Goal: Task Accomplishment & Management: Complete application form

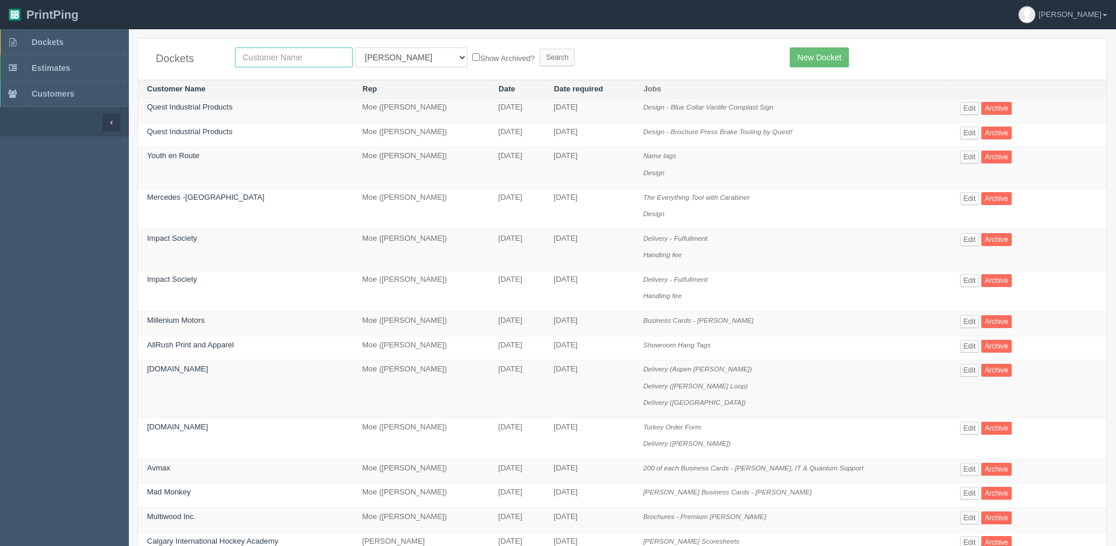
click at [265, 54] on input "text" at bounding box center [294, 57] width 118 height 20
type input "hyatt"
click at [540, 49] on input "Search" at bounding box center [557, 58] width 35 height 18
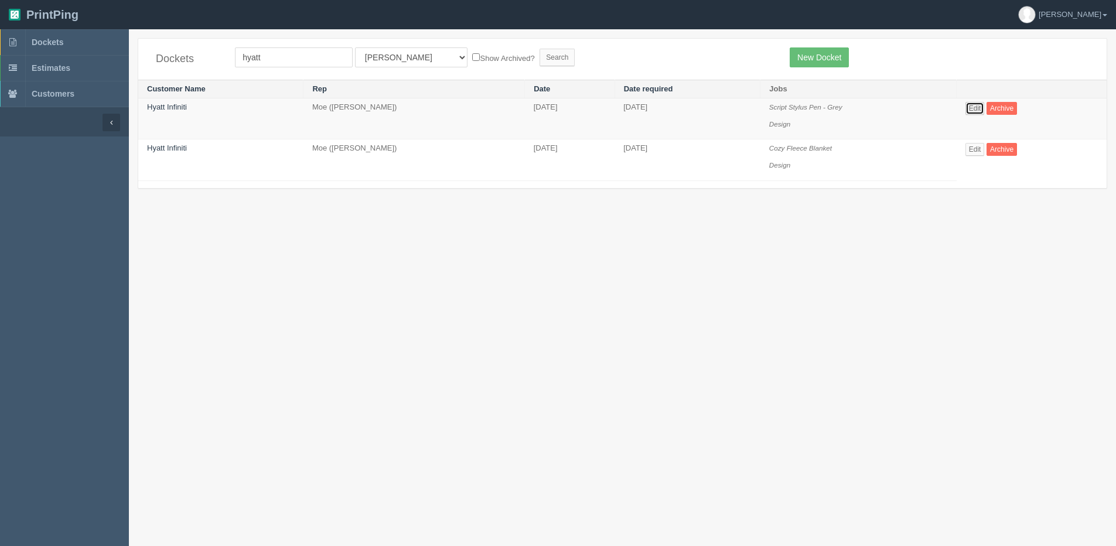
click at [983, 108] on link "Edit" at bounding box center [975, 108] width 19 height 13
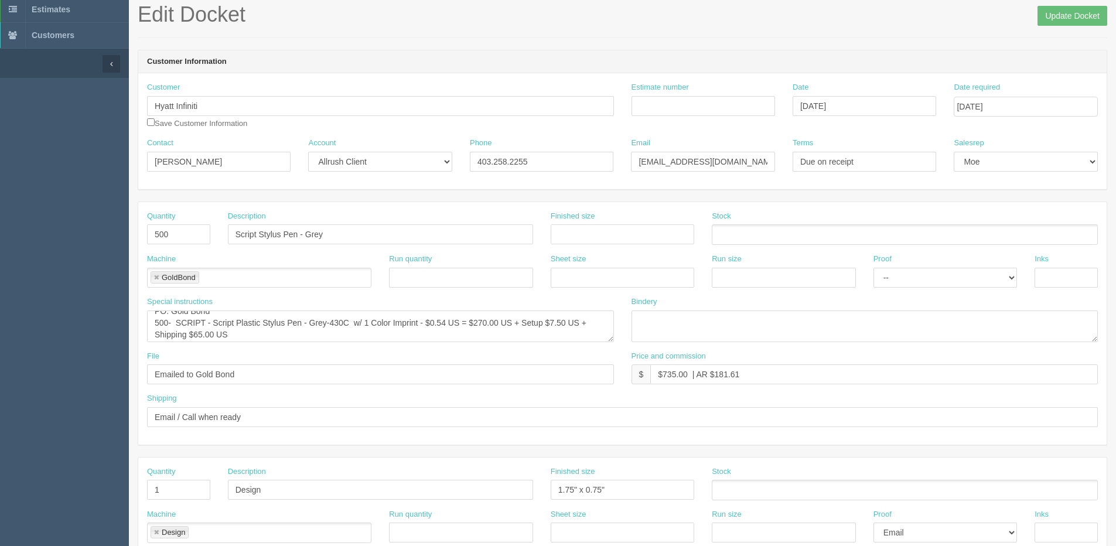
scroll to position [12, 0]
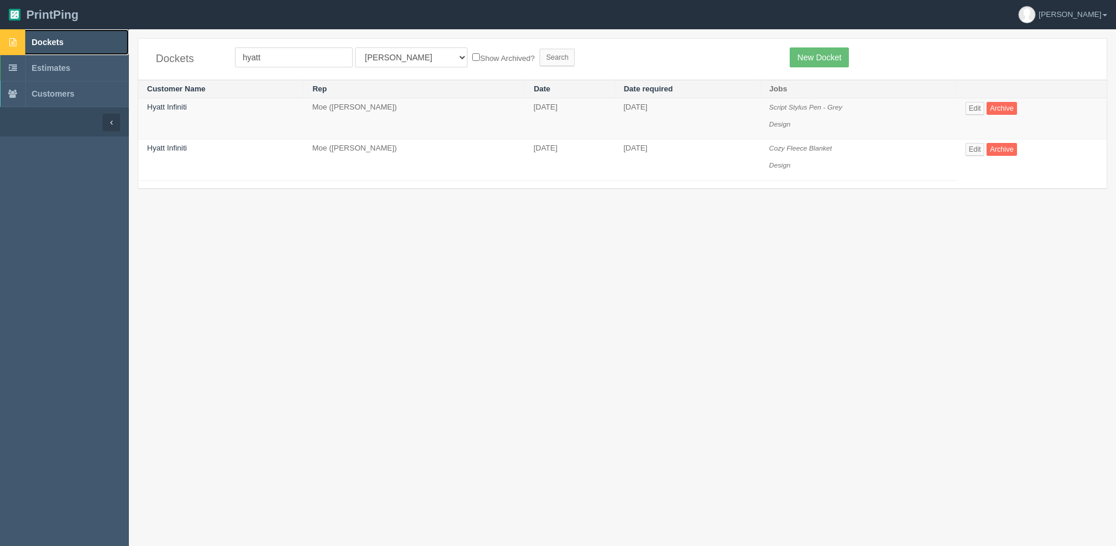
click at [62, 45] on span "Dockets" at bounding box center [48, 42] width 32 height 9
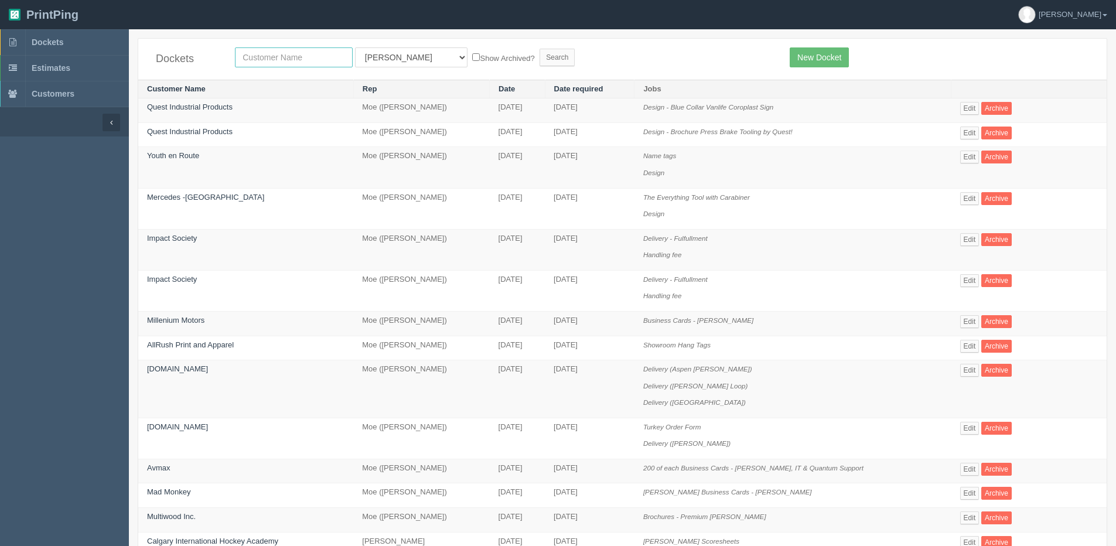
click at [270, 66] on input "text" at bounding box center [294, 57] width 118 height 20
type input "impact"
click at [540, 49] on input "Search" at bounding box center [557, 58] width 35 height 18
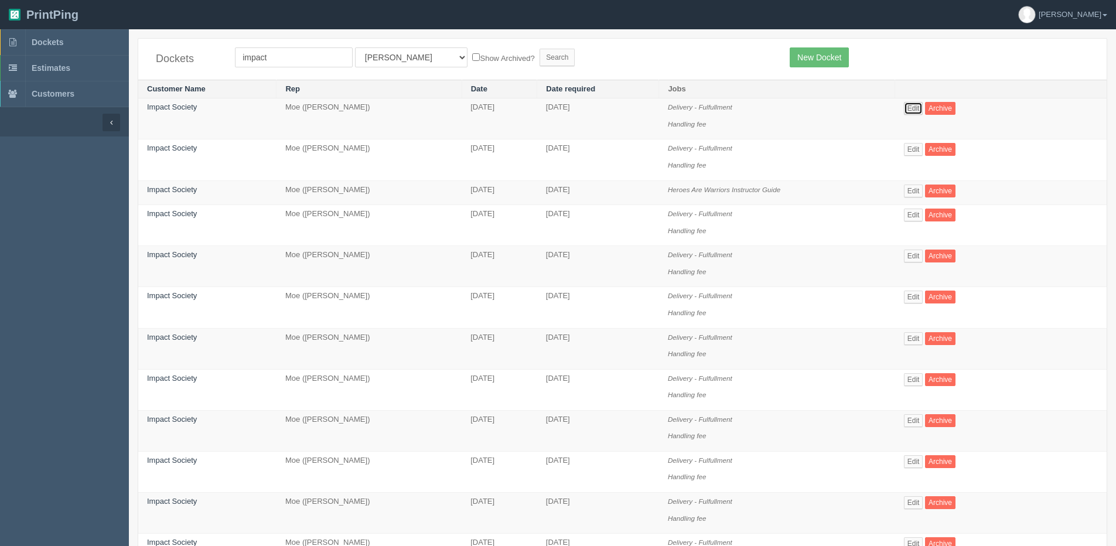
drag, startPoint x: 923, startPoint y: 102, endPoint x: 894, endPoint y: 132, distance: 42.3
click at [923, 103] on link "Edit" at bounding box center [913, 108] width 19 height 13
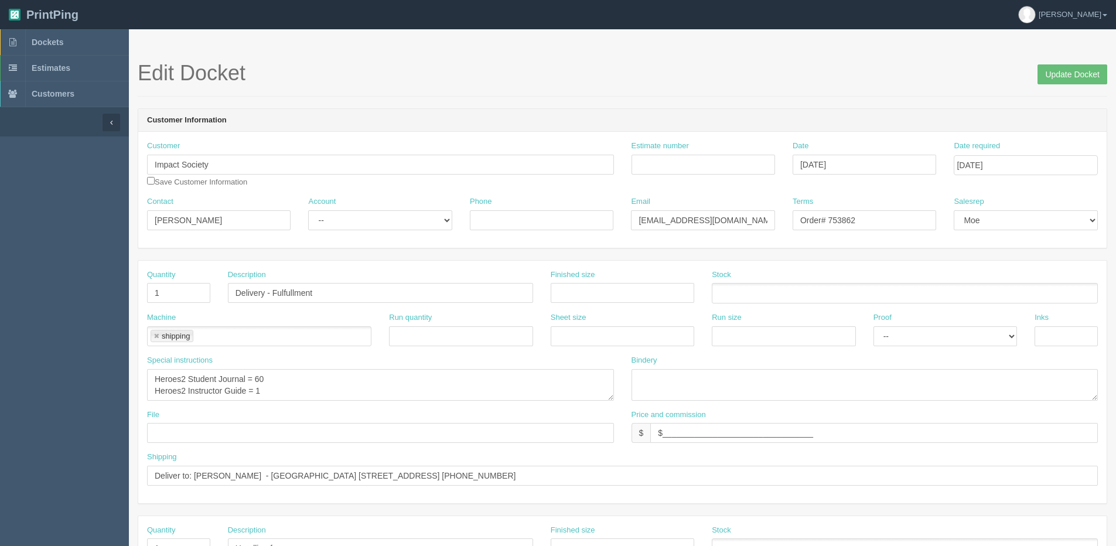
scroll to position [12, 0]
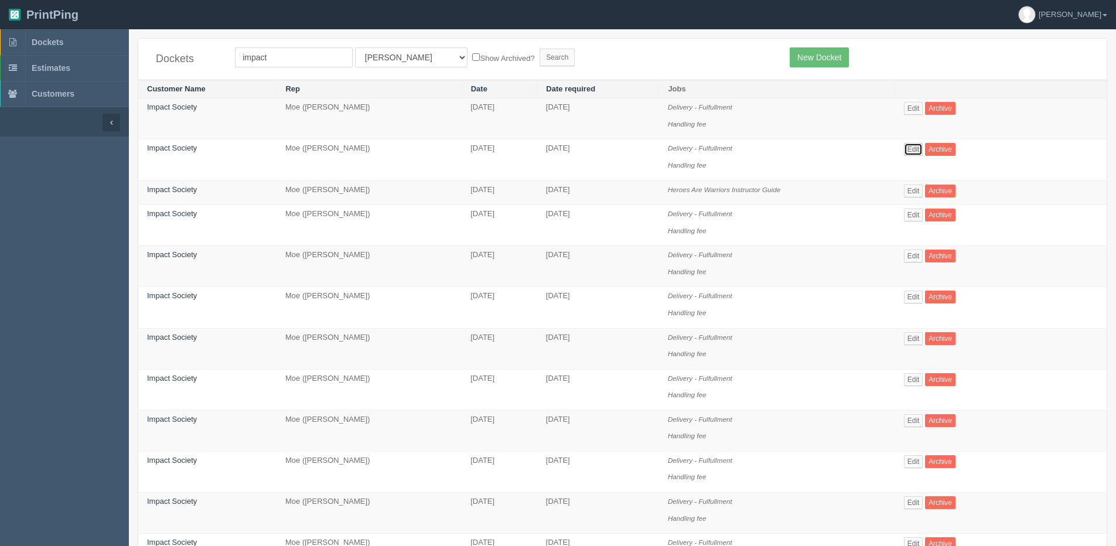
click at [918, 150] on link "Edit" at bounding box center [913, 149] width 19 height 13
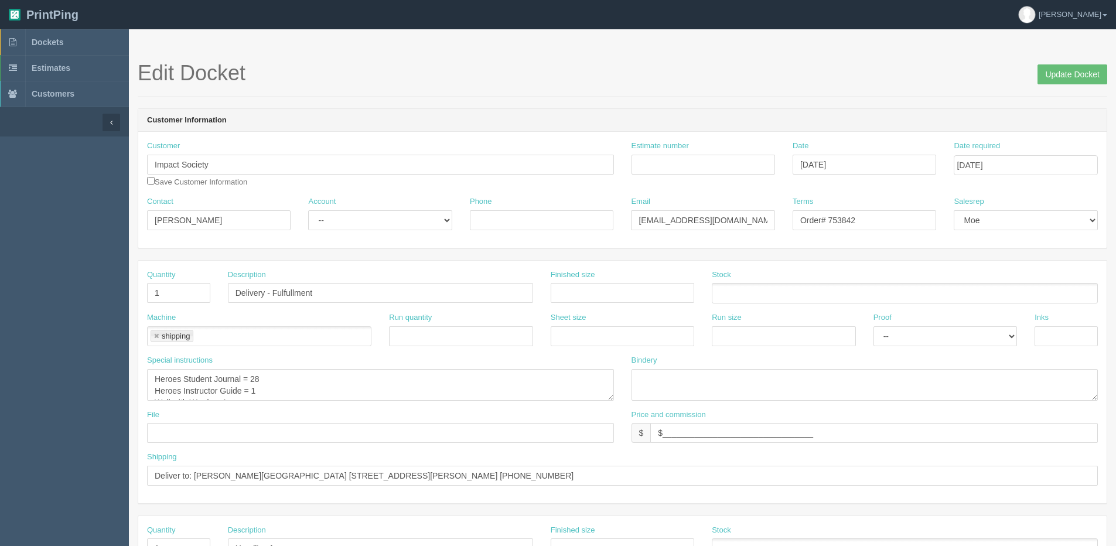
scroll to position [12, 0]
click at [1061, 74] on input "Update Docket" at bounding box center [1073, 74] width 70 height 20
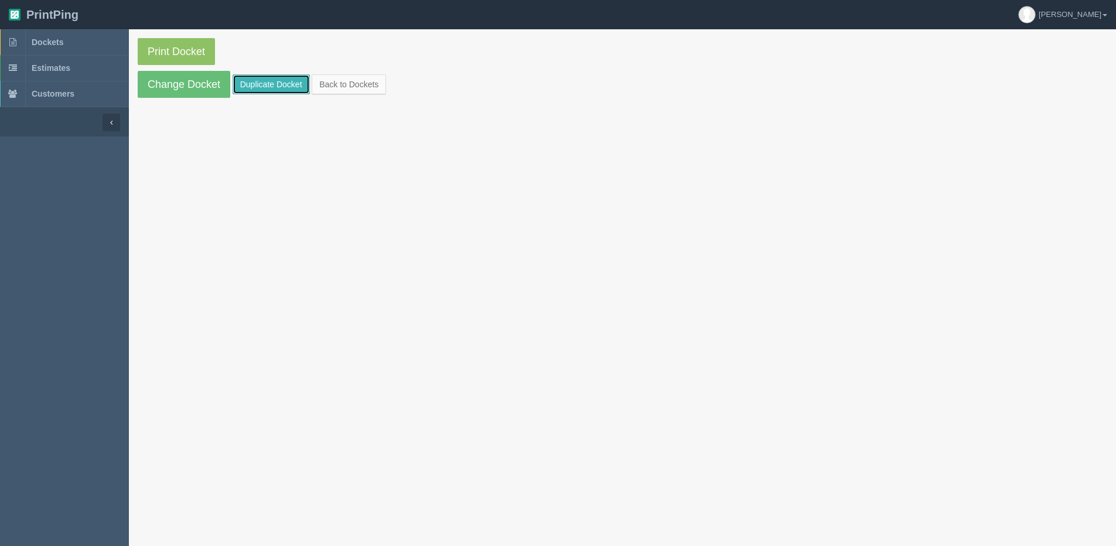
click at [277, 83] on link "Duplicate Docket" at bounding box center [271, 84] width 77 height 20
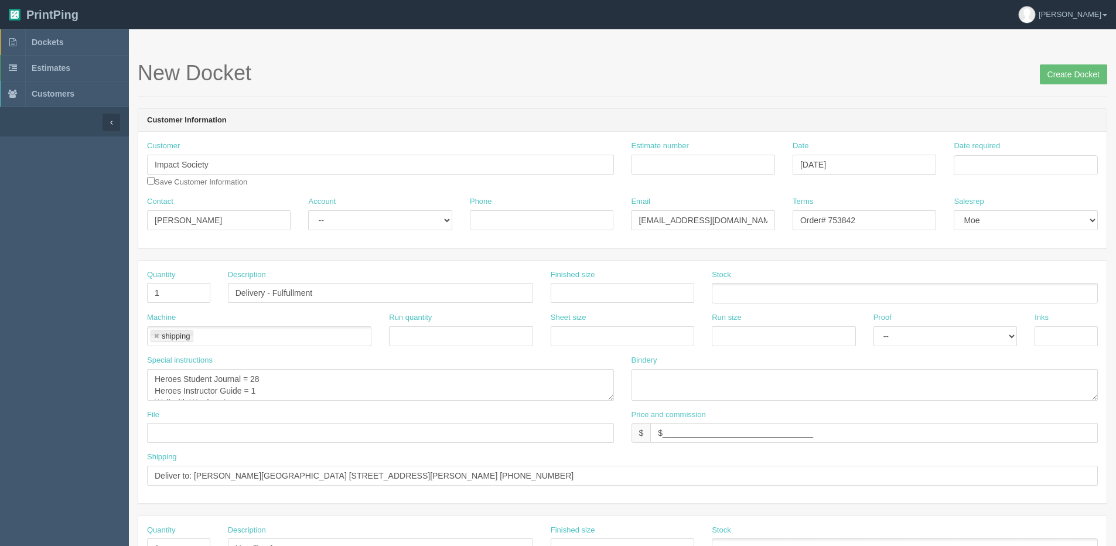
click at [1016, 152] on div "Date required" at bounding box center [1026, 158] width 144 height 35
click at [1006, 167] on input "Date required" at bounding box center [1026, 165] width 144 height 20
click at [986, 332] on th "Today" at bounding box center [1011, 327] width 109 height 17
click at [1034, 246] on td "11" at bounding box center [1029, 244] width 15 height 17
type input "September 11, 2025"
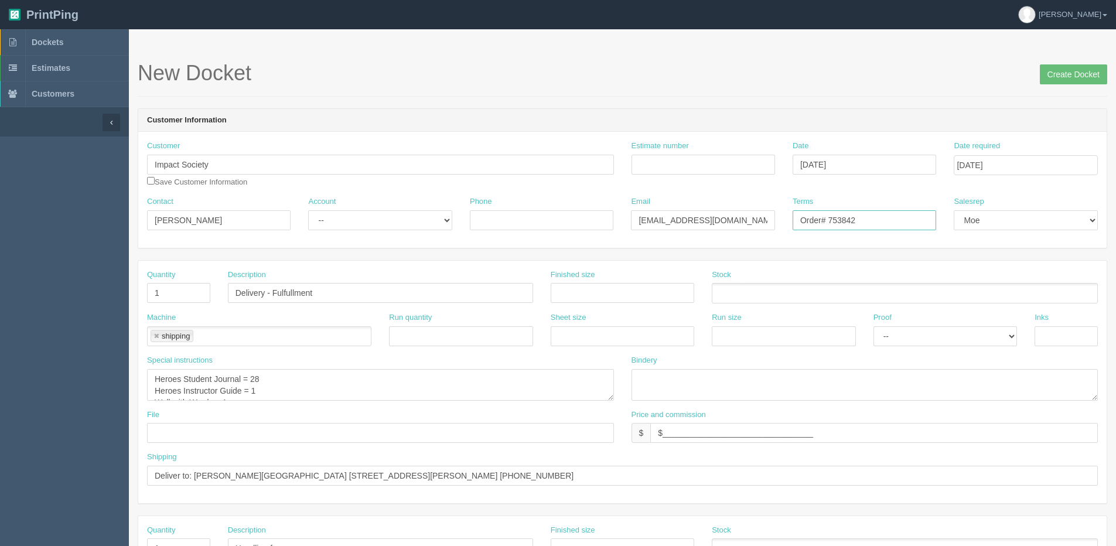
drag, startPoint x: 837, startPoint y: 223, endPoint x: 961, endPoint y: 205, distance: 124.4
click at [961, 205] on div "Contact Lynn Hickman Account -- Existing Client Allrush Client Rep Client Phone…" at bounding box center [622, 217] width 969 height 43
type input "Order# 754153"
drag, startPoint x: 195, startPoint y: 476, endPoint x: 1094, endPoint y: 439, distance: 899.8
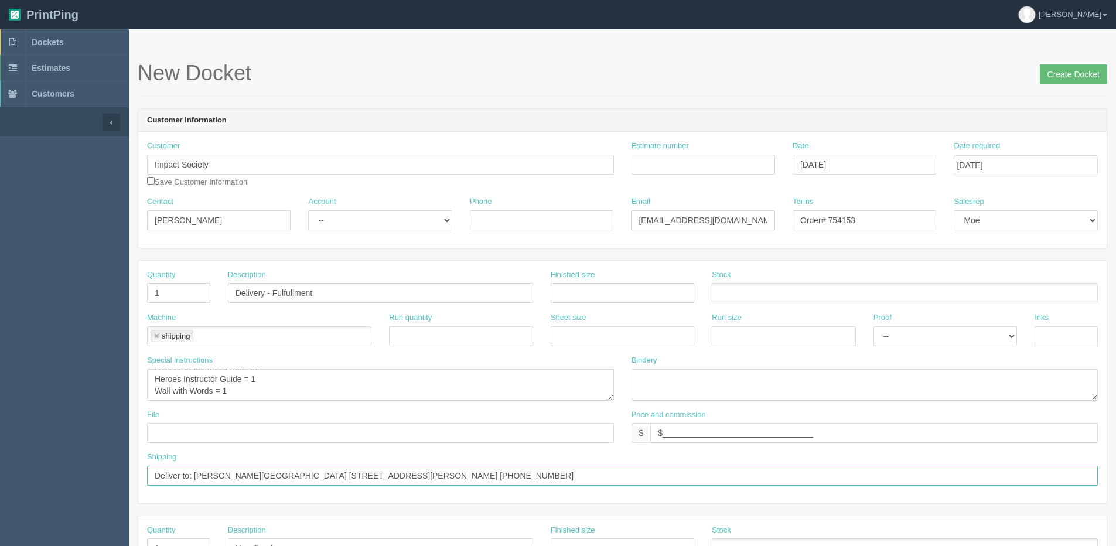
click at [1116, 431] on html "PrintPing Dan Edit account ( dan@allrush.ca ) Logout Dockets Estimates Customers" at bounding box center [558, 532] width 1116 height 1064
paste input "Julie Gummesen Rosary School 505 River Street PO Box 599 Manning, AB T0H2M0 Can…"
click at [257, 474] on input "Deliver to: Julie Gummesen Rosary School 505 River Street PO Box 599 Manning, A…" at bounding box center [622, 476] width 951 height 20
type input "Deliver to: Julie Gummesen - Rosary School 505 River Street PO Box 599 Manning,…"
drag, startPoint x: 1092, startPoint y: 79, endPoint x: 1012, endPoint y: 79, distance: 80.3
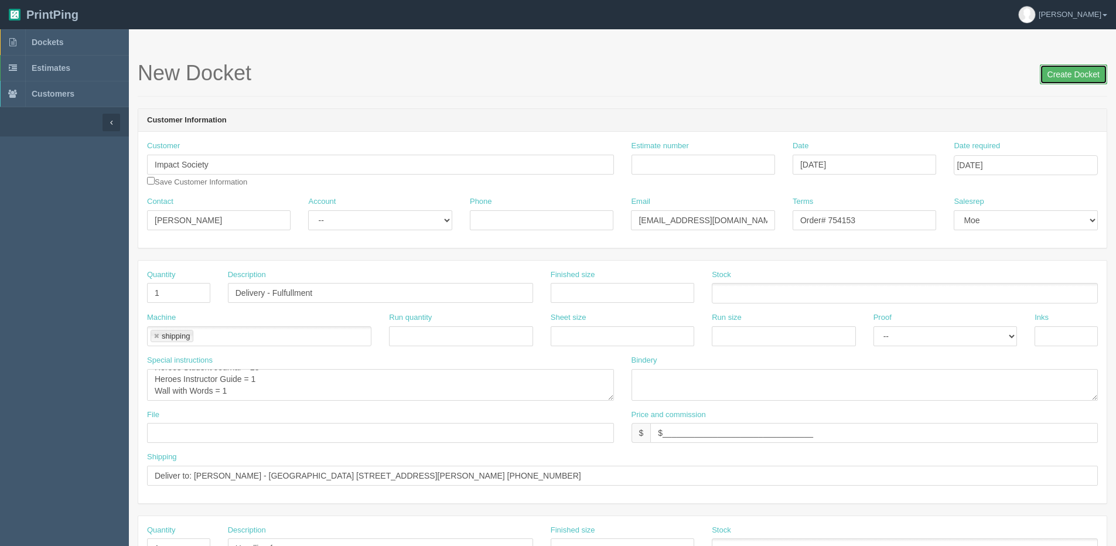
click at [1090, 79] on input "Create Docket" at bounding box center [1073, 74] width 67 height 20
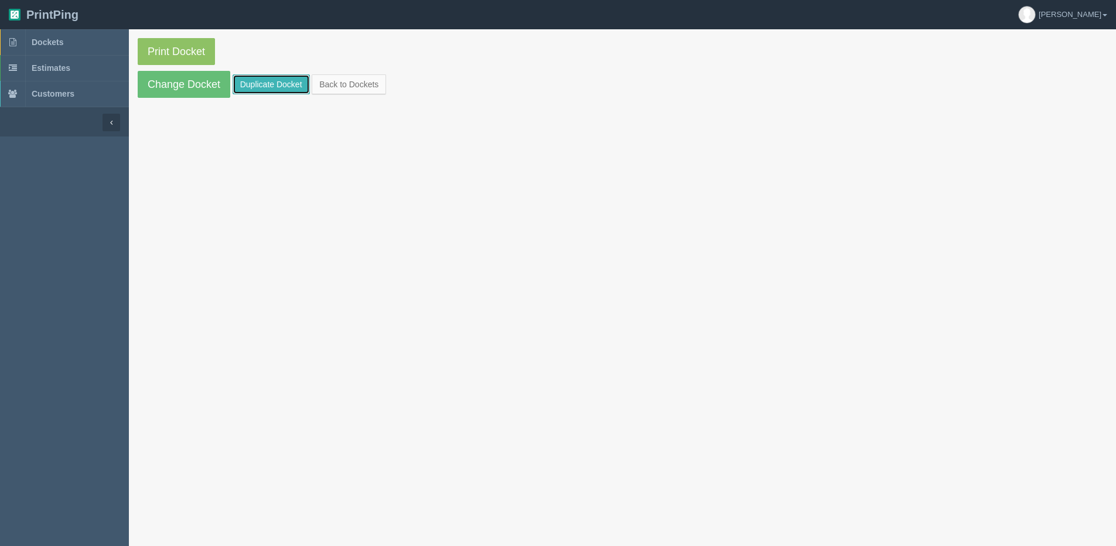
drag, startPoint x: 271, startPoint y: 87, endPoint x: 253, endPoint y: 86, distance: 18.2
click at [271, 87] on link "Duplicate Docket" at bounding box center [271, 84] width 77 height 20
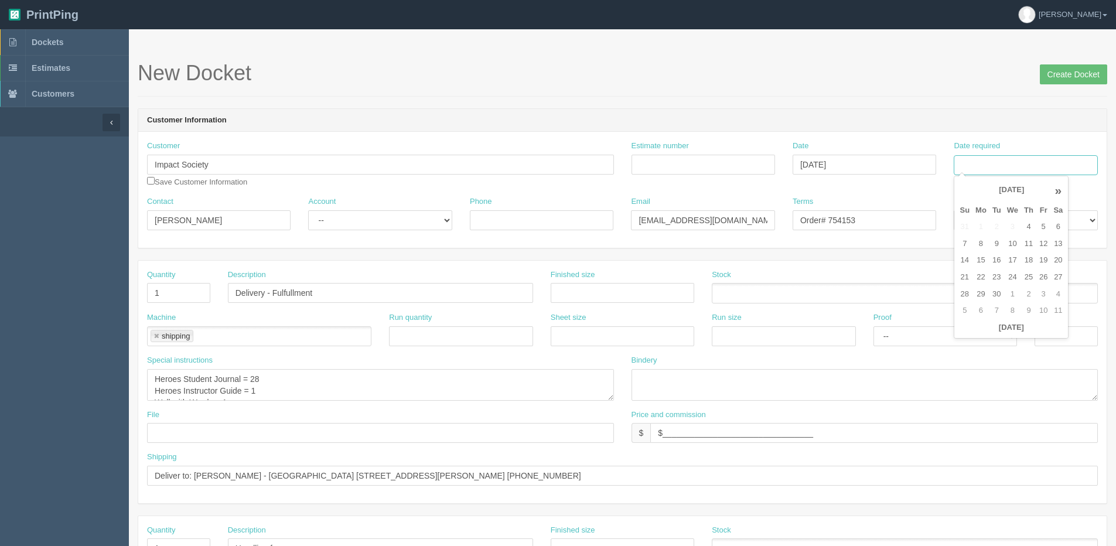
click at [1053, 161] on input "Date required" at bounding box center [1026, 165] width 144 height 20
click at [969, 333] on th "[DATE]" at bounding box center [1011, 327] width 109 height 17
click at [1033, 238] on td "11" at bounding box center [1029, 244] width 15 height 17
type input "[DATE]"
drag, startPoint x: 848, startPoint y: 219, endPoint x: 868, endPoint y: 217, distance: 20.1
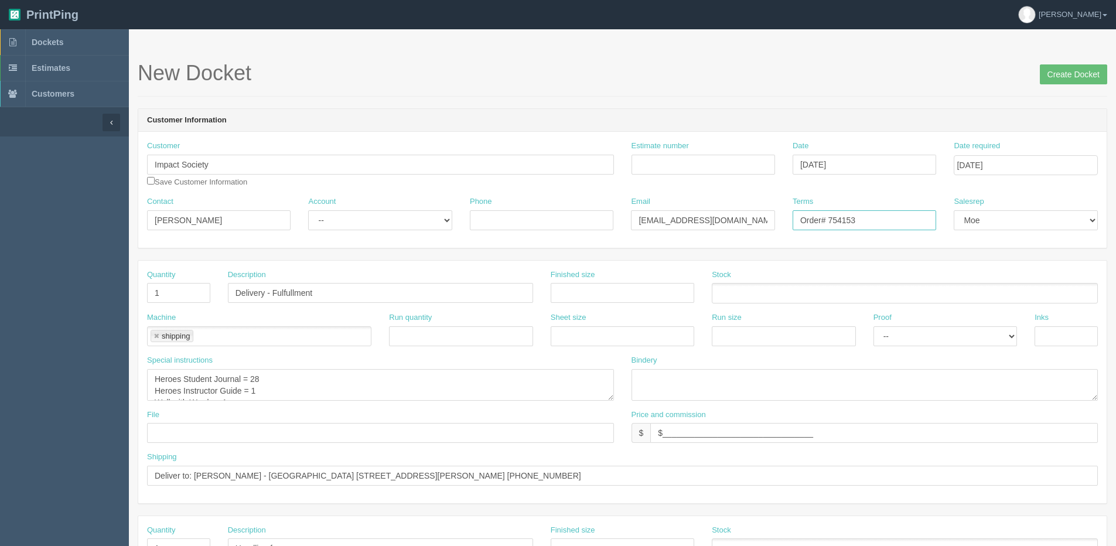
click at [868, 217] on input "Order# 754153" at bounding box center [865, 220] width 144 height 20
type input "Order# 754160"
click at [261, 384] on textarea "Heroes Student Journal = 28 Heroes Instructor Guide = 1 Wall with Words = 1" at bounding box center [380, 385] width 467 height 32
type textarea "Heroes Student Journal = 25 Heroes Instructor Guide = 2 Wall with Words = 2"
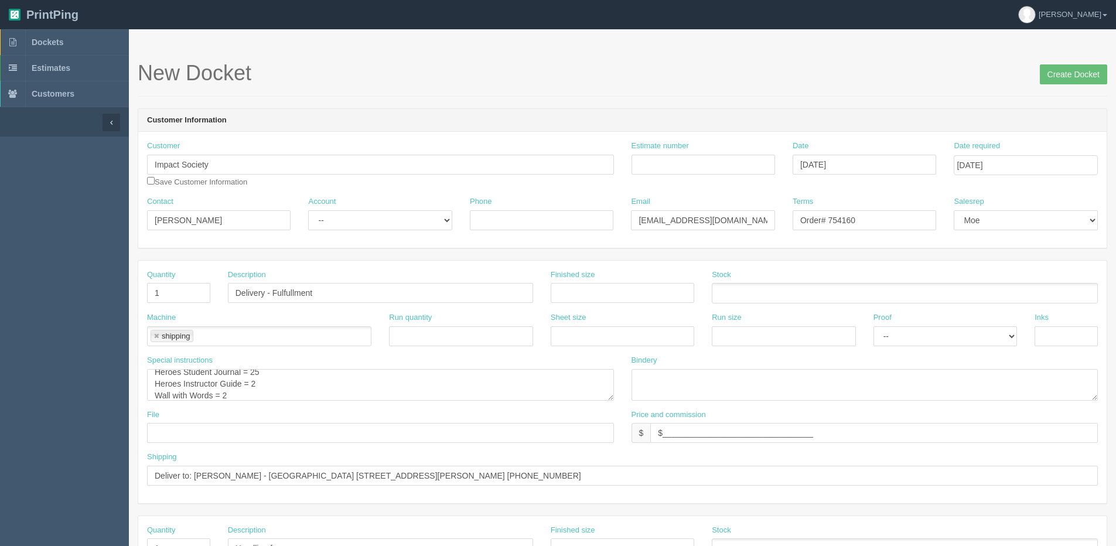
click at [299, 407] on div "Special instructions Heroes Student Journal = 28 Heroes Instructor Guide = 1 Wa…" at bounding box center [380, 382] width 485 height 55
drag, startPoint x: 195, startPoint y: 472, endPoint x: 1094, endPoint y: 485, distance: 898.5
click at [1094, 485] on input "Deliver to: [PERSON_NAME] - [GEOGRAPHIC_DATA] [STREET_ADDRESS][PERSON_NAME] [PH…" at bounding box center [622, 476] width 951 height 20
paste input "[PERSON_NAME] NSER [STREET_ADDRESS] [PHONE_NUMBER]"
click at [246, 469] on input "Deliver to: Jessica Mees NSER 1580 Water Street, apt#5 MIRAMICHI, NB E1N 3Y9 Ca…" at bounding box center [622, 476] width 951 height 20
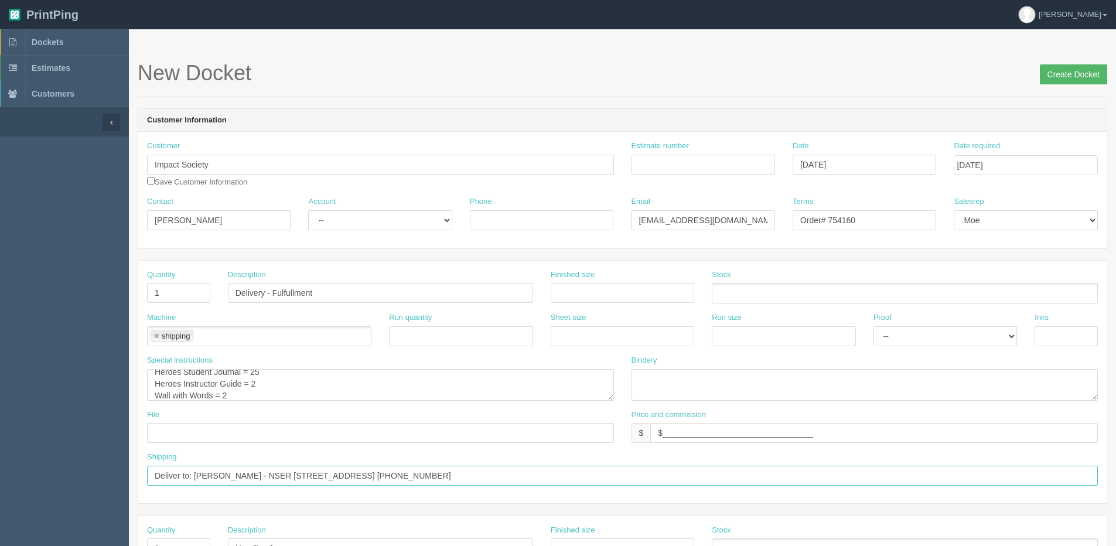
type input "Deliver to: Jessica Mees - NSER 1580 Water Street, apt#5 MIRAMICHI, NB E1N 3Y9 …"
click at [1081, 70] on input "Create Docket" at bounding box center [1073, 74] width 67 height 20
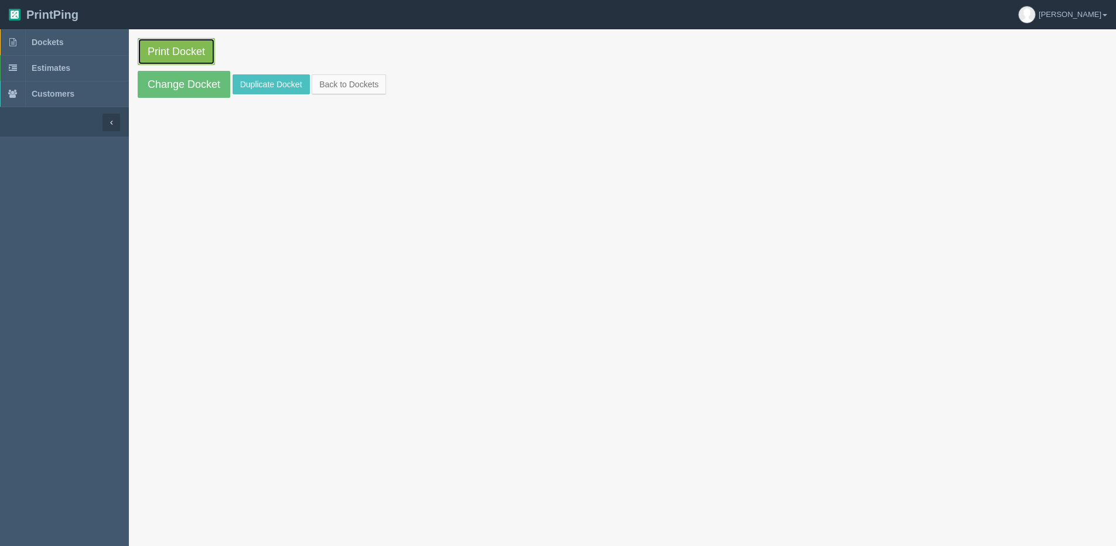
click at [199, 61] on link "Print Docket" at bounding box center [176, 51] width 77 height 27
click at [358, 77] on link "Back to Dockets" at bounding box center [349, 84] width 74 height 20
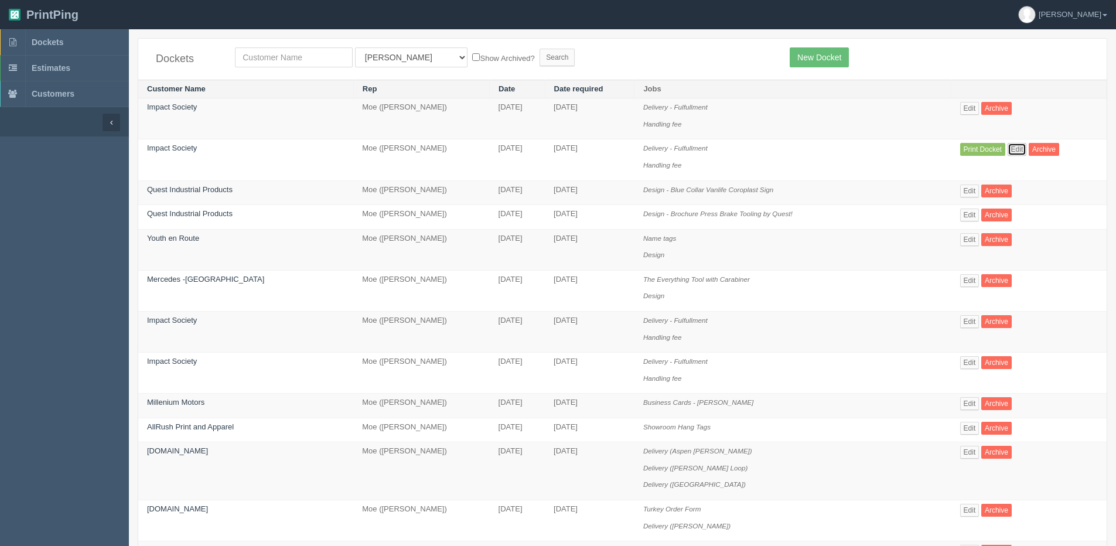
click at [1014, 148] on link "Edit" at bounding box center [1017, 149] width 19 height 13
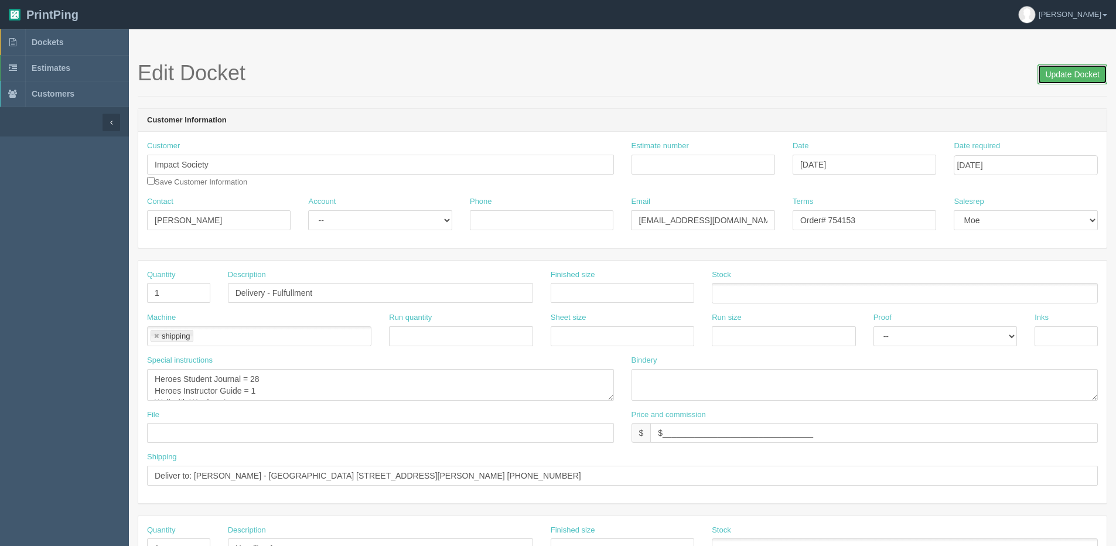
click at [1095, 69] on input "Update Docket" at bounding box center [1073, 74] width 70 height 20
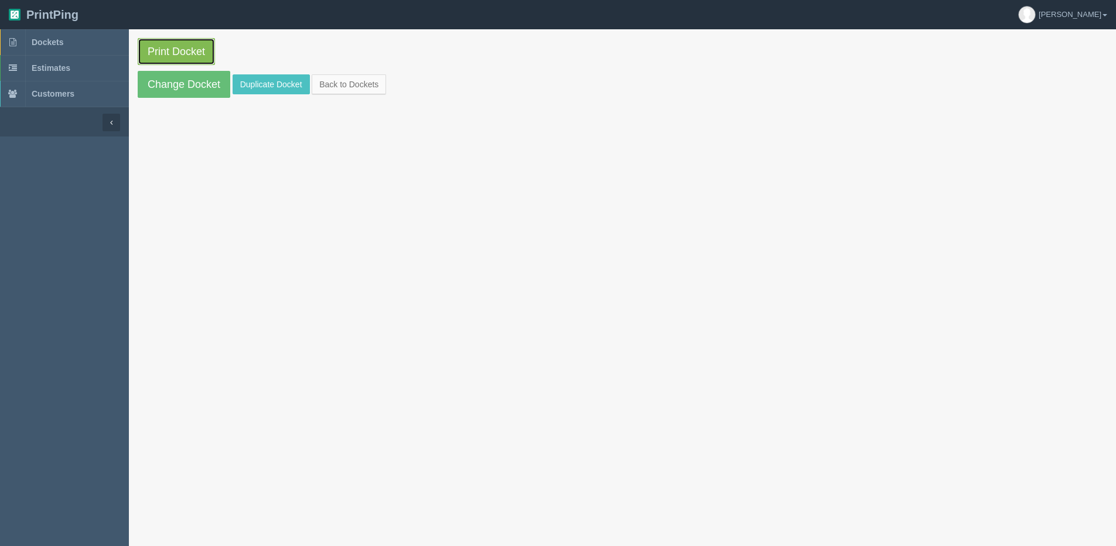
click at [200, 49] on link "Print Docket" at bounding box center [176, 51] width 77 height 27
drag, startPoint x: 363, startPoint y: 86, endPoint x: 348, endPoint y: 83, distance: 15.4
click at [363, 86] on link "Back to Dockets" at bounding box center [349, 84] width 74 height 20
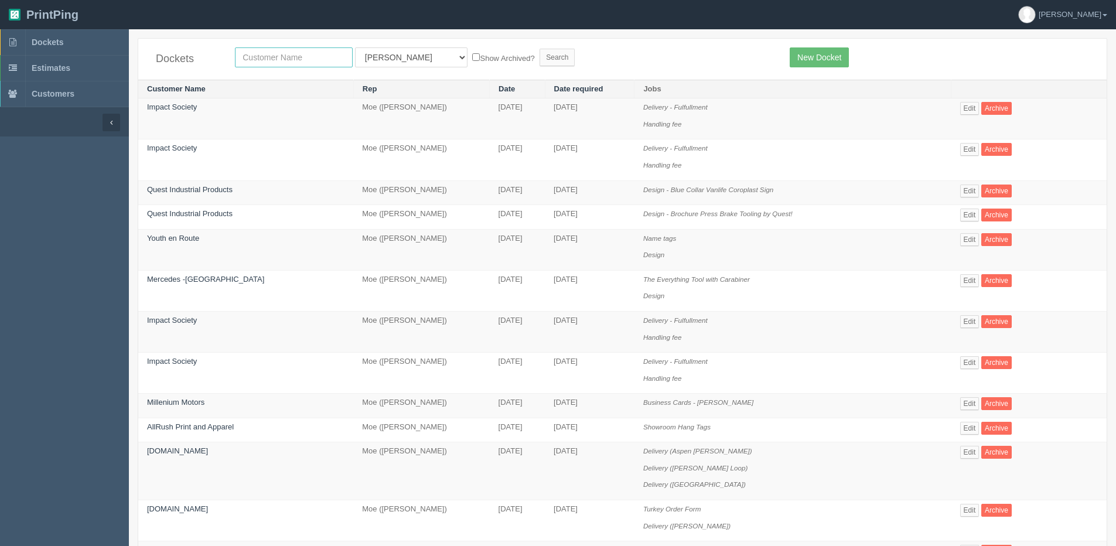
click at [317, 62] on input "text" at bounding box center [294, 57] width 118 height 20
type input "olds"
click at [540, 49] on input "Search" at bounding box center [557, 58] width 35 height 18
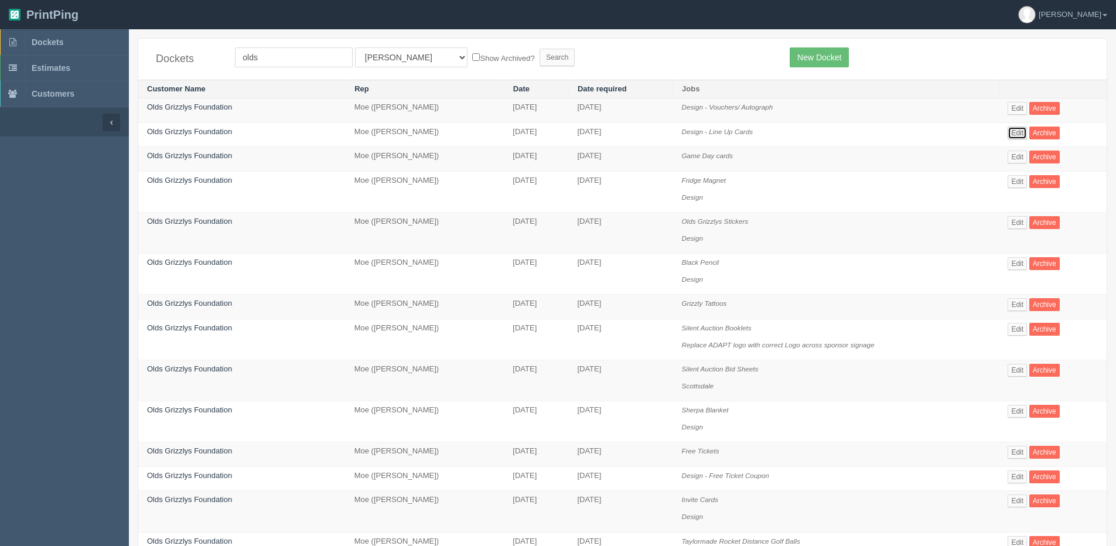
click at [1023, 134] on link "Edit" at bounding box center [1017, 133] width 19 height 13
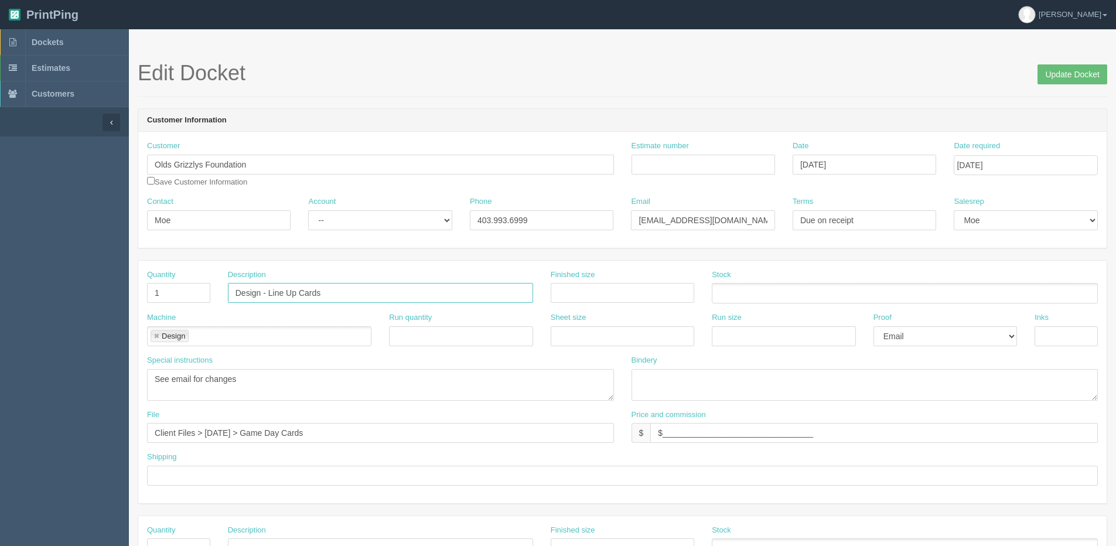
drag, startPoint x: 268, startPoint y: 293, endPoint x: 689, endPoint y: 233, distance: 424.5
click at [689, 233] on form "Edit Docket Update Docket Customer Information Customer Olds Grizzlys Foundatio…" at bounding box center [623, 554] width 970 height 985
click at [40, 39] on span "Dockets" at bounding box center [48, 42] width 32 height 9
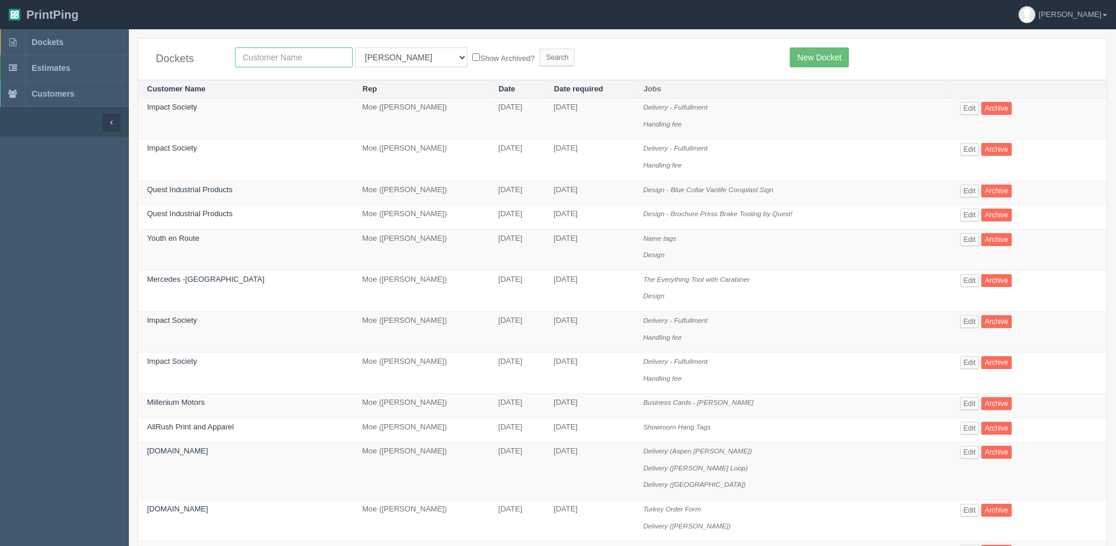
click at [290, 58] on input "text" at bounding box center [294, 57] width 118 height 20
type input "olds"
click at [540, 49] on input "Search" at bounding box center [557, 58] width 35 height 18
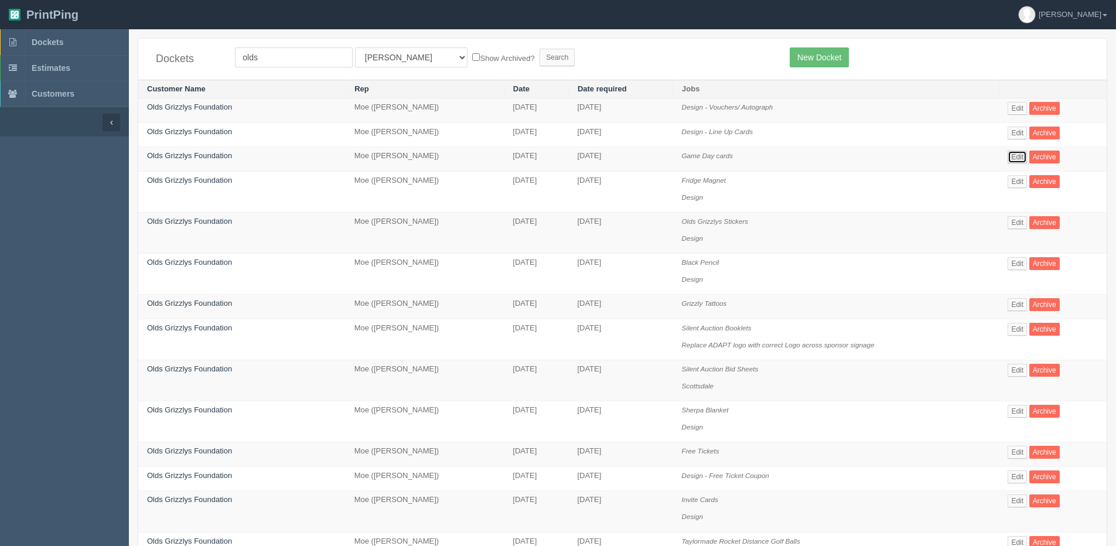
click at [1020, 161] on link "Edit" at bounding box center [1017, 157] width 19 height 13
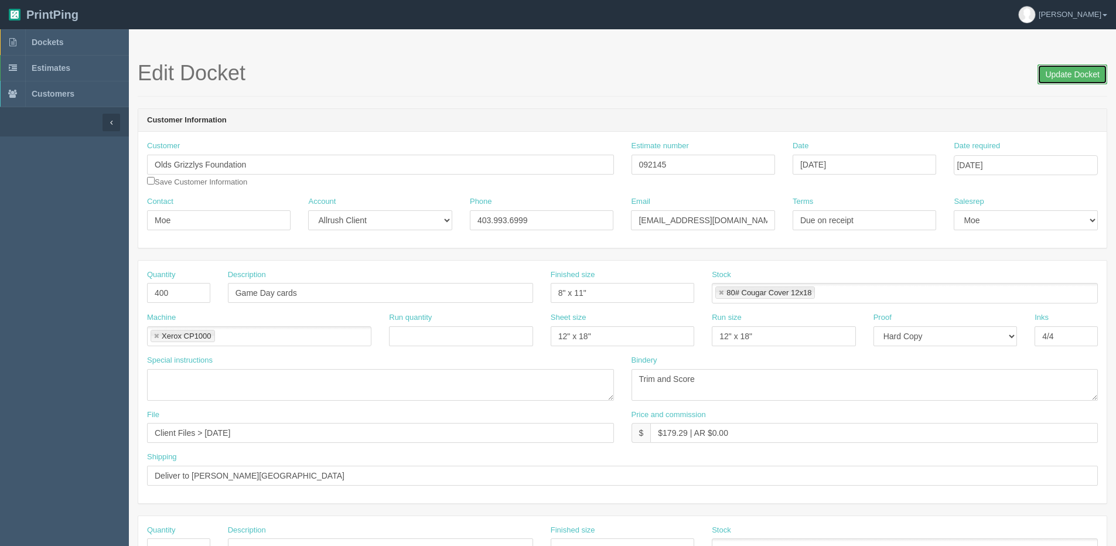
click at [1046, 79] on input "Update Docket" at bounding box center [1073, 74] width 70 height 20
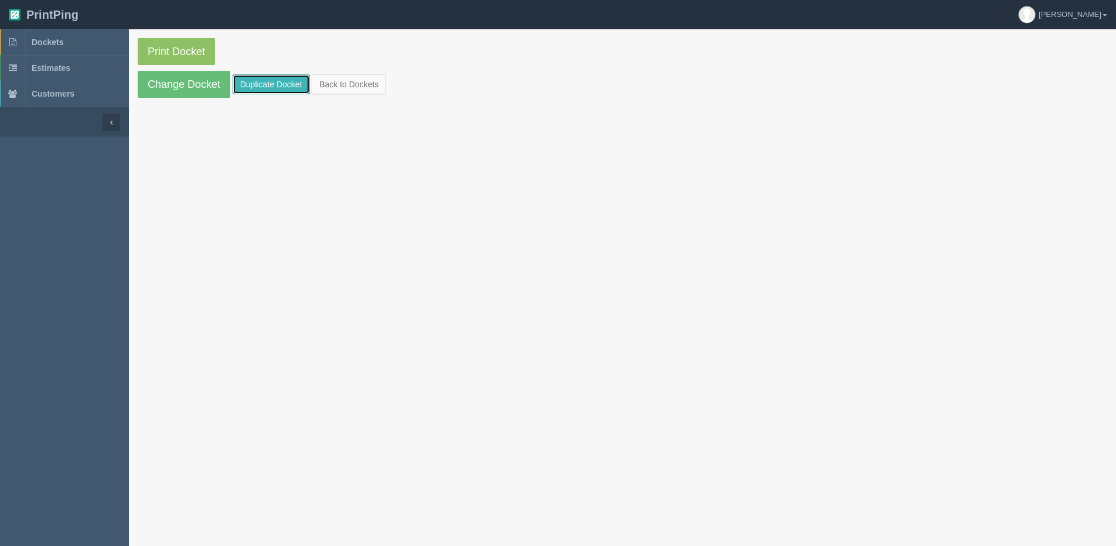
click at [273, 80] on link "Duplicate Docket" at bounding box center [271, 84] width 77 height 20
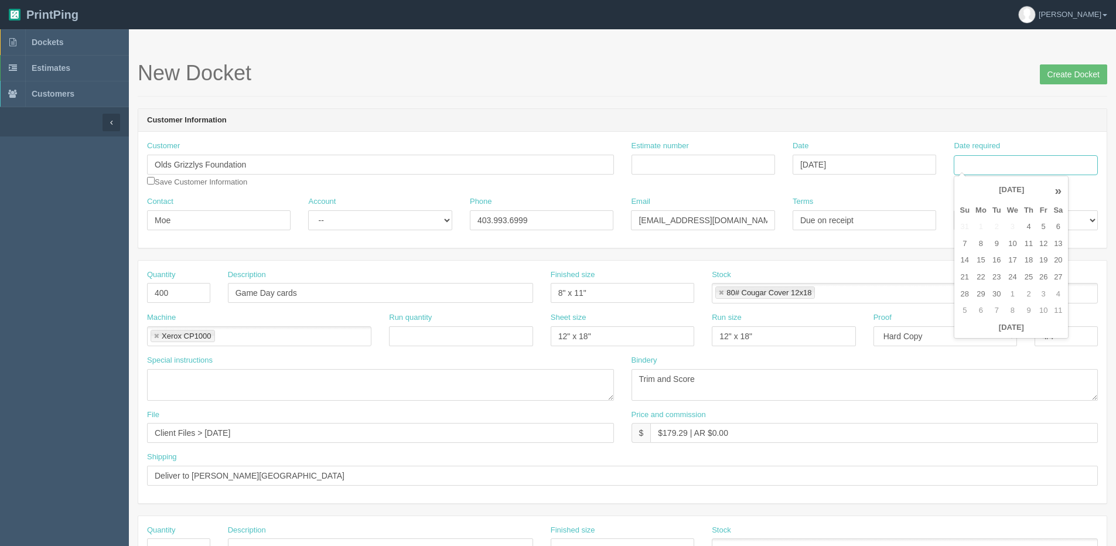
drag, startPoint x: 1005, startPoint y: 161, endPoint x: 1005, endPoint y: 168, distance: 7.0
click at [1005, 161] on input "Date required" at bounding box center [1026, 165] width 144 height 20
click at [977, 333] on th "[DATE]" at bounding box center [1011, 327] width 109 height 17
type input "[DATE]"
drag, startPoint x: 1029, startPoint y: 243, endPoint x: 662, endPoint y: 250, distance: 366.9
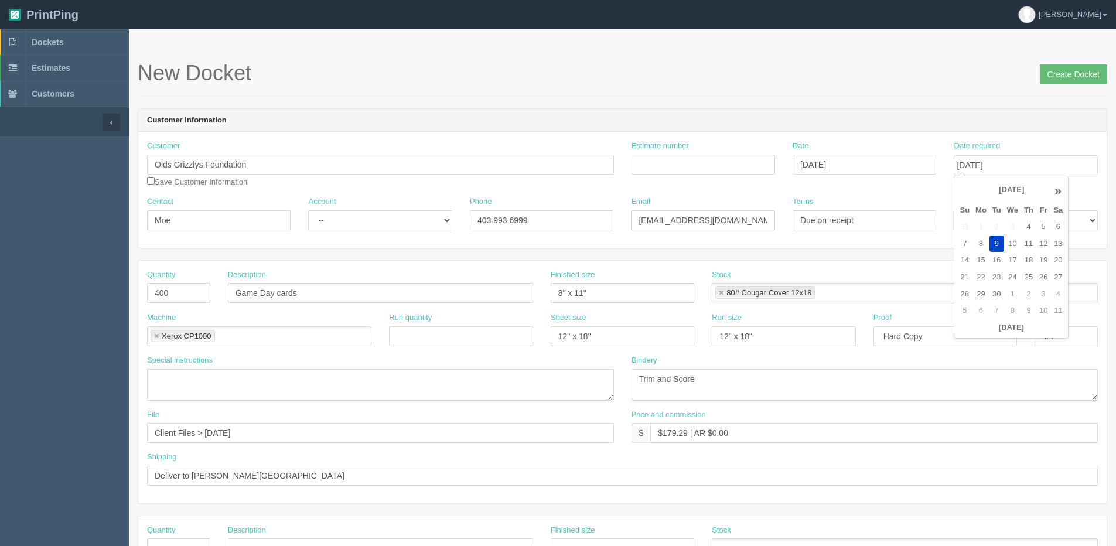
click at [985, 250] on tr "7 8 9 10 11 12 13" at bounding box center [1011, 244] width 109 height 17
drag, startPoint x: 320, startPoint y: 295, endPoint x: 53, endPoint y: 303, distance: 266.8
click at [53, 303] on section "Dockets Estimates Customers" at bounding box center [558, 546] width 1116 height 1035
paste input "Line Up C"
type input "Line Up Cards"
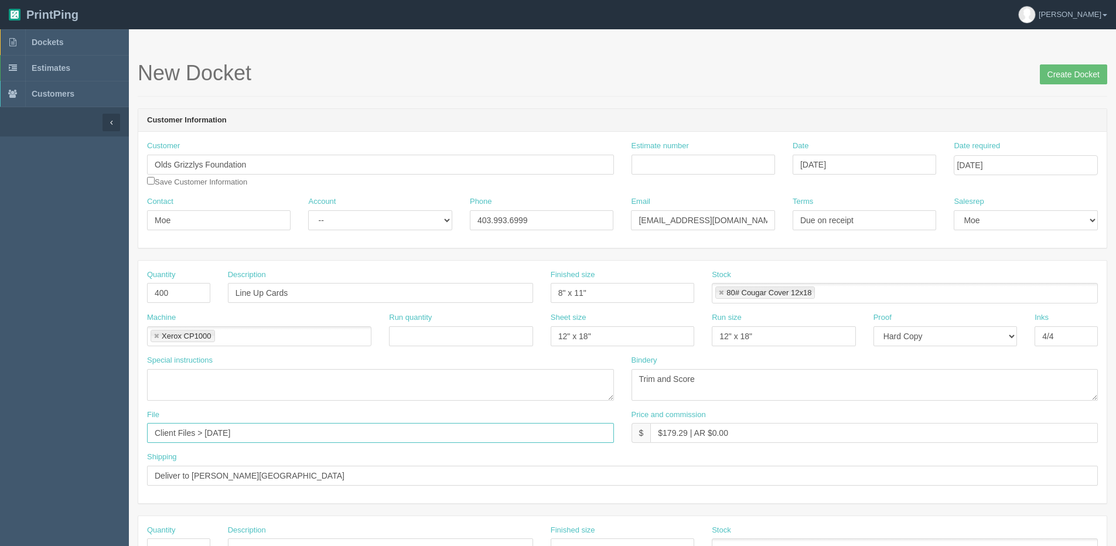
drag, startPoint x: 205, startPoint y: 432, endPoint x: 274, endPoint y: 428, distance: 69.2
click at [274, 428] on input "Client Files > [DATE]" at bounding box center [380, 433] width 467 height 20
type input "Client Files > [DATE]"
click at [686, 172] on input "Estimate number" at bounding box center [704, 165] width 144 height 20
type input "092145"
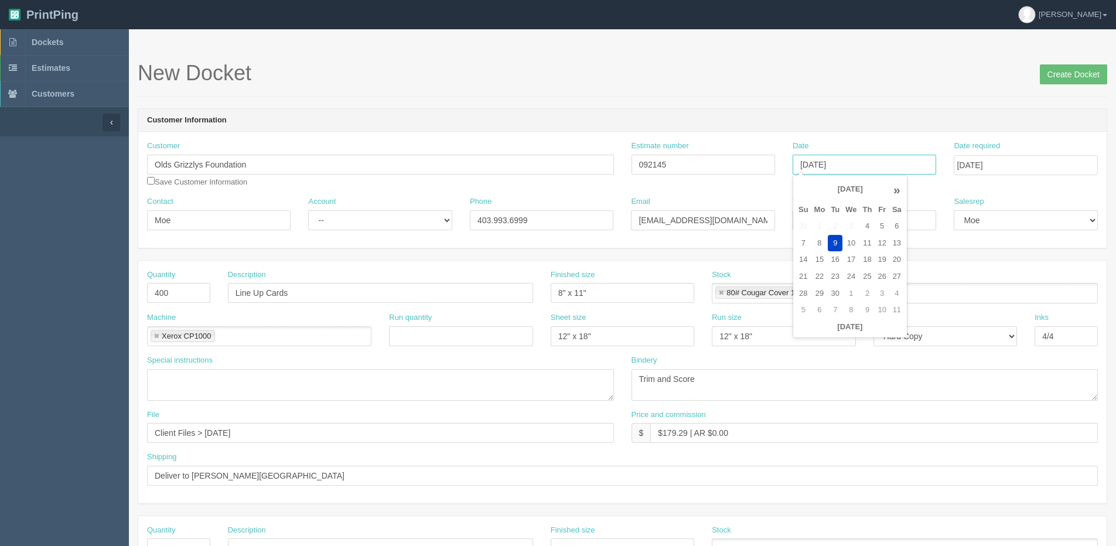
click at [721, 292] on link at bounding box center [721, 294] width 7 height 8
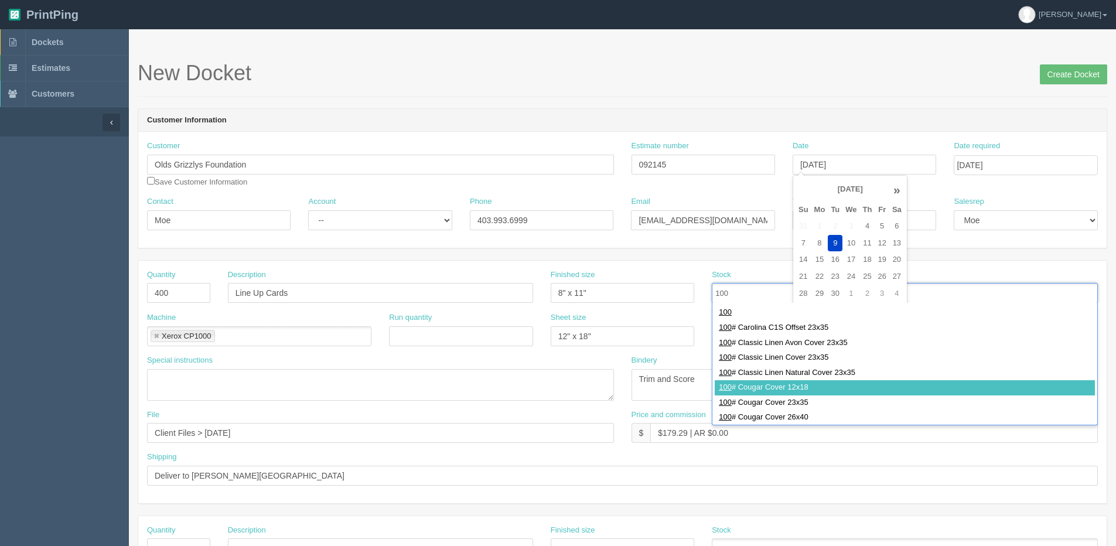
type input "100"
type input "100# Cougar Cover 12x18"
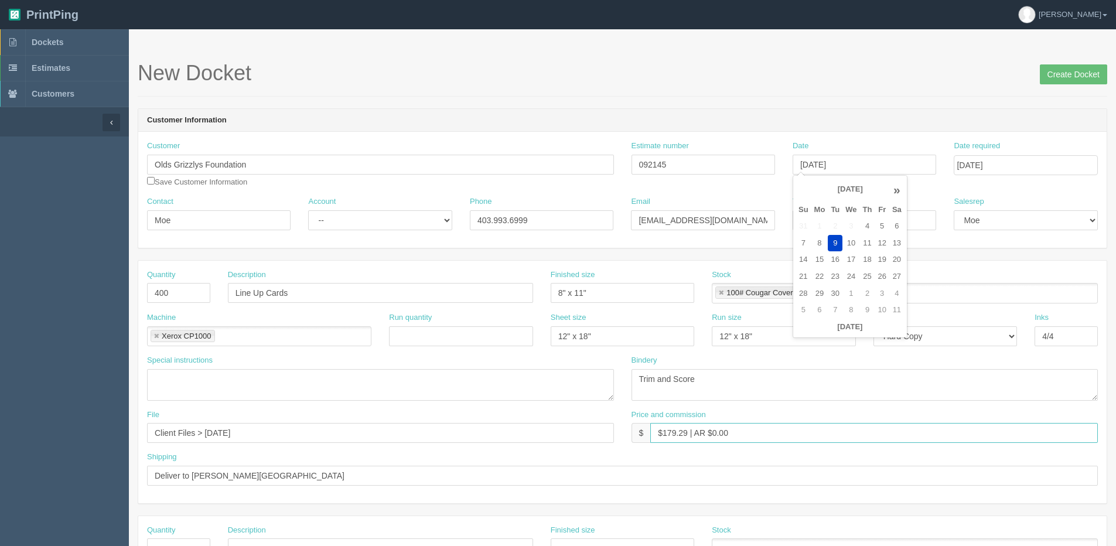
type input "September 9, 2025"
drag, startPoint x: 663, startPoint y: 429, endPoint x: 676, endPoint y: 444, distance: 19.5
click at [688, 433] on input "$179.29 | AR $0.00" at bounding box center [875, 433] width 448 height 20
type input "$187.02 | AR $0.00"
drag, startPoint x: 1053, startPoint y: 74, endPoint x: 1037, endPoint y: 74, distance: 15.8
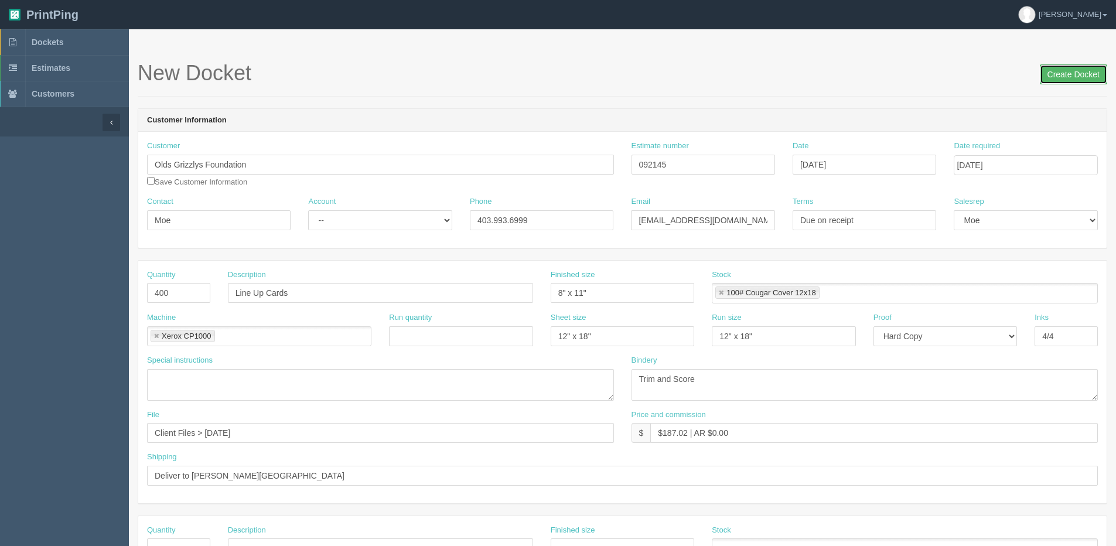
click at [1051, 74] on input "Create Docket" at bounding box center [1073, 74] width 67 height 20
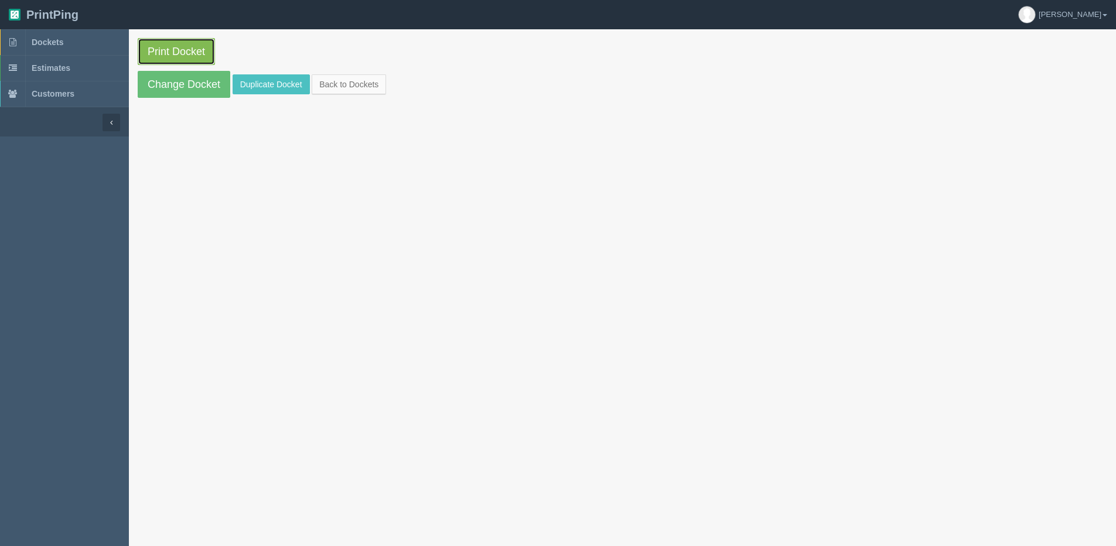
click at [152, 61] on link "Print Docket" at bounding box center [176, 51] width 77 height 27
drag, startPoint x: 356, startPoint y: 90, endPoint x: 349, endPoint y: 98, distance: 10.8
click at [356, 90] on link "Back to Dockets" at bounding box center [349, 84] width 74 height 20
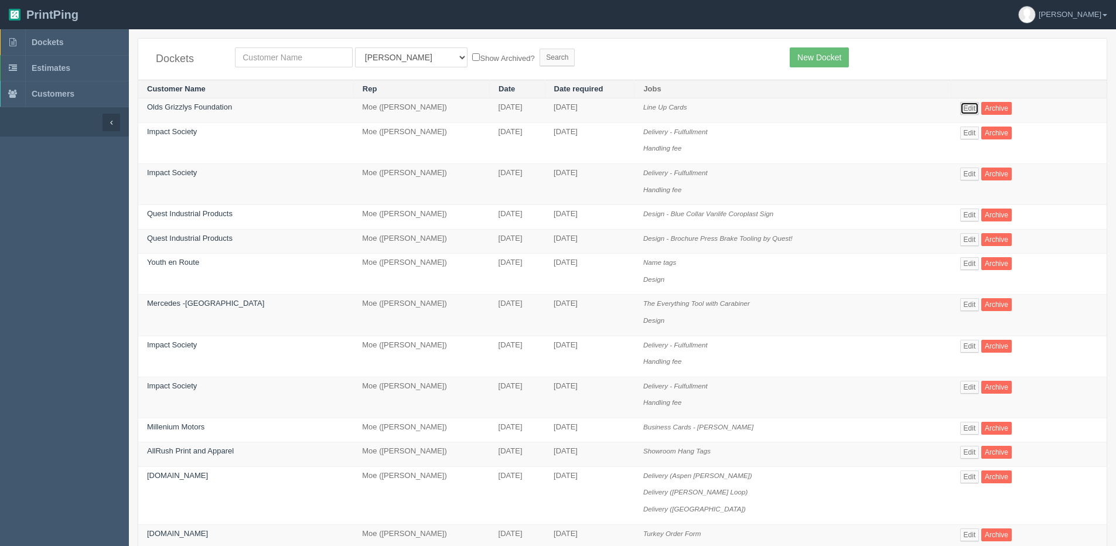
drag, startPoint x: 969, startPoint y: 112, endPoint x: 959, endPoint y: 112, distance: 10.5
click at [968, 112] on link "Edit" at bounding box center [970, 108] width 19 height 13
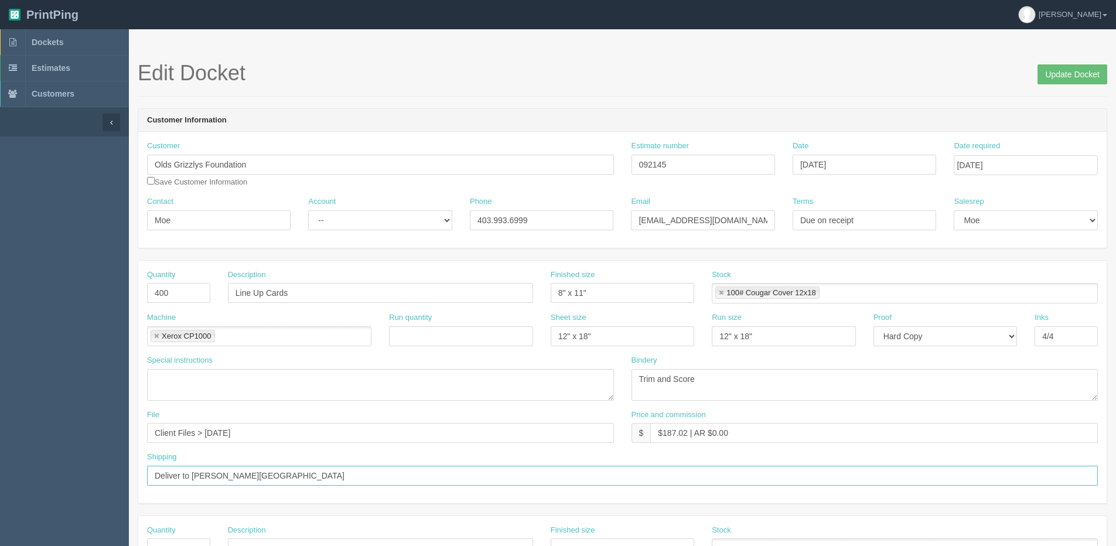
drag, startPoint x: 262, startPoint y: 478, endPoint x: -55, endPoint y: 510, distance: 318.2
click at [0, 510] on html "PrintPing Dan Edit account ( dan@allrush.ca ) Logout Dockets Estimates Customers" at bounding box center [558, 532] width 1116 height 1064
type input "Give to Moe"
drag, startPoint x: 1060, startPoint y: 73, endPoint x: 1021, endPoint y: 80, distance: 39.2
click at [1048, 77] on input "Update Docket" at bounding box center [1073, 74] width 70 height 20
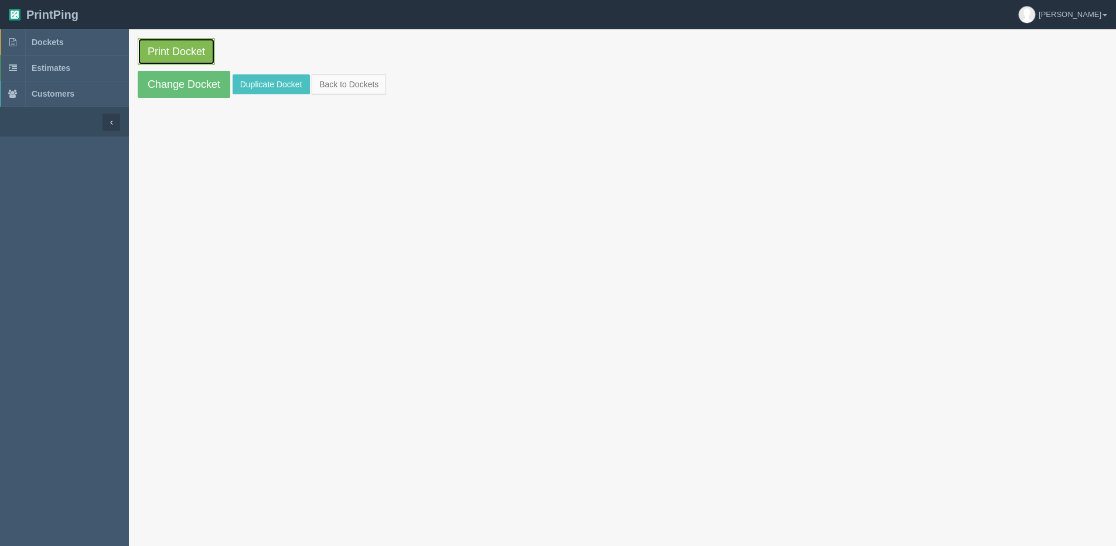
click at [164, 59] on link "Print Docket" at bounding box center [176, 51] width 77 height 27
click at [319, 83] on link "Back to Dockets" at bounding box center [349, 84] width 74 height 20
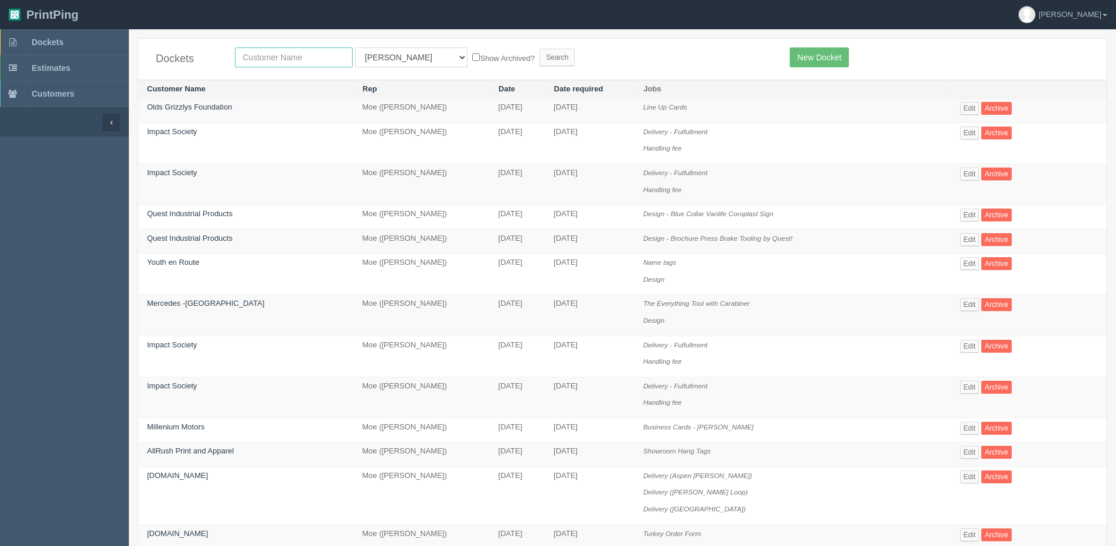
click at [288, 60] on input "text" at bounding box center [294, 57] width 118 height 20
type input "beauty depot"
drag, startPoint x: 435, startPoint y: 60, endPoint x: 488, endPoint y: 56, distance: 52.3
click at [472, 60] on label "Show Archived?" at bounding box center [503, 57] width 62 height 13
click at [472, 60] on input "Show Archived?" at bounding box center [476, 57] width 8 height 8
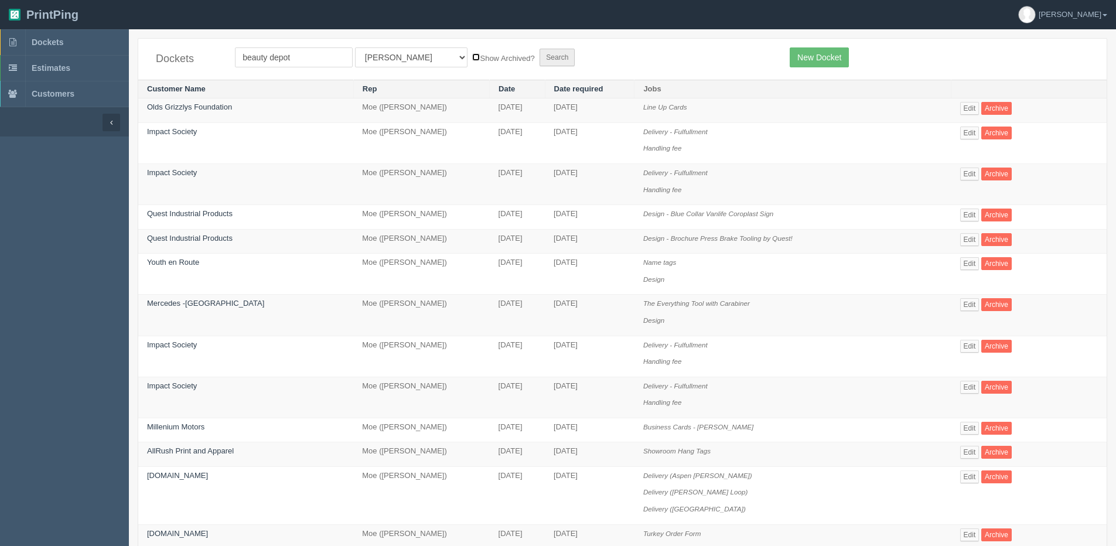
checkbox input "true"
click at [540, 58] on input "Search" at bounding box center [557, 58] width 35 height 18
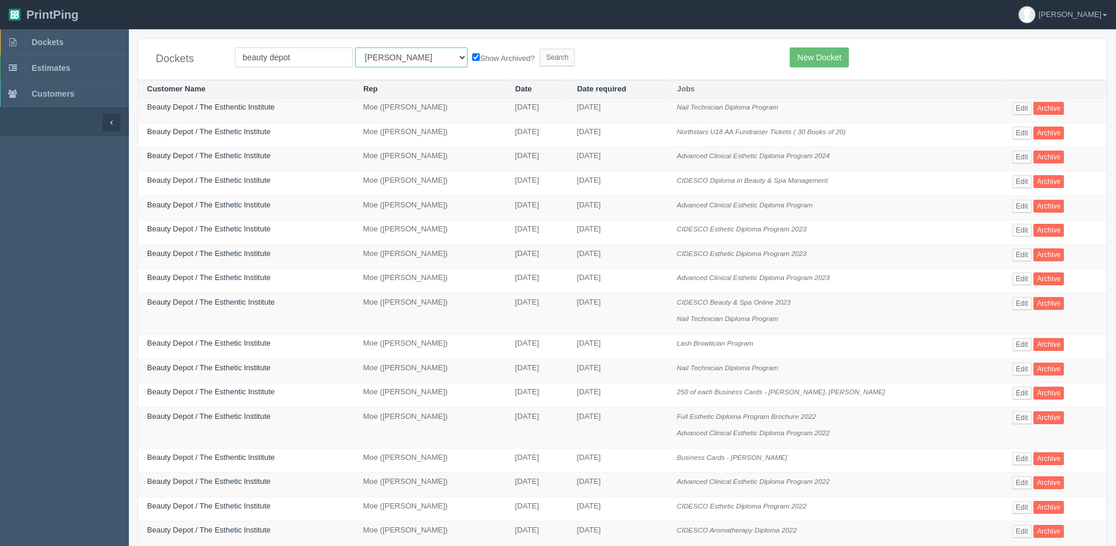
click at [402, 57] on select "All Users [PERSON_NAME] Test 1 [PERSON_NAME] [PERSON_NAME] [PERSON_NAME] France…" at bounding box center [411, 57] width 113 height 20
select select "1"
click at [355, 47] on select "All Users [PERSON_NAME] Test 1 [PERSON_NAME] [PERSON_NAME] [PERSON_NAME] France…" at bounding box center [411, 57] width 113 height 20
drag, startPoint x: 516, startPoint y: 56, endPoint x: 498, endPoint y: 60, distance: 18.2
click at [540, 56] on input "Search" at bounding box center [557, 58] width 35 height 18
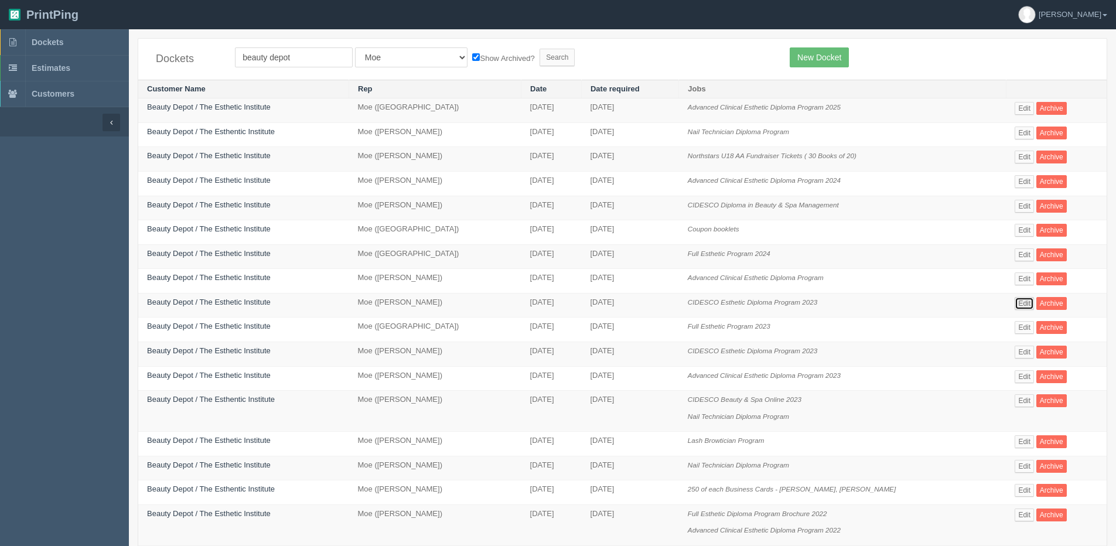
click at [1021, 302] on link "Edit" at bounding box center [1024, 303] width 19 height 13
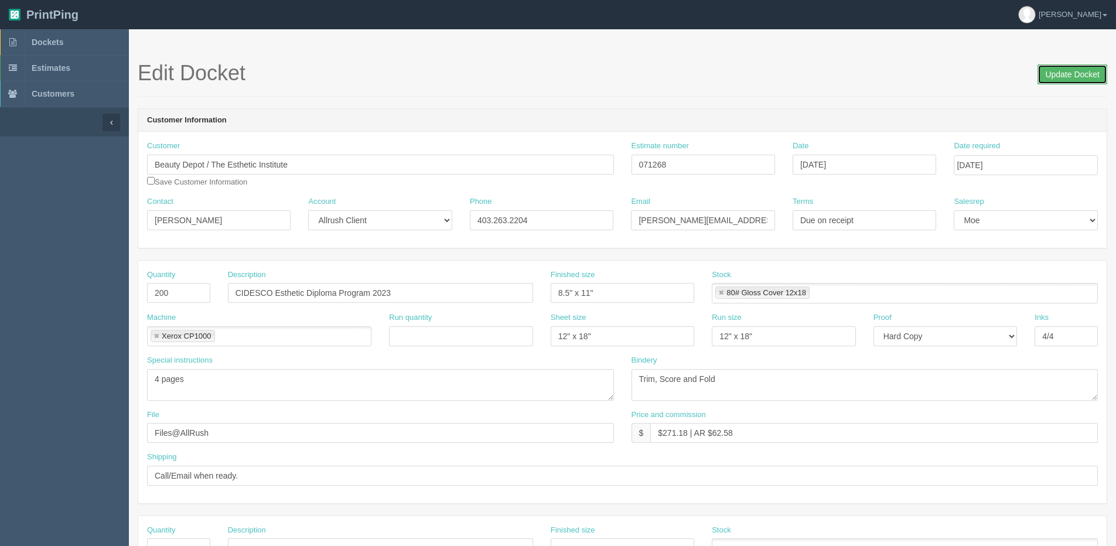
drag, startPoint x: 1062, startPoint y: 74, endPoint x: 976, endPoint y: 71, distance: 86.2
click at [1061, 74] on input "Update Docket" at bounding box center [1073, 74] width 70 height 20
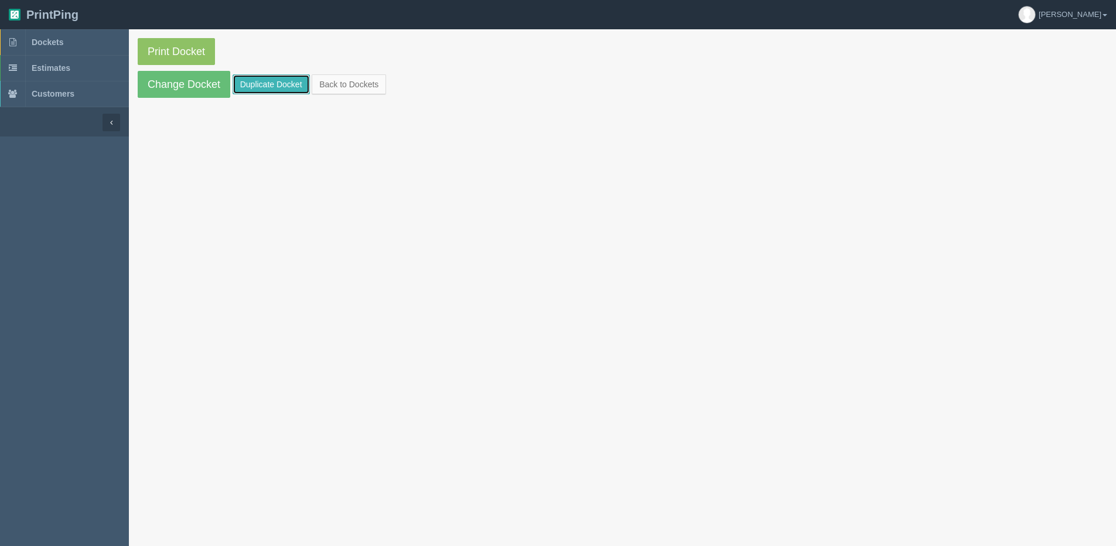
click at [256, 81] on link "Duplicate Docket" at bounding box center [271, 84] width 77 height 20
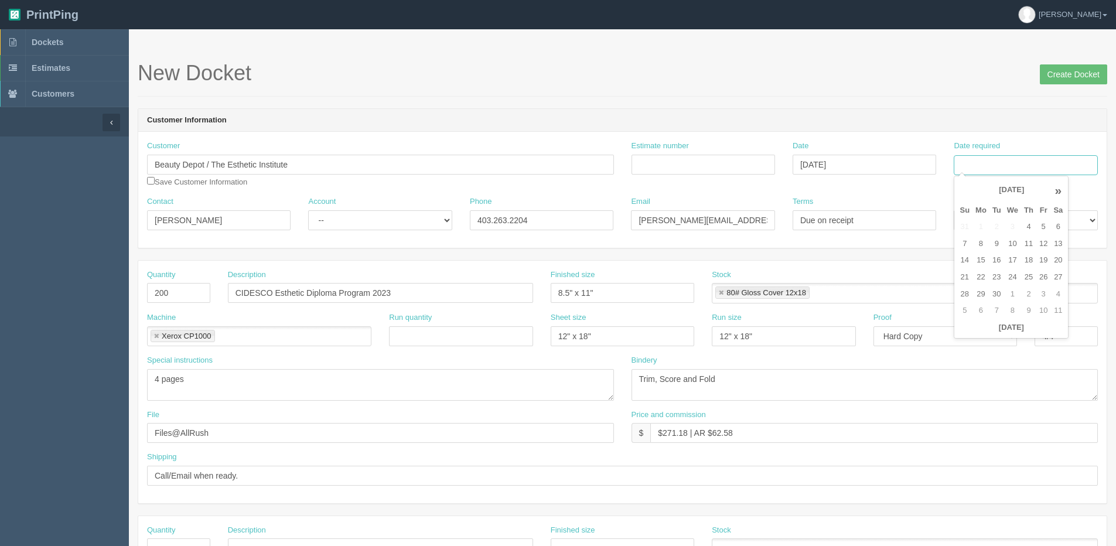
drag, startPoint x: 996, startPoint y: 164, endPoint x: 996, endPoint y: 169, distance: 5.9
click at [996, 164] on input "Date required" at bounding box center [1026, 165] width 144 height 20
click at [981, 336] on th "Today" at bounding box center [1011, 327] width 109 height 17
click at [1029, 241] on td "11" at bounding box center [1029, 244] width 15 height 17
type input "September 11, 2025"
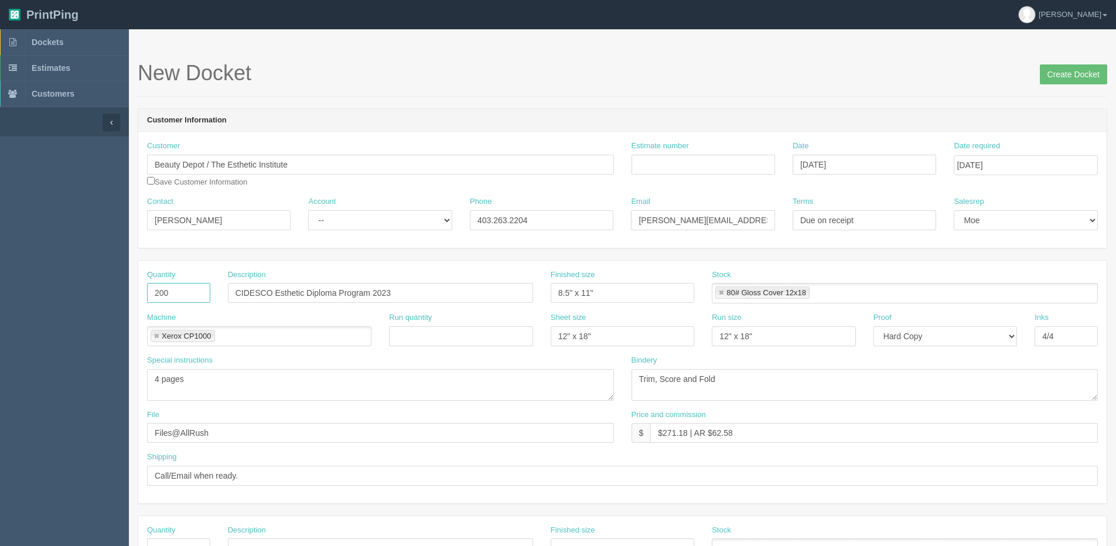
drag, startPoint x: 185, startPoint y: 297, endPoint x: 18, endPoint y: 295, distance: 166.4
click at [19, 296] on section "Dockets Estimates Customers" at bounding box center [558, 546] width 1116 height 1035
type input "250"
drag, startPoint x: 372, startPoint y: 295, endPoint x: 512, endPoint y: 252, distance: 146.6
click at [510, 259] on form "New Docket Create Docket Customer Information Customer Beauty Depot / The Esthe…" at bounding box center [623, 554] width 970 height 985
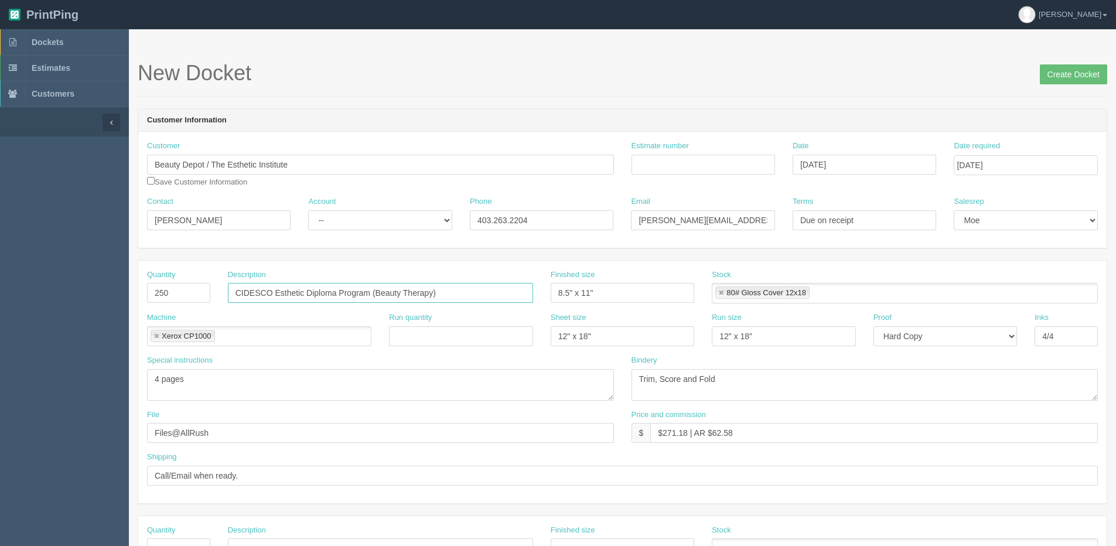
type input "CIDESCO Esthetic Diploma Program (Beauty Therapy)"
drag, startPoint x: 665, startPoint y: 164, endPoint x: 627, endPoint y: 146, distance: 42.0
click at [665, 161] on input "Estimate number" at bounding box center [704, 165] width 144 height 20
type input "071268"
type input "September 9, 2025"
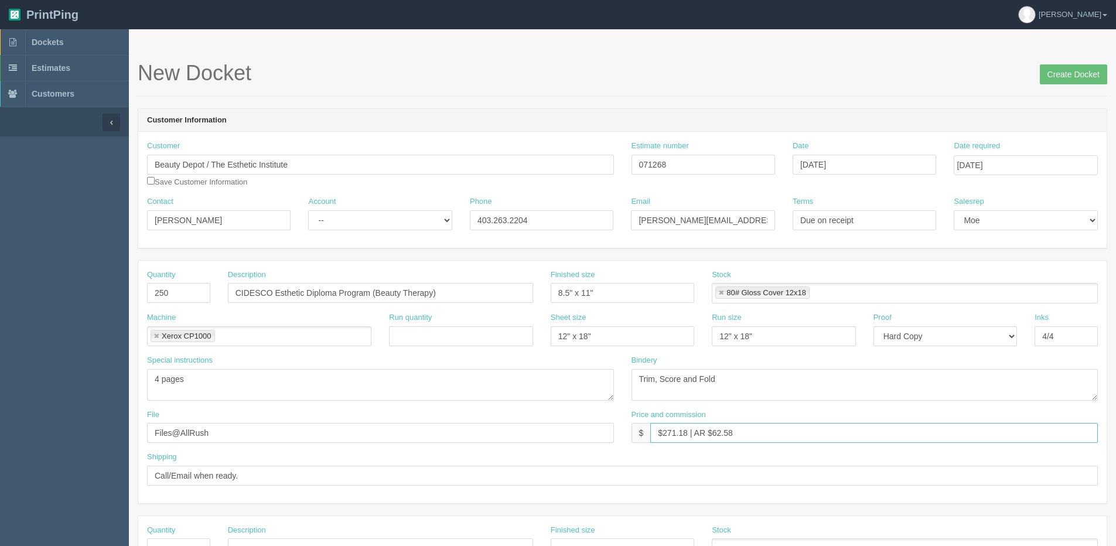
drag, startPoint x: 663, startPoint y: 432, endPoint x: 689, endPoint y: 437, distance: 25.6
click at [689, 437] on input "$271.18 | AR $62.58" at bounding box center [875, 433] width 448 height 20
type input "$299.08 | AR $62.58"
click at [1065, 74] on input "Create Docket" at bounding box center [1073, 74] width 67 height 20
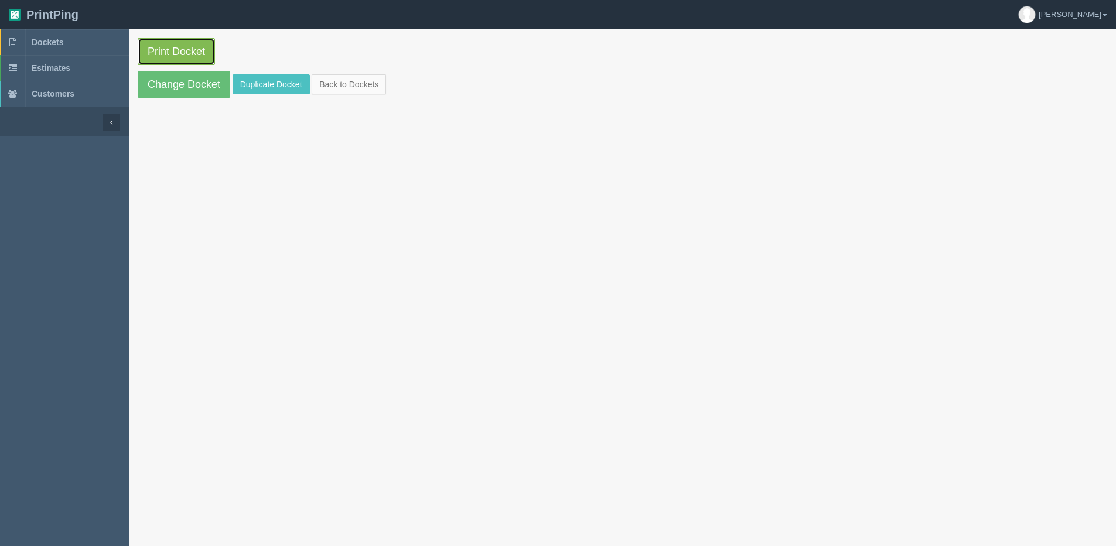
click at [172, 47] on link "Print Docket" at bounding box center [176, 51] width 77 height 27
drag, startPoint x: 336, startPoint y: 91, endPoint x: 324, endPoint y: 91, distance: 11.7
click at [336, 91] on link "Back to Dockets" at bounding box center [349, 84] width 74 height 20
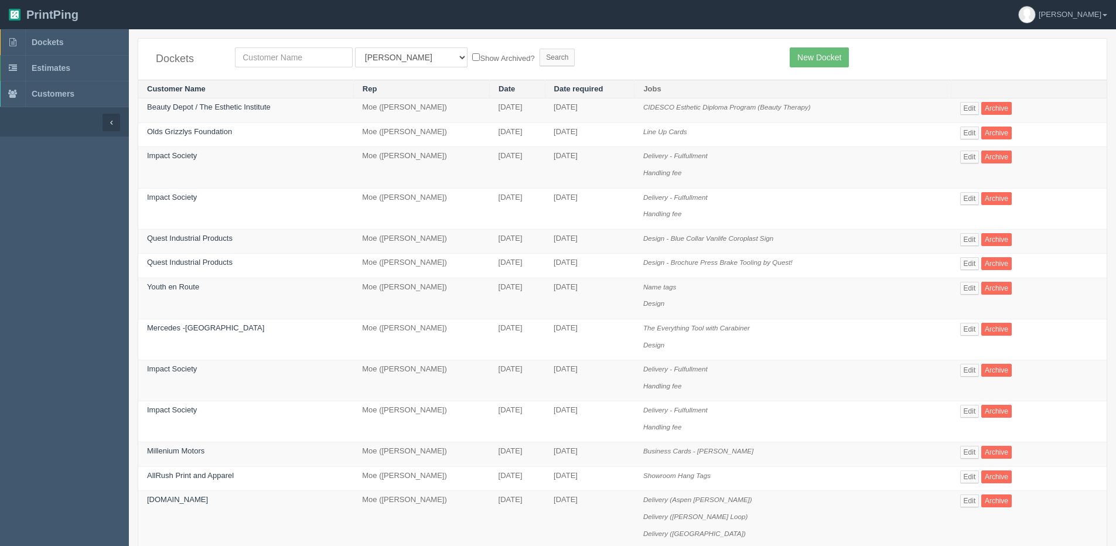
click at [277, 69] on div "Dockets All Users [PERSON_NAME] Test 1 [PERSON_NAME] [PERSON_NAME] [PERSON_NAME…" at bounding box center [622, 59] width 969 height 41
click at [275, 61] on input "text" at bounding box center [294, 57] width 118 height 20
type input "team"
click at [540, 49] on input "Search" at bounding box center [557, 58] width 35 height 18
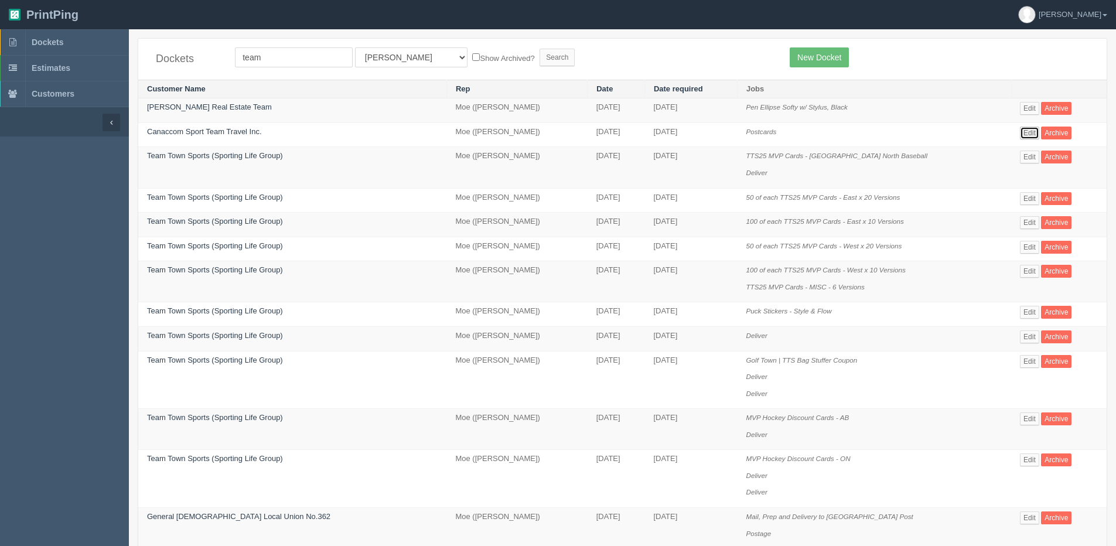
click at [1031, 130] on link "Edit" at bounding box center [1029, 133] width 19 height 13
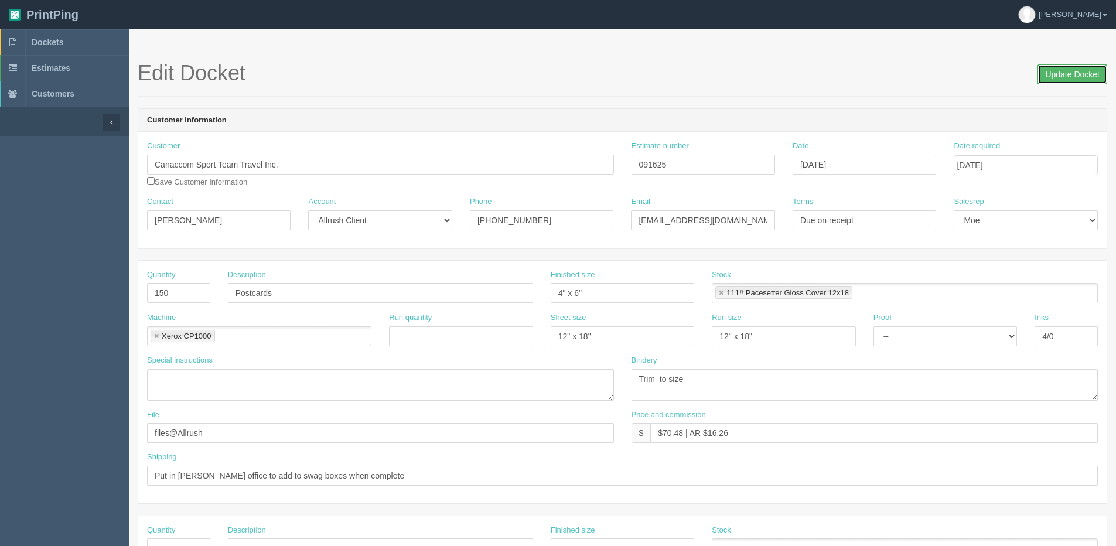
drag, startPoint x: 1064, startPoint y: 76, endPoint x: 1036, endPoint y: 74, distance: 28.2
click at [1063, 76] on input "Update Docket" at bounding box center [1073, 74] width 70 height 20
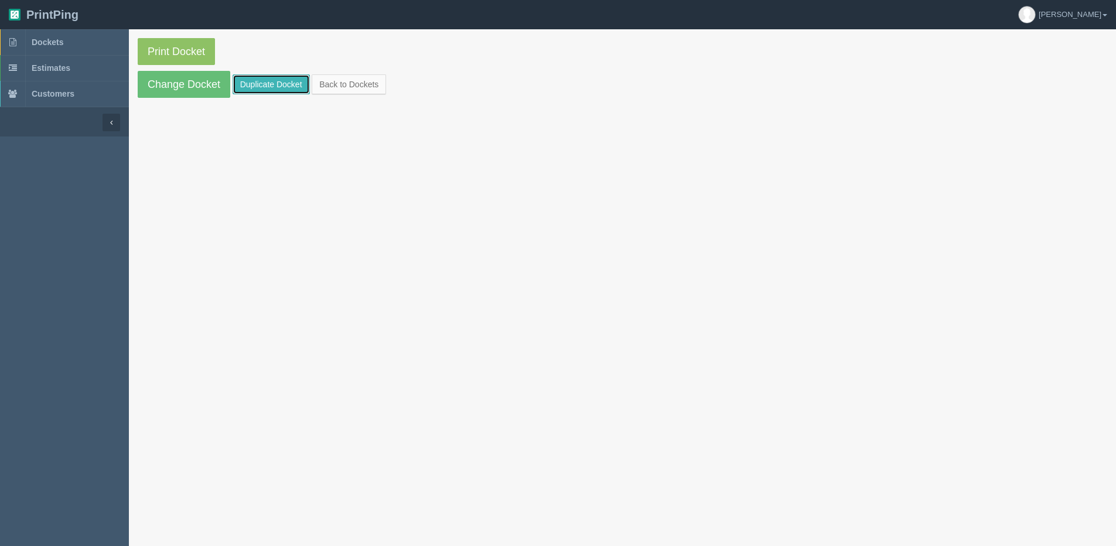
click at [288, 80] on link "Duplicate Docket" at bounding box center [271, 84] width 77 height 20
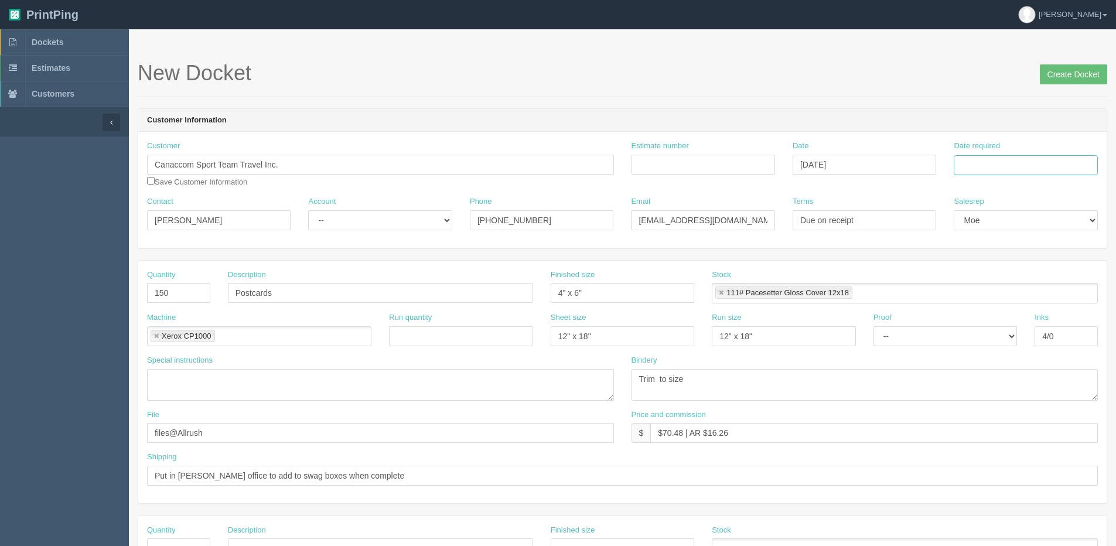
click at [1041, 166] on input "Date required" at bounding box center [1026, 165] width 144 height 20
click at [996, 335] on th "Today" at bounding box center [1011, 327] width 109 height 17
drag, startPoint x: 1029, startPoint y: 239, endPoint x: 659, endPoint y: 241, distance: 369.2
click at [1026, 240] on td "11" at bounding box center [1029, 244] width 15 height 17
type input "[DATE]"
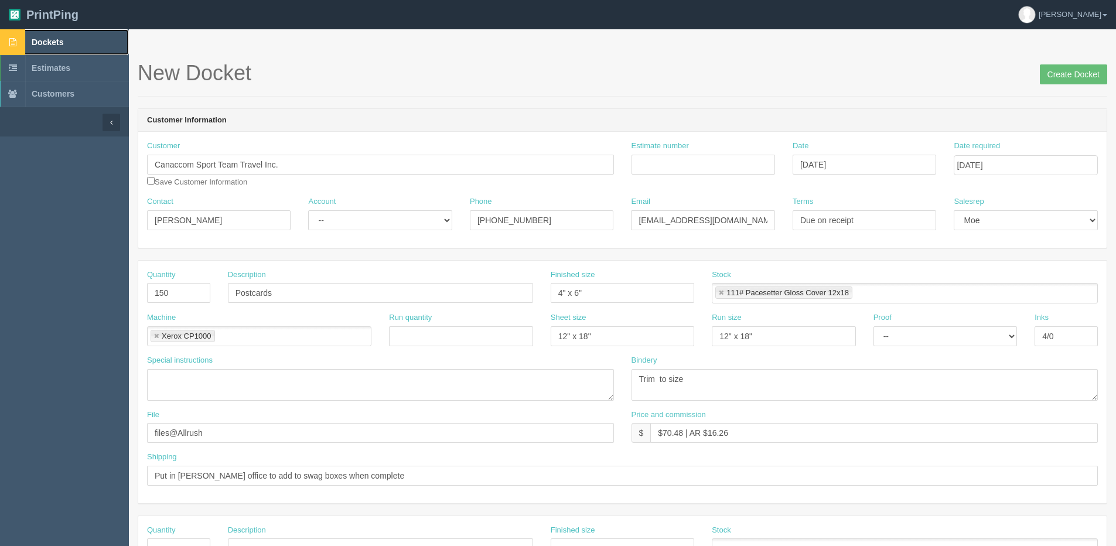
click at [50, 47] on link "Dockets" at bounding box center [64, 42] width 129 height 26
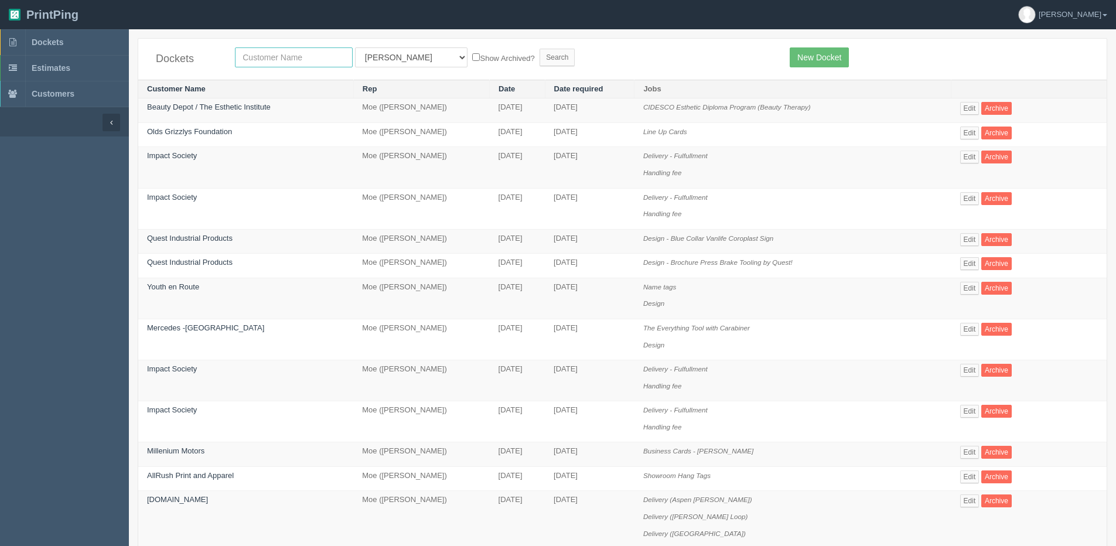
click at [296, 57] on input "text" at bounding box center [294, 57] width 118 height 20
type input "team"
click at [540, 49] on input "Search" at bounding box center [557, 58] width 35 height 18
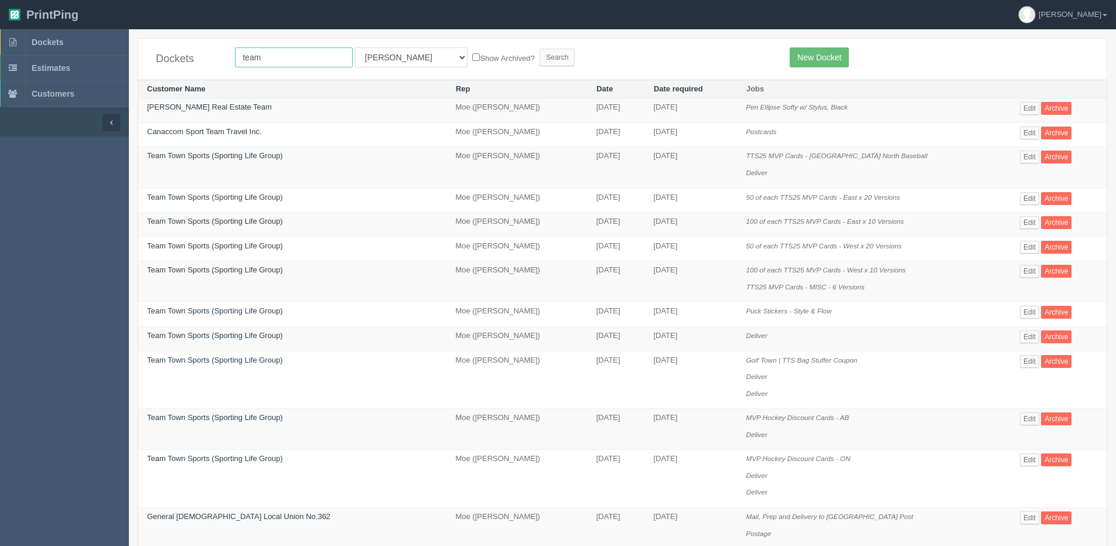
click at [279, 52] on input "team" at bounding box center [294, 57] width 118 height 20
type input "Team Town Sports (Sporting Life Group)"
click at [472, 62] on label "Show Archived?" at bounding box center [503, 57] width 62 height 13
click at [472, 61] on input "Show Archived?" at bounding box center [476, 57] width 8 height 8
checkbox input "true"
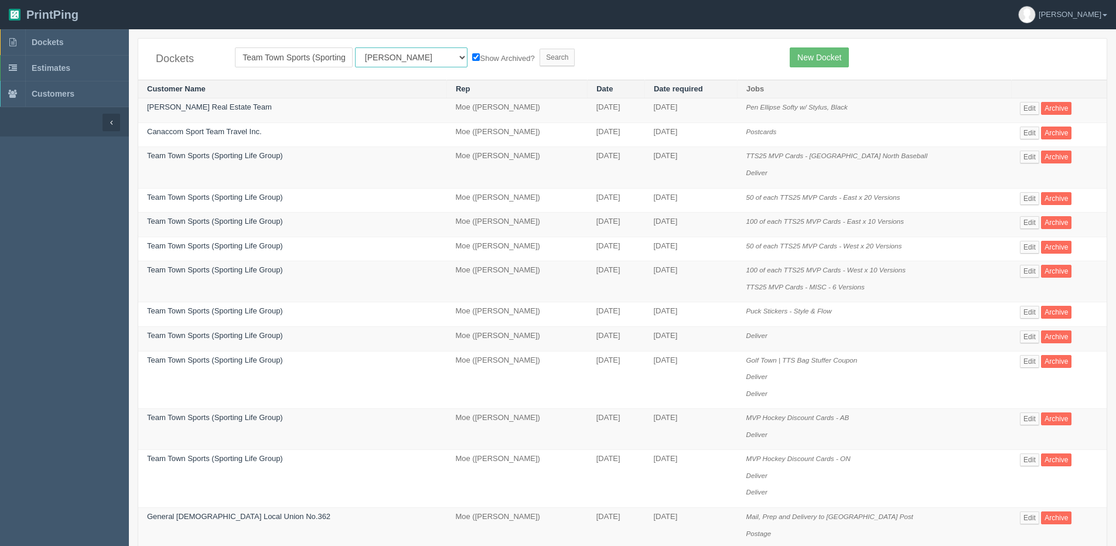
click at [399, 62] on select "All Users [PERSON_NAME] Test 1 [PERSON_NAME] [PERSON_NAME] [PERSON_NAME] France…" at bounding box center [411, 57] width 113 height 20
select select "1"
click at [355, 47] on select "All Users [PERSON_NAME] Test 1 [PERSON_NAME] [PERSON_NAME] [PERSON_NAME] France…" at bounding box center [411, 57] width 113 height 20
click at [540, 62] on input "Search" at bounding box center [557, 58] width 35 height 18
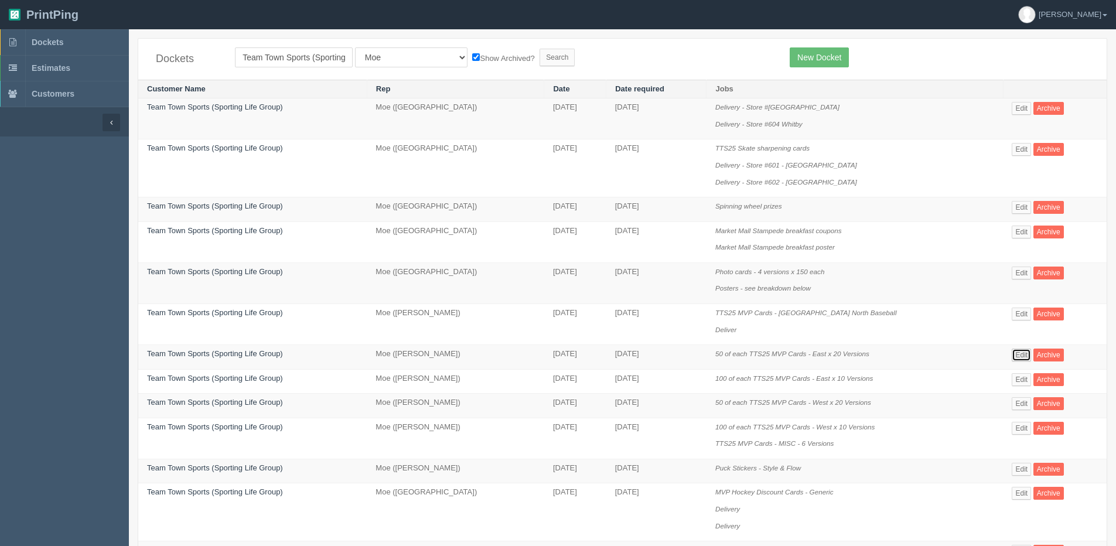
drag, startPoint x: 1016, startPoint y: 358, endPoint x: 1005, endPoint y: 356, distance: 11.9
click at [1016, 358] on link "Edit" at bounding box center [1021, 355] width 19 height 13
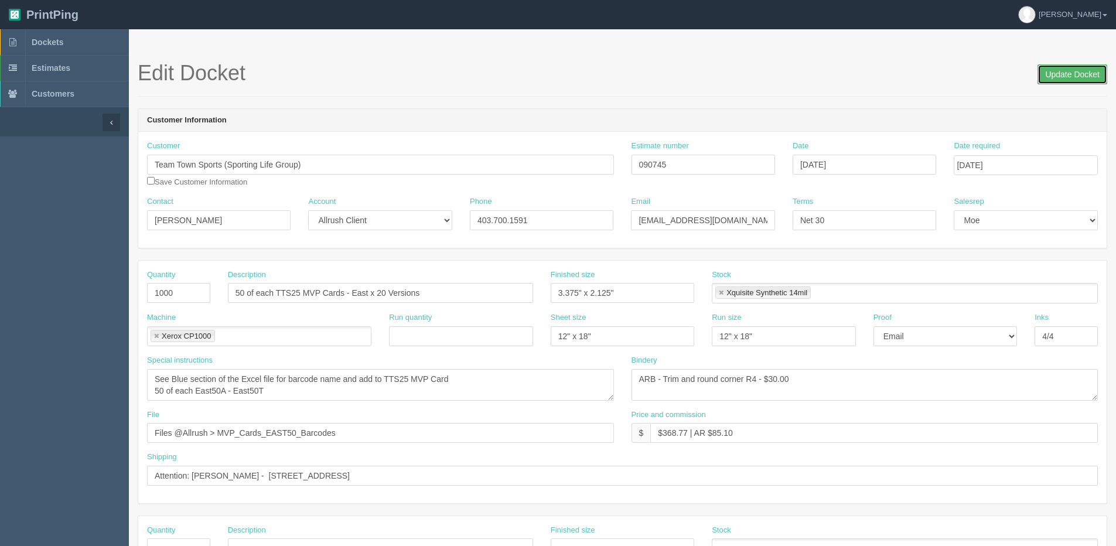
click at [1051, 76] on input "Update Docket" at bounding box center [1073, 74] width 70 height 20
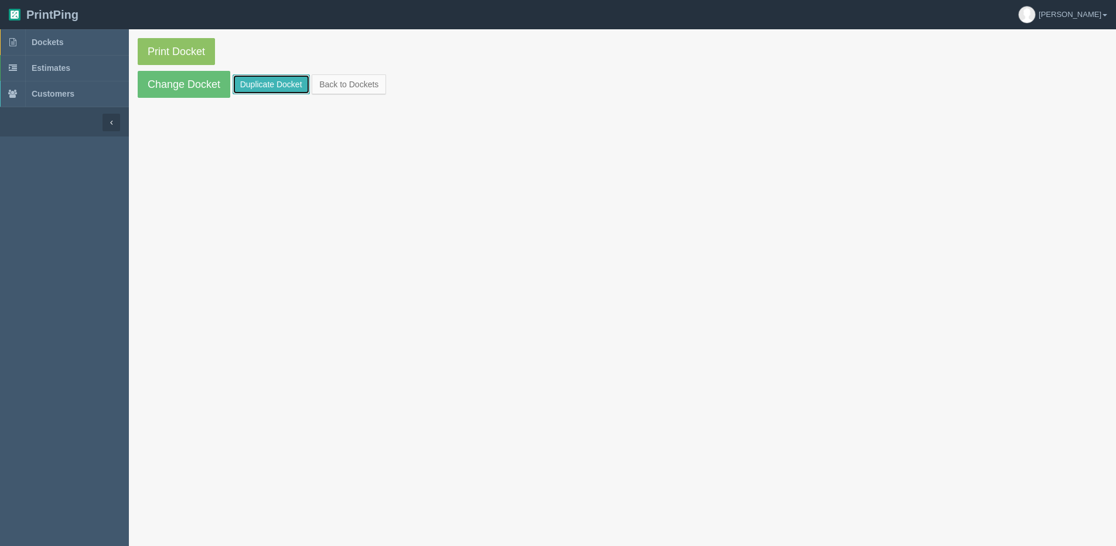
click at [273, 80] on link "Duplicate Docket" at bounding box center [271, 84] width 77 height 20
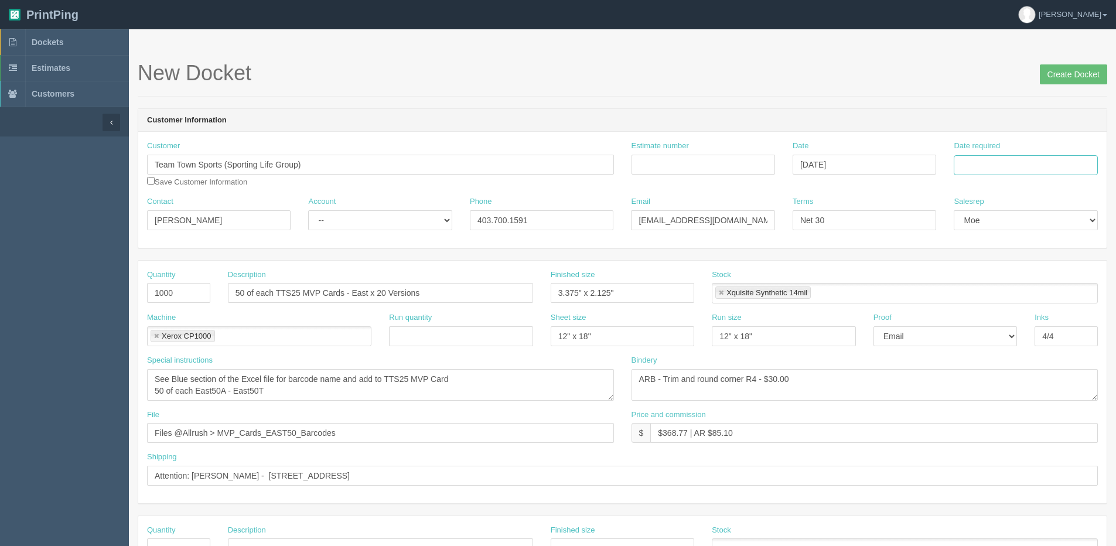
click at [1000, 165] on input "Date required" at bounding box center [1026, 165] width 144 height 20
click at [982, 334] on th "[DATE]" at bounding box center [1011, 327] width 109 height 17
click at [1032, 241] on td "11" at bounding box center [1029, 244] width 15 height 17
type input "[DATE]"
drag, startPoint x: 138, startPoint y: 295, endPoint x: 8, endPoint y: 291, distance: 130.7
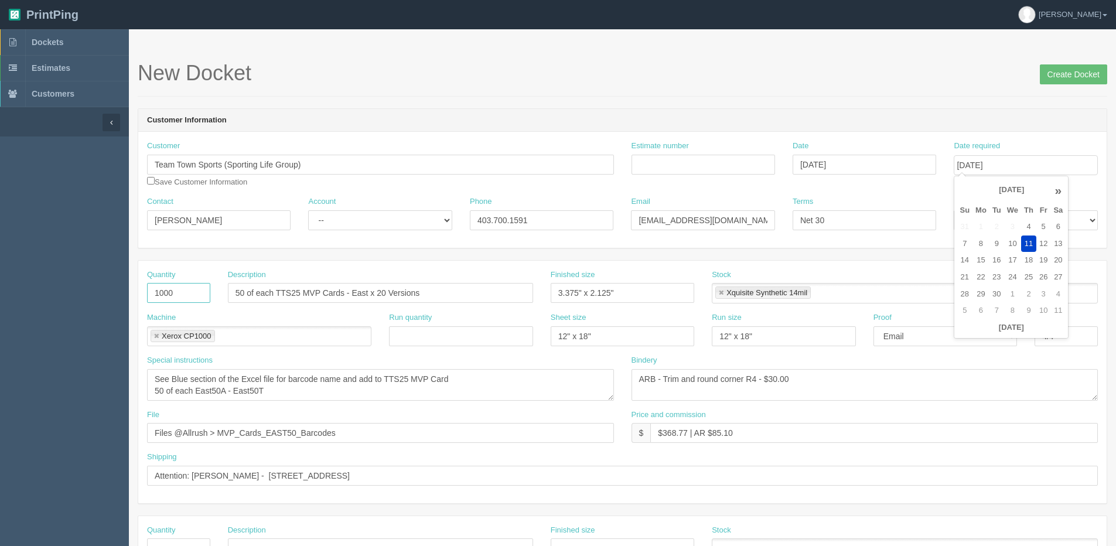
click at [8, 291] on section "Dockets Estimates Customers" at bounding box center [558, 546] width 1116 height 1035
click at [197, 296] on input "1000" at bounding box center [178, 293] width 63 height 20
drag, startPoint x: 175, startPoint y: 290, endPoint x: 83, endPoint y: 292, distance: 91.4
click at [89, 295] on section "Dockets Estimates Customers" at bounding box center [558, 546] width 1116 height 1035
type input "250"
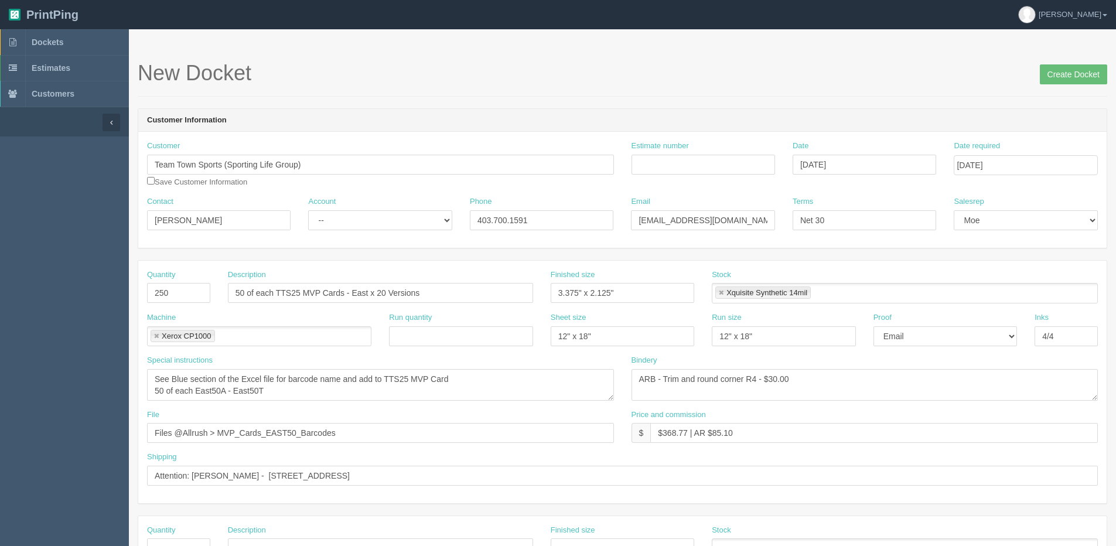
click at [278, 312] on div "Machine Xerox CP1000 Xerox CP1000" at bounding box center [259, 329] width 224 height 34
drag, startPoint x: 488, startPoint y: 299, endPoint x: -90, endPoint y: 298, distance: 577.9
click at [0, 298] on html "PrintPing [PERSON_NAME] Edit account ( [PERSON_NAME][EMAIL_ADDRESS][DOMAIN_NAME…" at bounding box center [558, 532] width 1116 height 1064
type input "Meet & Greet [PERSON_NAME] Coupon"
drag, startPoint x: 472, startPoint y: 381, endPoint x: 240, endPoint y: 373, distance: 231.6
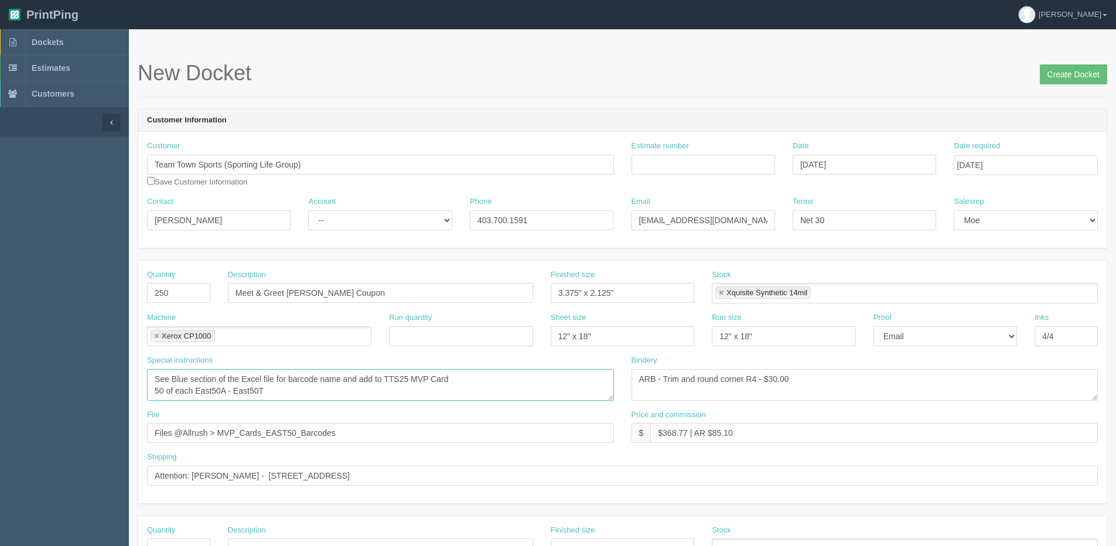
click at [111, 396] on section "Dockets Estimates Customers" at bounding box center [558, 546] width 1116 height 1035
drag, startPoint x: 157, startPoint y: 377, endPoint x: 356, endPoint y: 401, distance: 200.1
click at [356, 401] on div "Special instructions See Blue section of the Excel file for barcode name and ad…" at bounding box center [380, 382] width 485 height 55
drag, startPoint x: 371, startPoint y: 432, endPoint x: -84, endPoint y: 440, distance: 454.9
click at [0, 440] on html "PrintPing [PERSON_NAME] Edit account ( [PERSON_NAME][EMAIL_ADDRESS][DOMAIN_NAME…" at bounding box center [558, 532] width 1116 height 1064
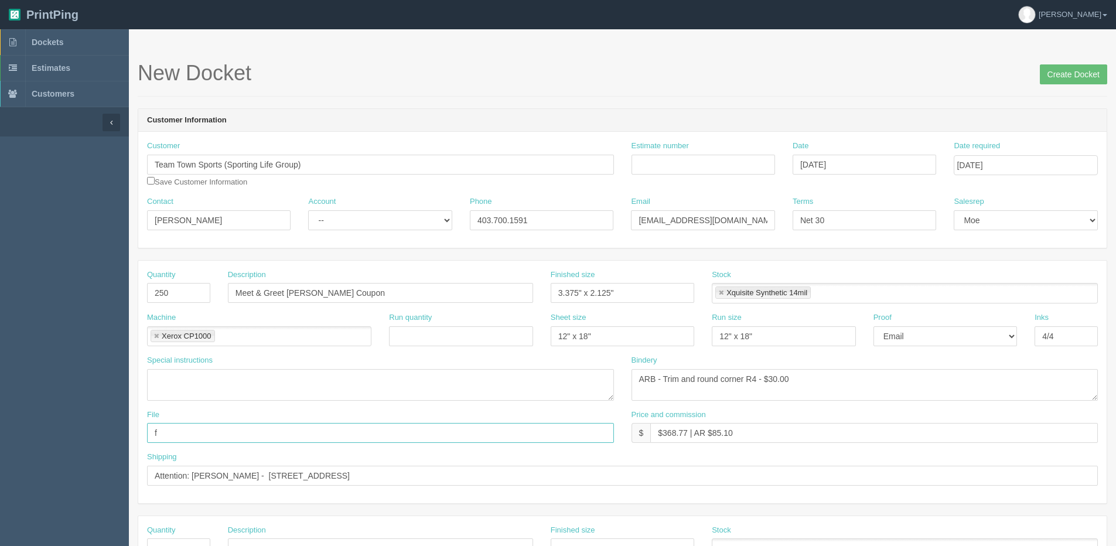
type input "Files @ Allrush"
click at [351, 470] on input "Attention: [PERSON_NAME] - [STREET_ADDRESS]" at bounding box center [622, 476] width 951 height 20
drag, startPoint x: 156, startPoint y: 479, endPoint x: 600, endPoint y: 493, distance: 444.5
click at [631, 493] on div "Shipping Attention: [PERSON_NAME] - [STREET_ADDRESS]" at bounding box center [622, 473] width 969 height 43
paste input "Team Town [GEOGRAPHIC_DATA] (located beside [GEOGRAPHIC_DATA]) [STREET_ADDRESS]"
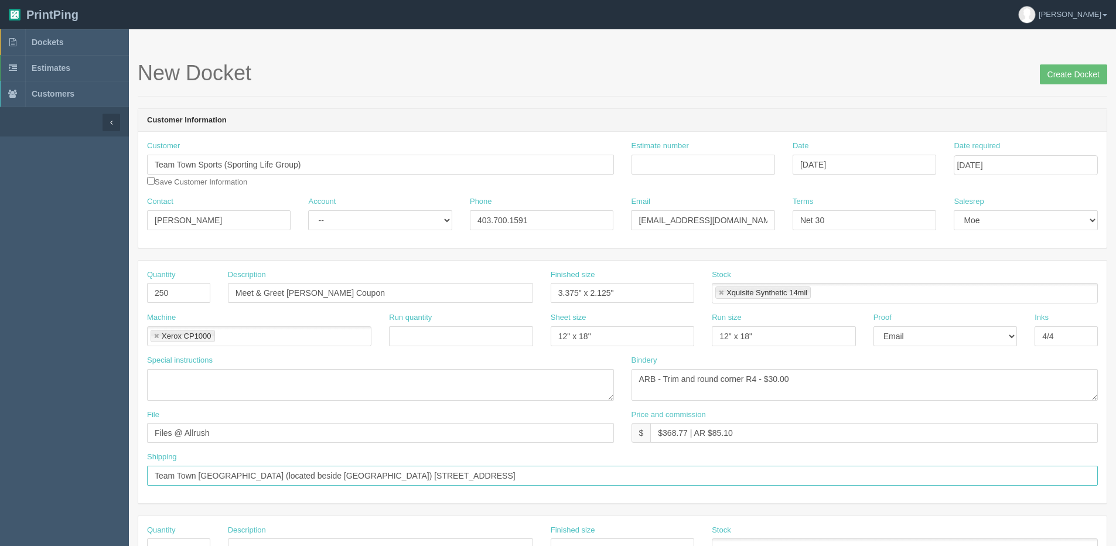
type input "Team Town [GEOGRAPHIC_DATA] (located beside [GEOGRAPHIC_DATA]) [STREET_ADDRESS]"
drag, startPoint x: 663, startPoint y: 435, endPoint x: 681, endPoint y: 436, distance: 18.2
click at [681, 436] on input "$368.77 | AR $85.10" at bounding box center [875, 433] width 448 height 20
type input "$112.81 | AR $85.10"
drag, startPoint x: 813, startPoint y: 379, endPoint x: 161, endPoint y: 417, distance: 653.4
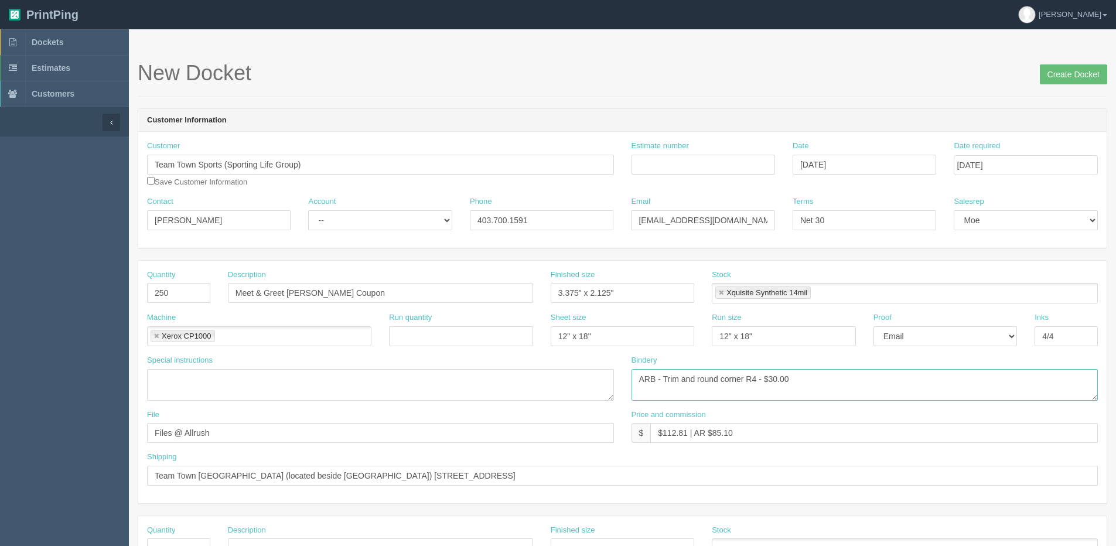
click at [164, 417] on div "Quantity 250 Description Meet & Greet [PERSON_NAME] Coupon Finished size 3.375"…" at bounding box center [622, 382] width 969 height 243
type textarea "Trim to size"
click at [973, 332] on select "-- Email Hard Copy" at bounding box center [946, 336] width 144 height 20
select select "Hard Copy"
click at [874, 326] on select "-- Email Hard Copy" at bounding box center [946, 336] width 144 height 20
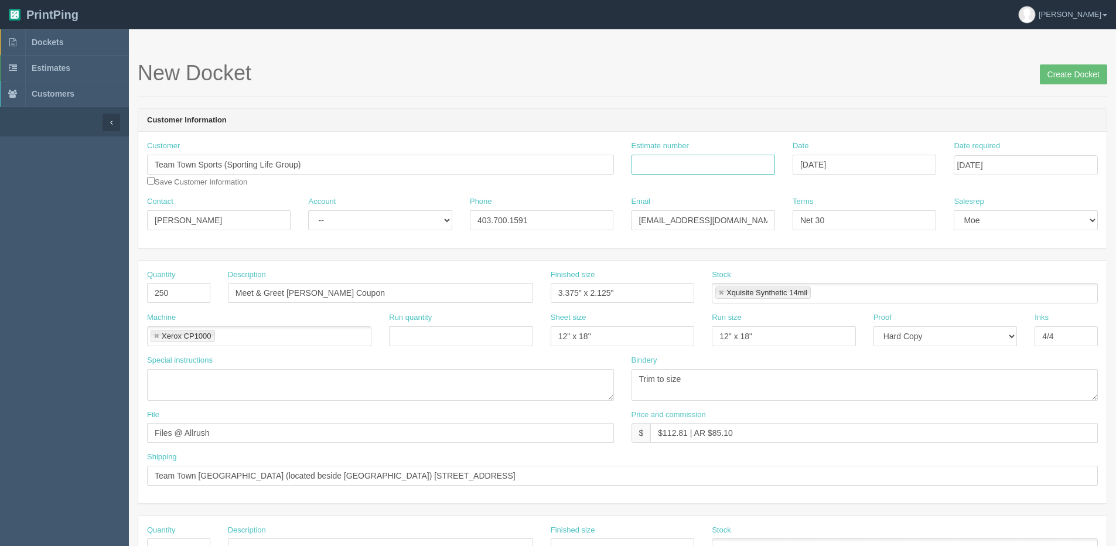
click at [674, 156] on input "Estimate number" at bounding box center [704, 165] width 144 height 20
click at [709, 170] on input "Estimate number" at bounding box center [704, 165] width 144 height 20
type input "092352"
type input "[DATE]"
click at [331, 223] on select "-- Existing Client Allrush Client Rep Client" at bounding box center [380, 220] width 144 height 20
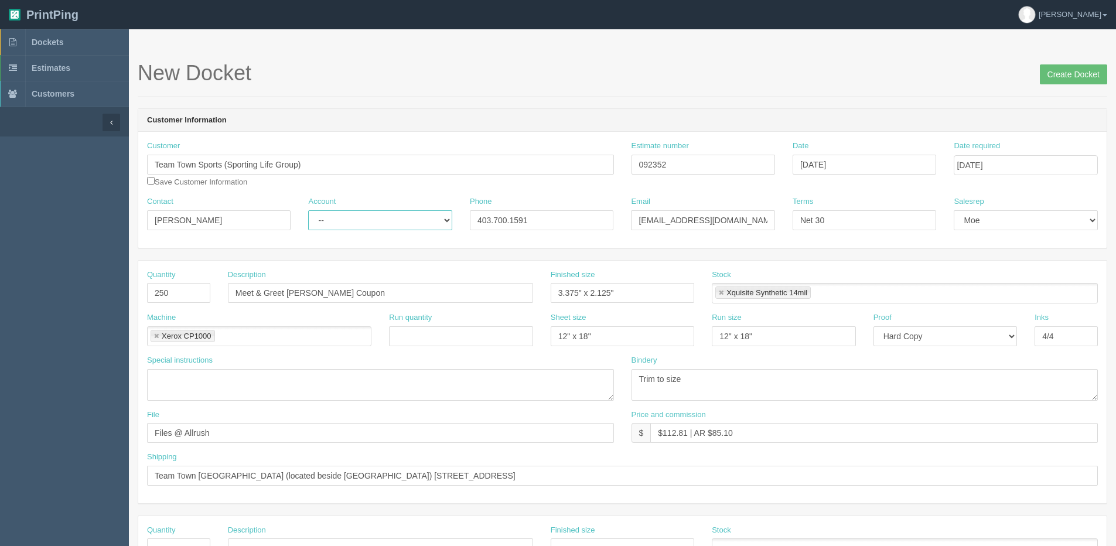
select select "Allrush Client"
click at [308, 210] on select "-- Existing Client Allrush Client Rep Client" at bounding box center [380, 220] width 144 height 20
drag, startPoint x: 652, startPoint y: 291, endPoint x: 276, endPoint y: 336, distance: 378.4
click at [282, 336] on div "Quantity 250 Description Meet & Greet [PERSON_NAME] Coupon Finished size 3.375"…" at bounding box center [622, 382] width 969 height 243
click at [583, 299] on input "2.5" x 7"" at bounding box center [623, 293] width 144 height 20
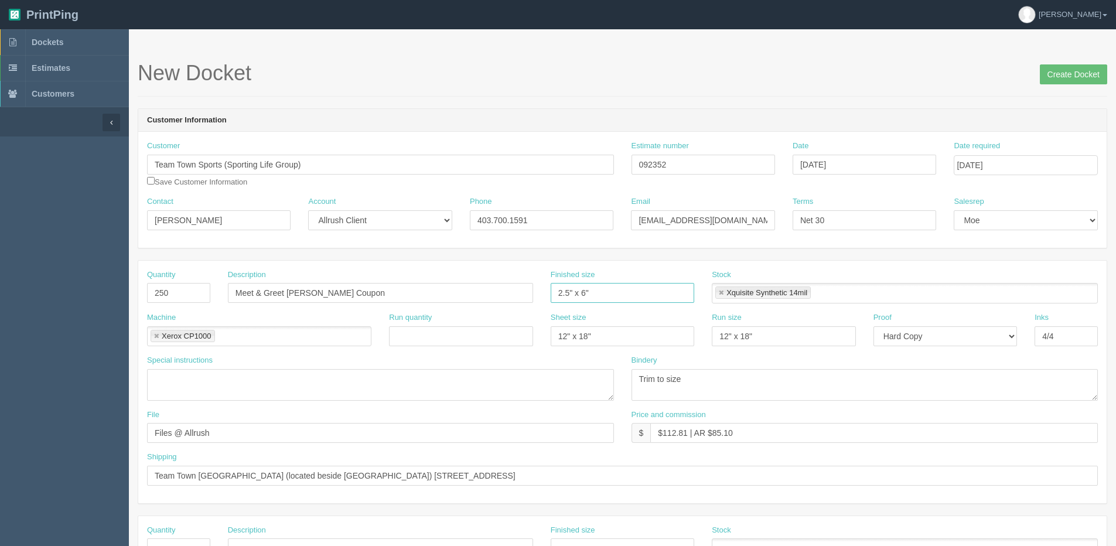
type input "2.5" x 6""
click at [715, 292] on ul "Xquisite Synthetic 14mil" at bounding box center [905, 293] width 386 height 21
click at [723, 292] on link at bounding box center [721, 294] width 7 height 8
click at [746, 295] on ul at bounding box center [905, 293] width 386 height 21
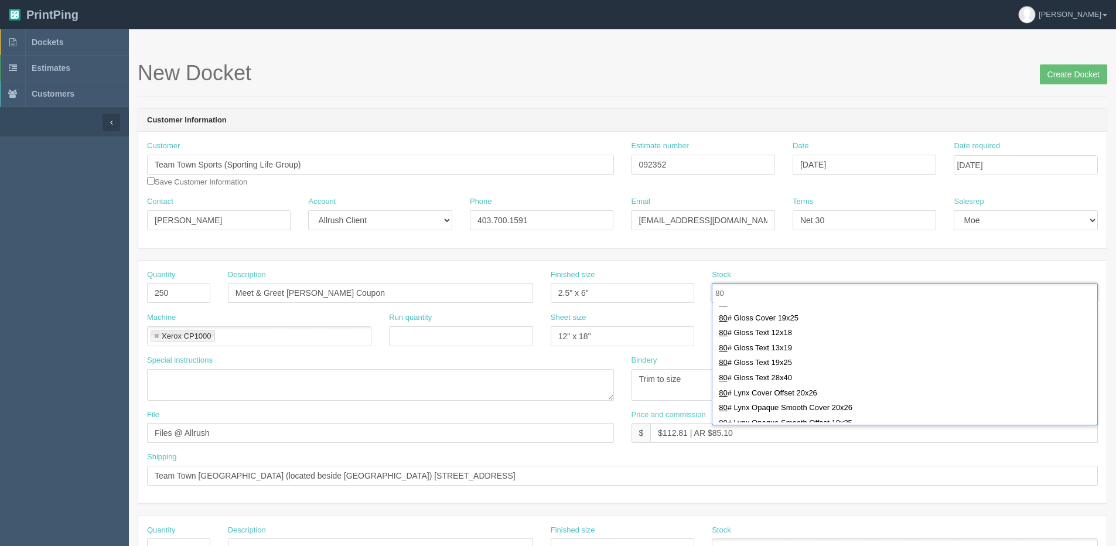
scroll to position [265, 0]
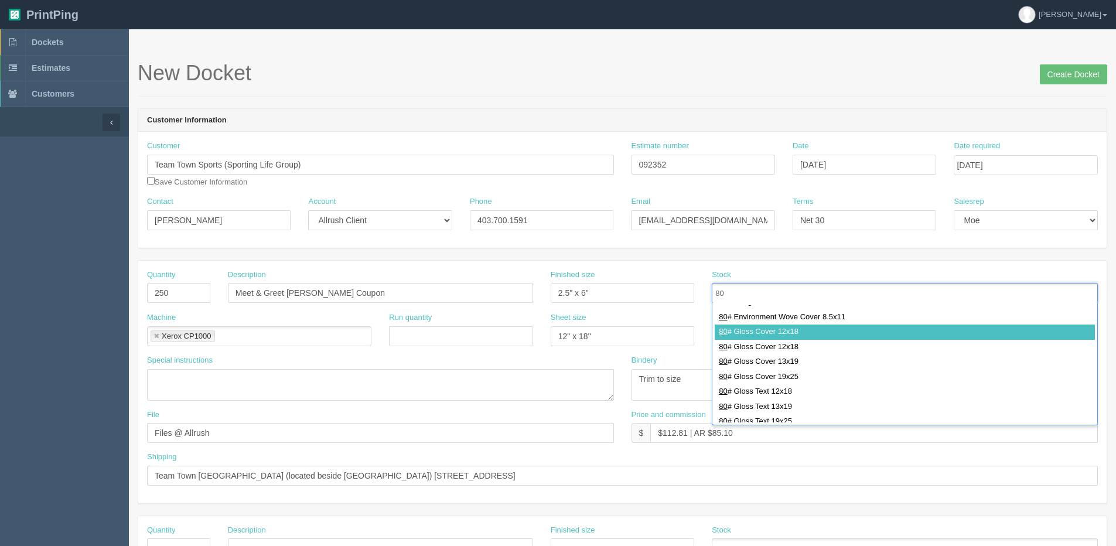
type input "80"
type input "80# Gloss Cover 12x18"
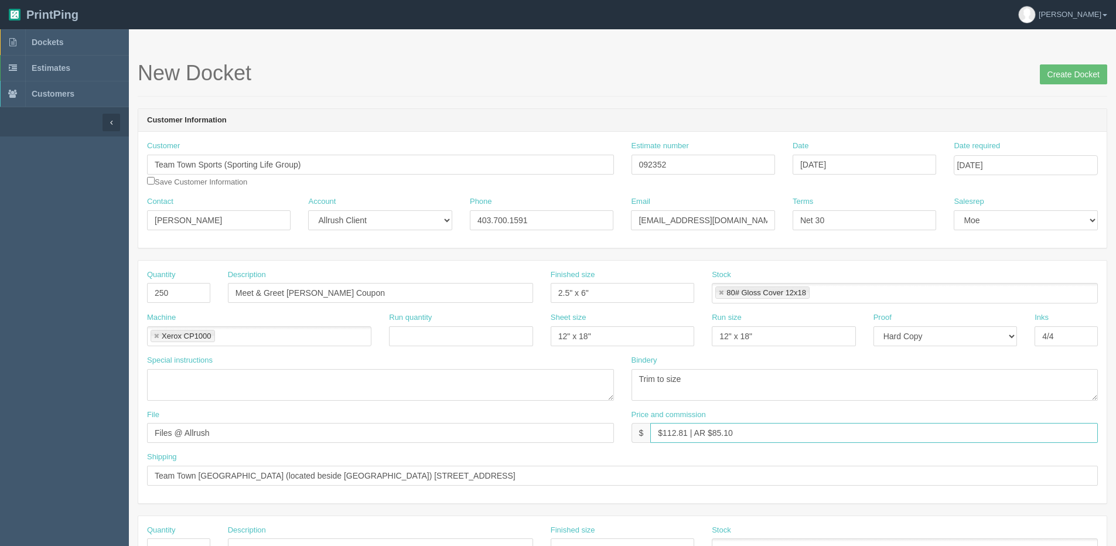
click at [717, 431] on input "$112.81 | AR $85.10" at bounding box center [875, 433] width 448 height 20
drag, startPoint x: 712, startPoint y: 431, endPoint x: 896, endPoint y: 408, distance: 184.8
click at [849, 417] on div "Price and commission $ $112.81 | AR $85.10" at bounding box center [865, 427] width 467 height 34
type input "$112.81 | AR $37.60"
drag, startPoint x: 1067, startPoint y: 78, endPoint x: 1054, endPoint y: 77, distance: 12.9
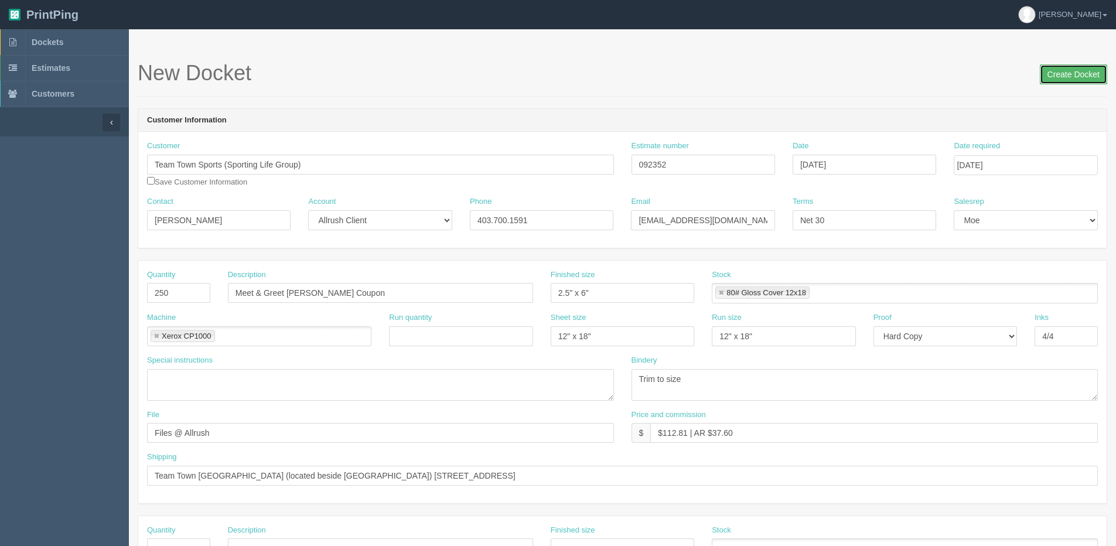
click at [1067, 77] on input "Create Docket" at bounding box center [1073, 74] width 67 height 20
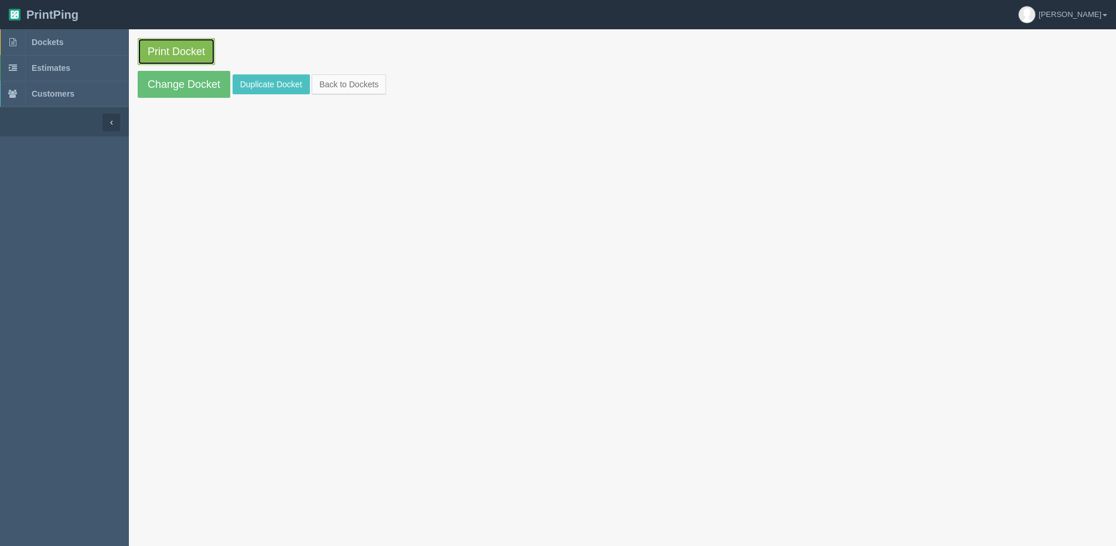
click at [156, 42] on link "Print Docket" at bounding box center [176, 51] width 77 height 27
click at [358, 84] on link "Back to Dockets" at bounding box center [349, 84] width 74 height 20
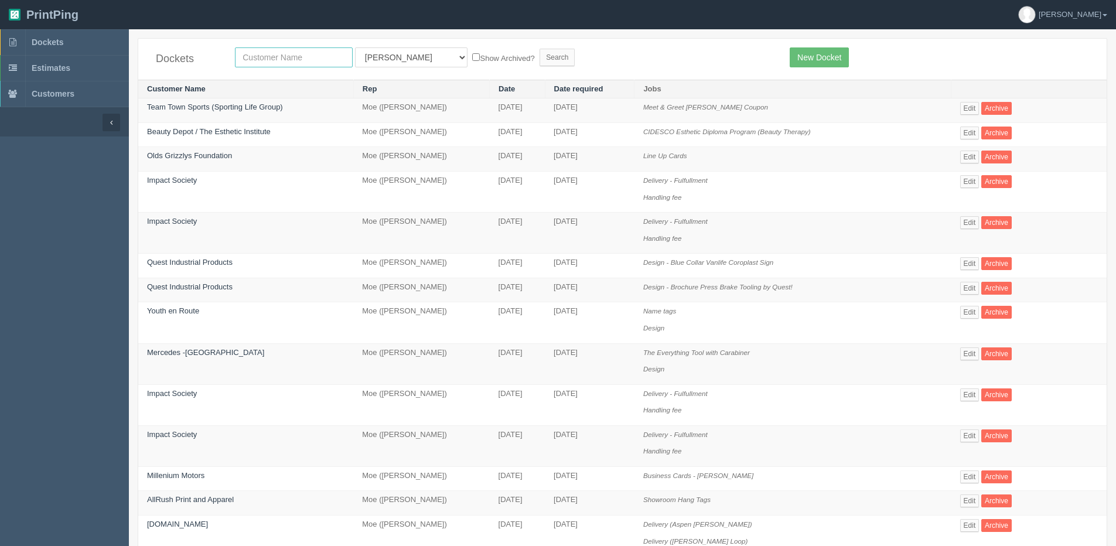
click at [298, 55] on input "text" at bounding box center [294, 57] width 118 height 20
type input "al"
click at [52, 45] on span "Dockets" at bounding box center [48, 42] width 32 height 9
click at [318, 42] on div "Dockets All Users [PERSON_NAME] Test 1 [PERSON_NAME] [PERSON_NAME] [PERSON_NAME…" at bounding box center [622, 59] width 969 height 41
click at [306, 59] on input "text" at bounding box center [294, 57] width 118 height 20
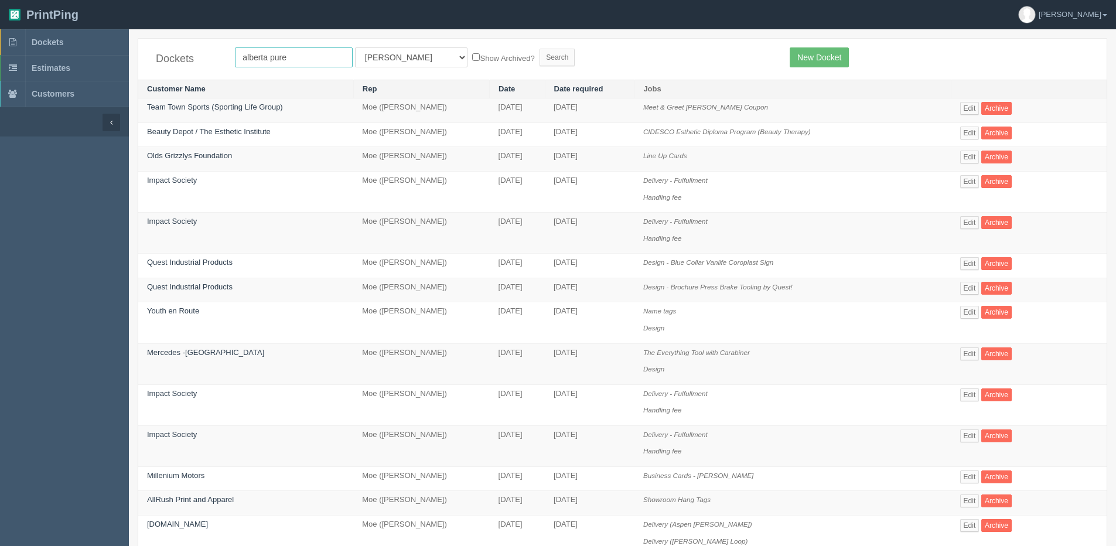
type input "alberta pure"
click at [540, 49] on input "Search" at bounding box center [557, 58] width 35 height 18
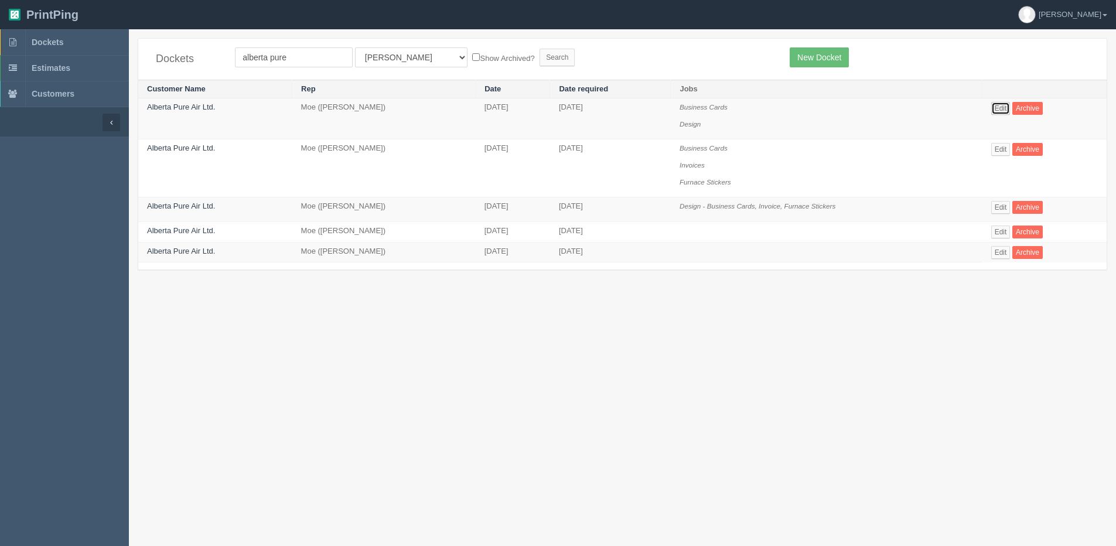
click at [996, 110] on link "Edit" at bounding box center [1001, 108] width 19 height 13
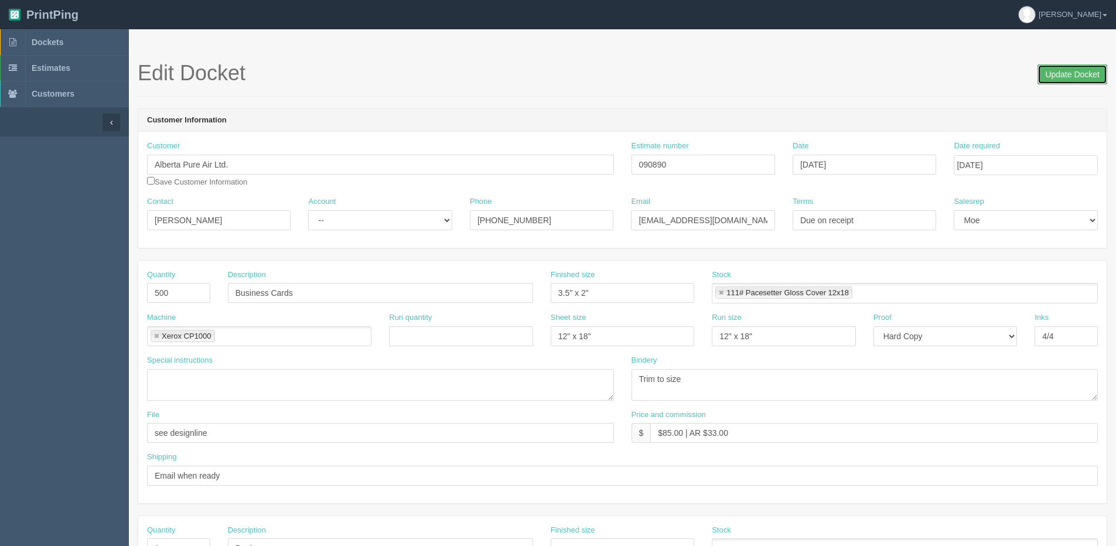
click at [1054, 80] on input "Update Docket" at bounding box center [1073, 74] width 70 height 20
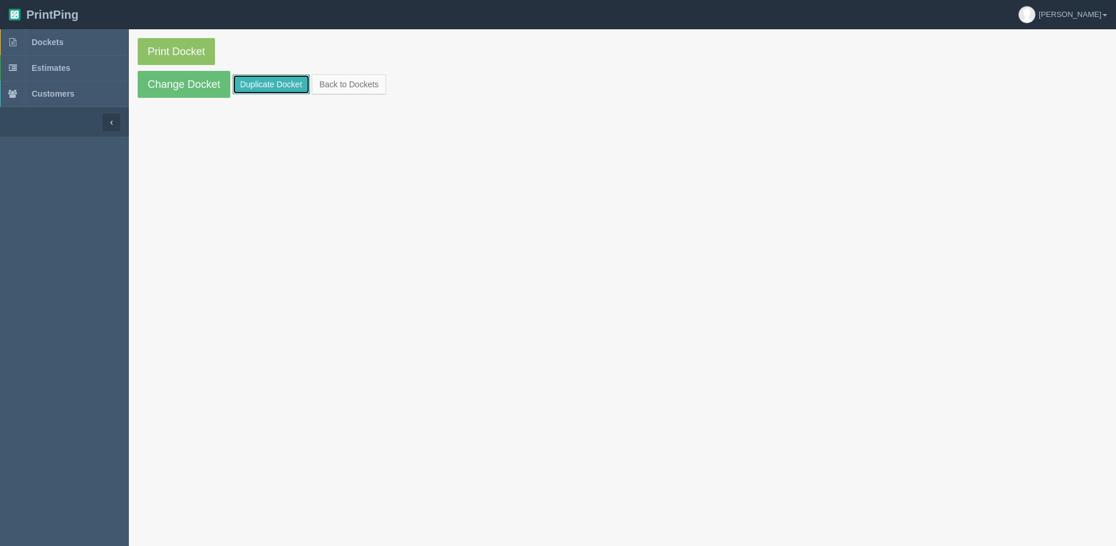
click at [263, 83] on link "Duplicate Docket" at bounding box center [271, 84] width 77 height 20
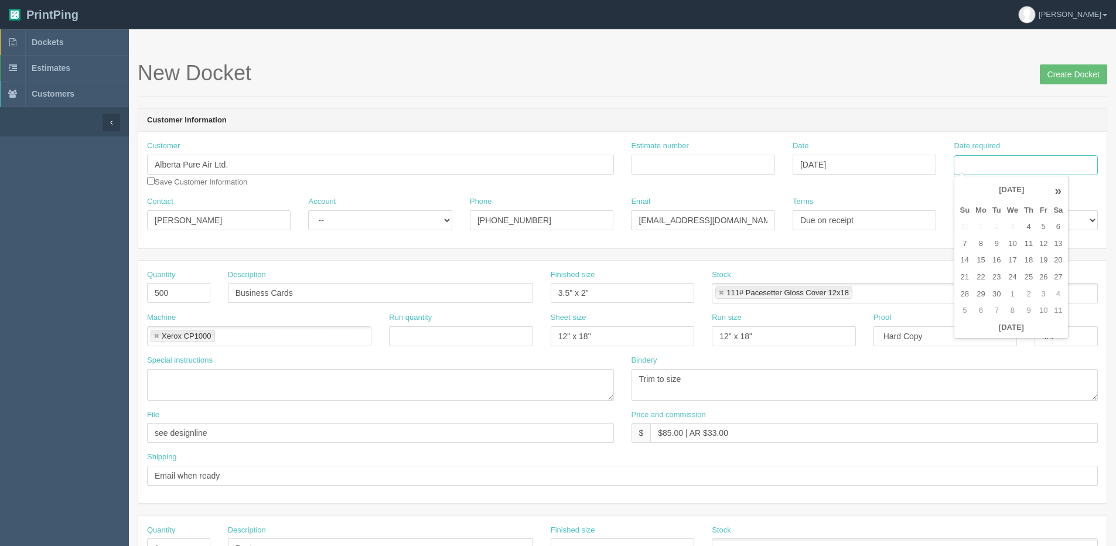
click at [1040, 169] on input "Date required" at bounding box center [1026, 165] width 144 height 20
click at [973, 335] on th "[DATE]" at bounding box center [1011, 327] width 109 height 17
click at [1047, 248] on td "12" at bounding box center [1044, 244] width 14 height 17
type input "[DATE]"
drag, startPoint x: 153, startPoint y: 296, endPoint x: 46, endPoint y: 296, distance: 107.3
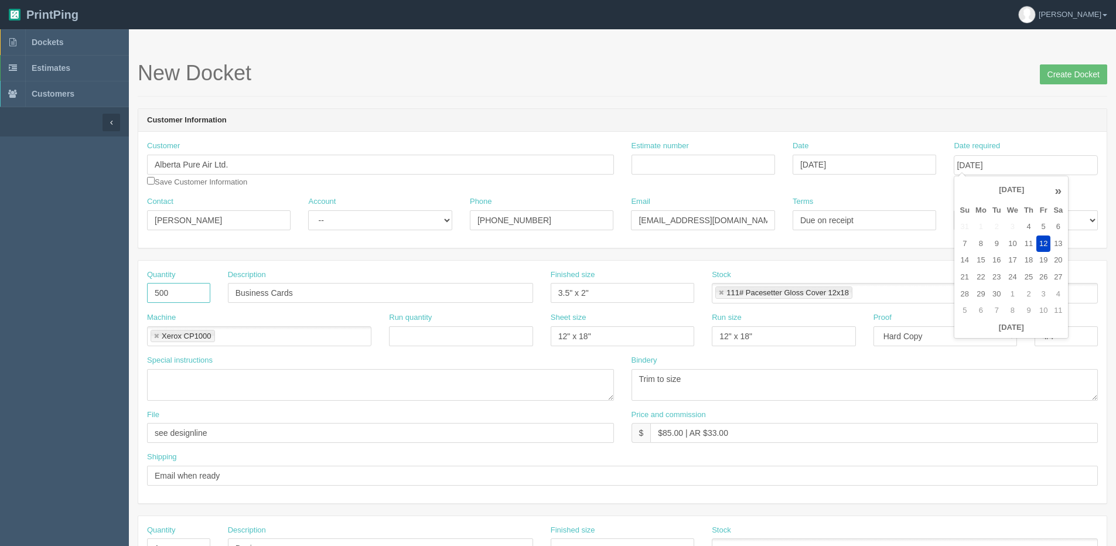
click at [51, 296] on section "Dockets Estimates Customers" at bounding box center [558, 546] width 1116 height 1035
type input "5"
click at [295, 287] on input "Business Cards" at bounding box center [380, 293] width 305 height 20
drag, startPoint x: 295, startPoint y: 287, endPoint x: 200, endPoint y: 290, distance: 95.0
click at [200, 289] on div "Quantity 5 Description Business Cards Finished size 3.5" x 2" Stock 111# Pacese…" at bounding box center [622, 291] width 969 height 43
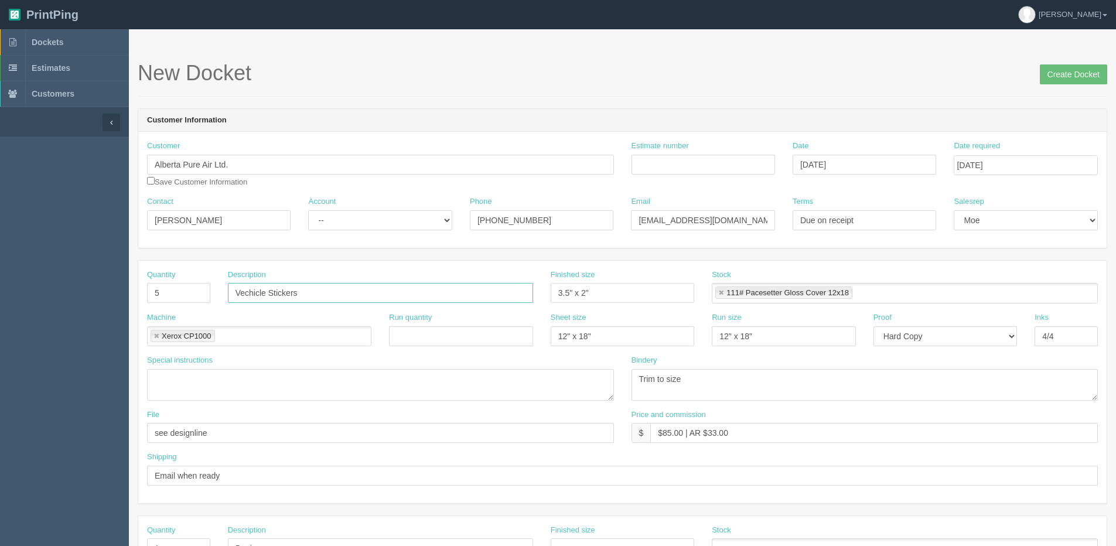
click at [248, 291] on input "Vechicle Stickers" at bounding box center [380, 293] width 305 height 20
click at [266, 299] on input "Vehicle Stickers" at bounding box center [380, 293] width 305 height 20
click at [348, 297] on input "Vehicle Panel Stickers" at bounding box center [380, 293] width 305 height 20
paste input "size (2) 24” x 18”, (2) 44” x 20”, (1) 25” x 15”"
click at [328, 290] on input "Vehicle Panel Stickers - size (2) 24” x 18”, (2) 44” x 20”, (1) 25” x 15”" at bounding box center [380, 293] width 305 height 20
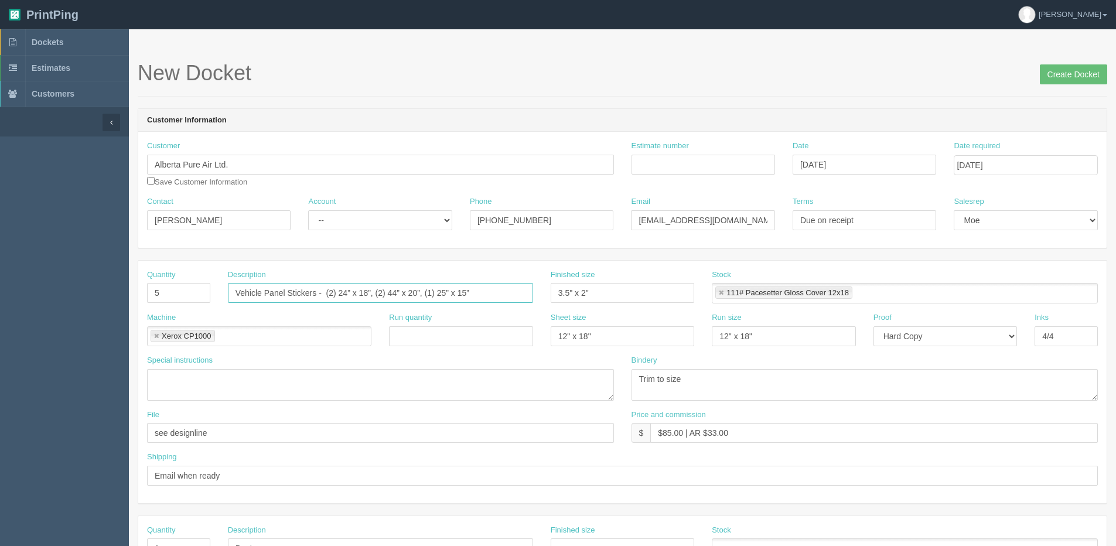
type input "Vehicle Panel Stickers - (2) 24” x 18”, (2) 44” x 20”, (1) 25” x 15”"
click at [723, 293] on link at bounding box center [721, 294] width 7 height 8
type input "Vehicle Panel Stickers - (2) 24” x 18”, (2) 44” x 20”, (1) 25” x 15”"
click at [751, 287] on ul at bounding box center [905, 293] width 386 height 21
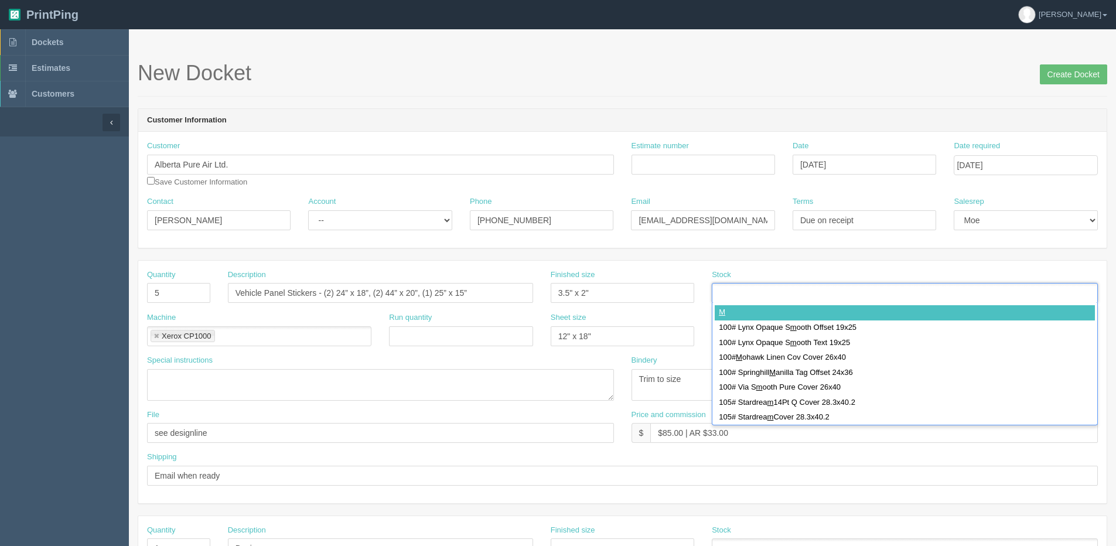
type input "M"
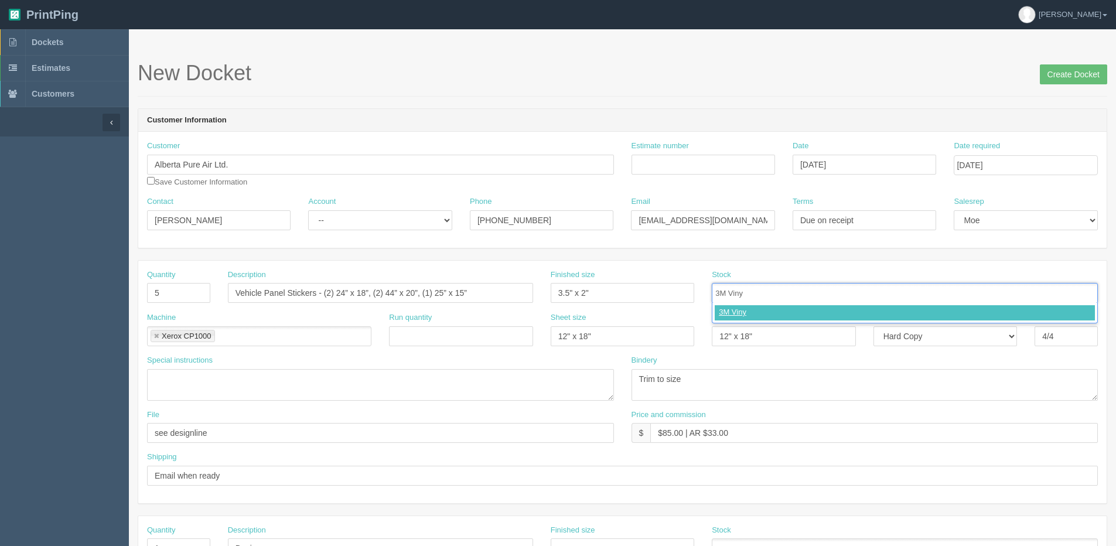
type input "3M Vinyl"
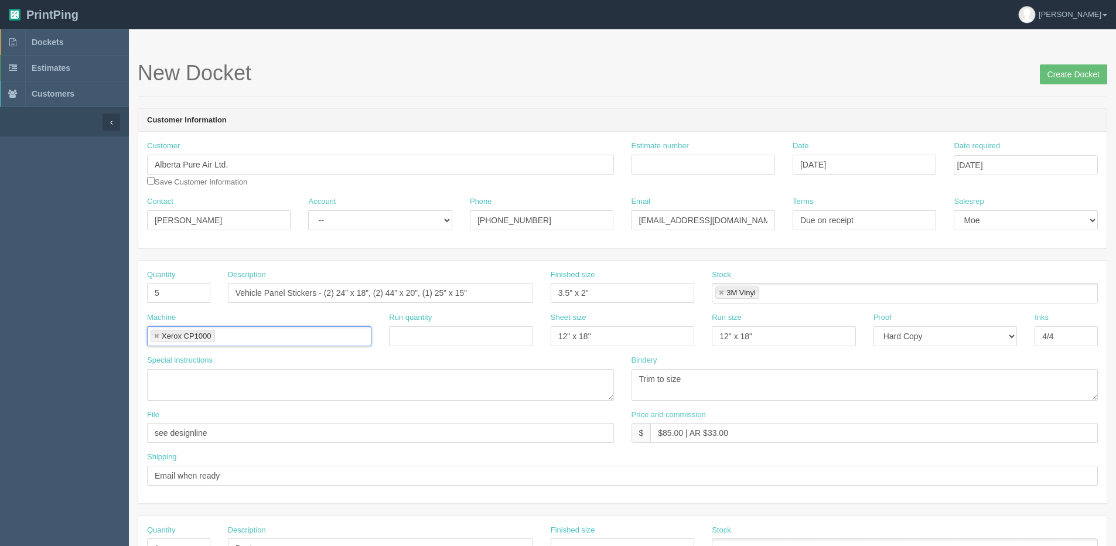
click at [155, 335] on link at bounding box center [156, 337] width 7 height 8
click at [155, 335] on input "text" at bounding box center [224, 337] width 152 height 17
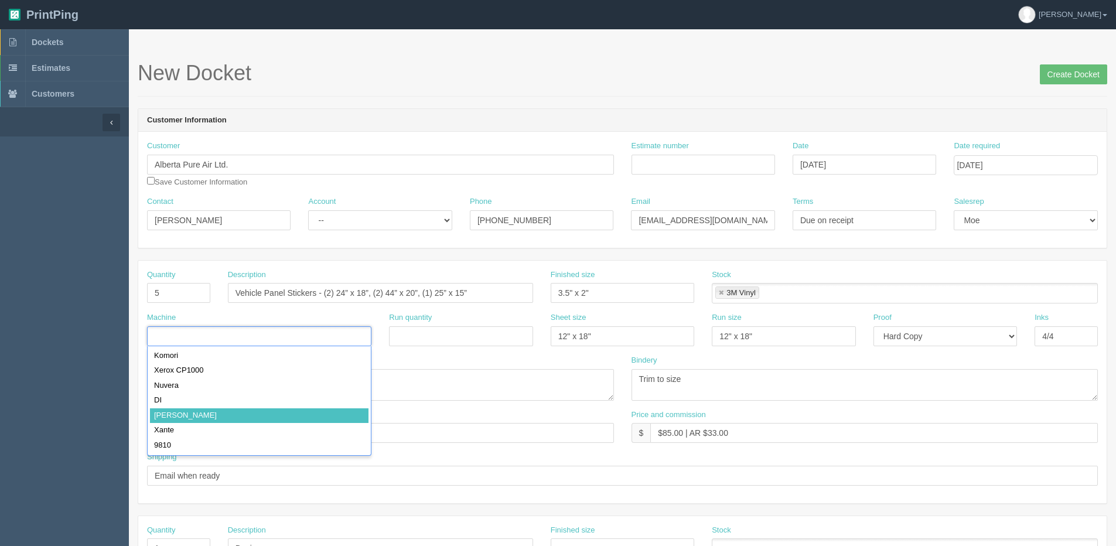
drag, startPoint x: 179, startPoint y: 412, endPoint x: 563, endPoint y: 350, distance: 388.9
type input "[PERSON_NAME]"
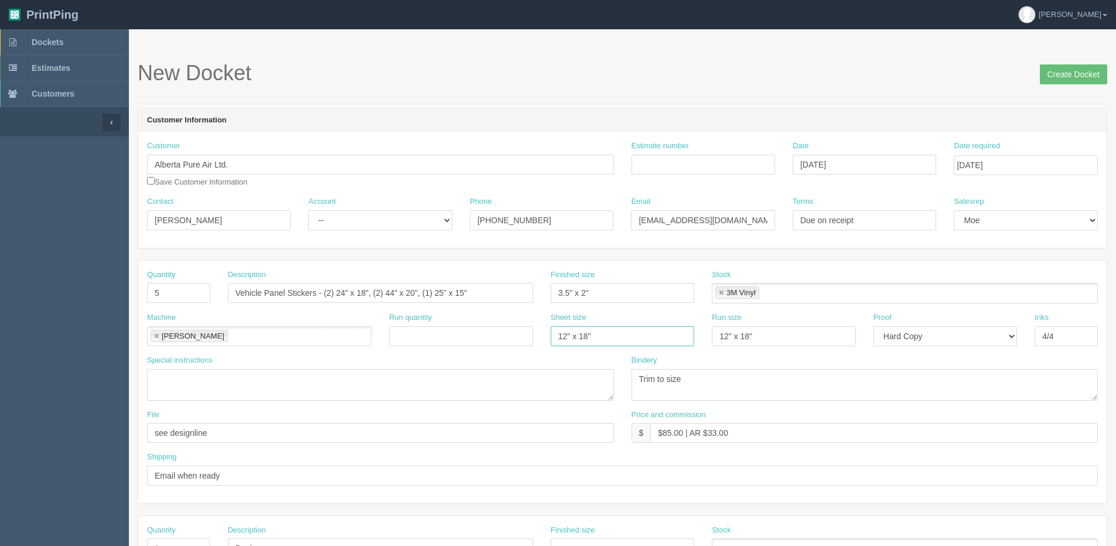
drag, startPoint x: 612, startPoint y: 328, endPoint x: 403, endPoint y: 327, distance: 208.6
click at [403, 327] on div "Machine Roland Roland Run quantity Sheet size 12" x 18" Run size 12" x 18" Proo…" at bounding box center [622, 333] width 969 height 43
type input "\"
drag, startPoint x: 777, startPoint y: 340, endPoint x: 651, endPoint y: 343, distance: 126.0
click at [557, 345] on div "Machine Roland Roland Run quantity Sheet size \ Run size 12" x 18" Proof -- Ema…" at bounding box center [622, 333] width 969 height 43
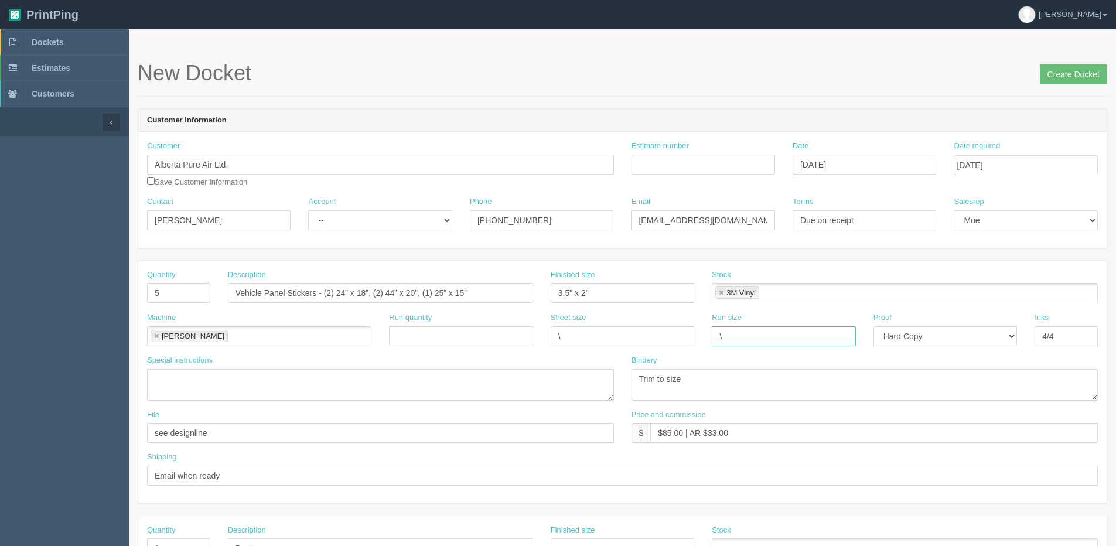
type input "\"
click at [922, 336] on select "-- Email Hard Copy" at bounding box center [946, 336] width 144 height 20
select select
click at [874, 326] on select "-- Email Hard Copy" at bounding box center [946, 336] width 144 height 20
drag, startPoint x: 1066, startPoint y: 341, endPoint x: 876, endPoint y: 350, distance: 190.1
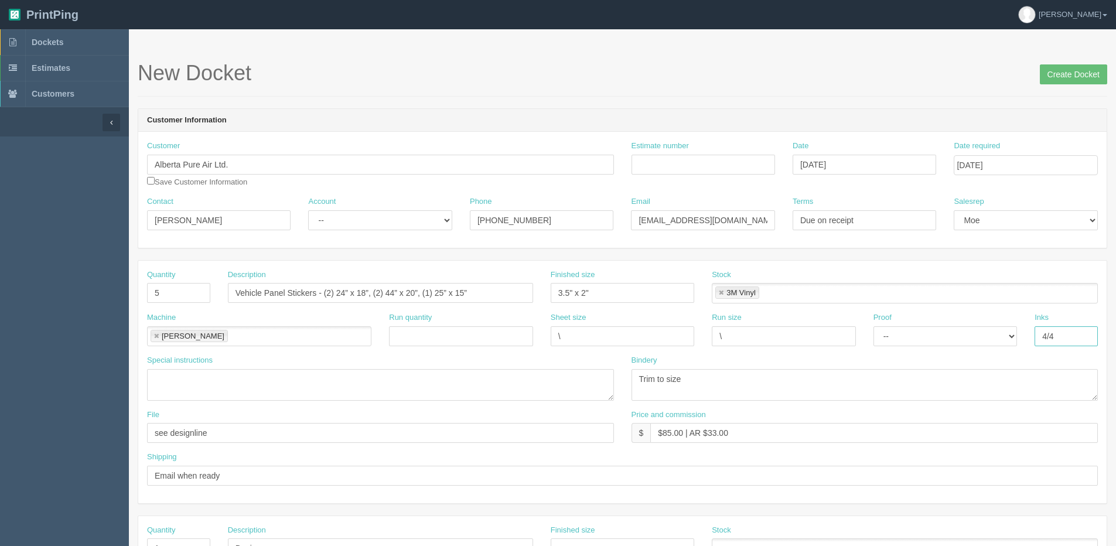
click at [877, 350] on div "Machine Roland Roland Run quantity Sheet size \ Run size \ Proof -- Email Hard …" at bounding box center [622, 333] width 969 height 43
type input "\"
type input "4/0"
drag, startPoint x: 693, startPoint y: 376, endPoint x: 431, endPoint y: 370, distance: 261.5
click at [454, 378] on div "Special instructions Bindery Trim to size" at bounding box center [622, 382] width 969 height 55
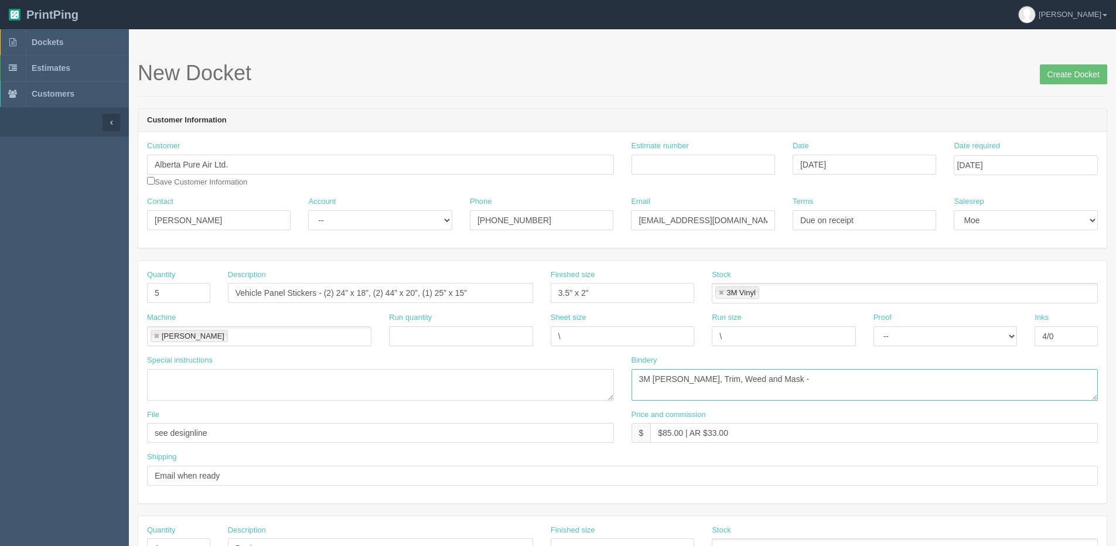
click at [776, 379] on textarea "Trim to size" at bounding box center [865, 385] width 467 height 32
click at [782, 379] on textarea "Trim to size" at bounding box center [865, 385] width 467 height 32
type textarea "3M [PERSON_NAME], Trim, Weed and Mask - ARB $133.48"
drag, startPoint x: 571, startPoint y: 340, endPoint x: 465, endPoint y: 362, distance: 108.3
click at [465, 362] on div "Quantity 5 Description Vehicle Panel Stickers - (2) 24” x 18”, (2) 44” x 20”, (…" at bounding box center [622, 382] width 969 height 243
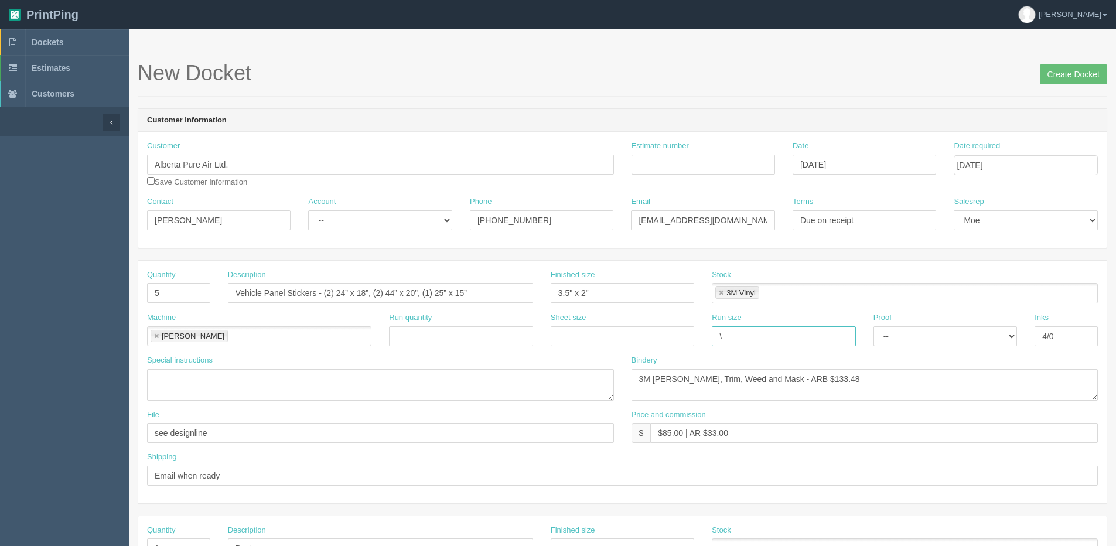
drag, startPoint x: 748, startPoint y: 339, endPoint x: 539, endPoint y: 338, distance: 208.6
click at [539, 338] on div "Machine Roland Roland Run quantity Sheet size Run size \ Proof -- Email Hard Co…" at bounding box center [622, 333] width 969 height 43
click at [236, 434] on input "see designline" at bounding box center [380, 433] width 467 height 20
click at [618, 473] on input "Email when ready" at bounding box center [622, 476] width 951 height 20
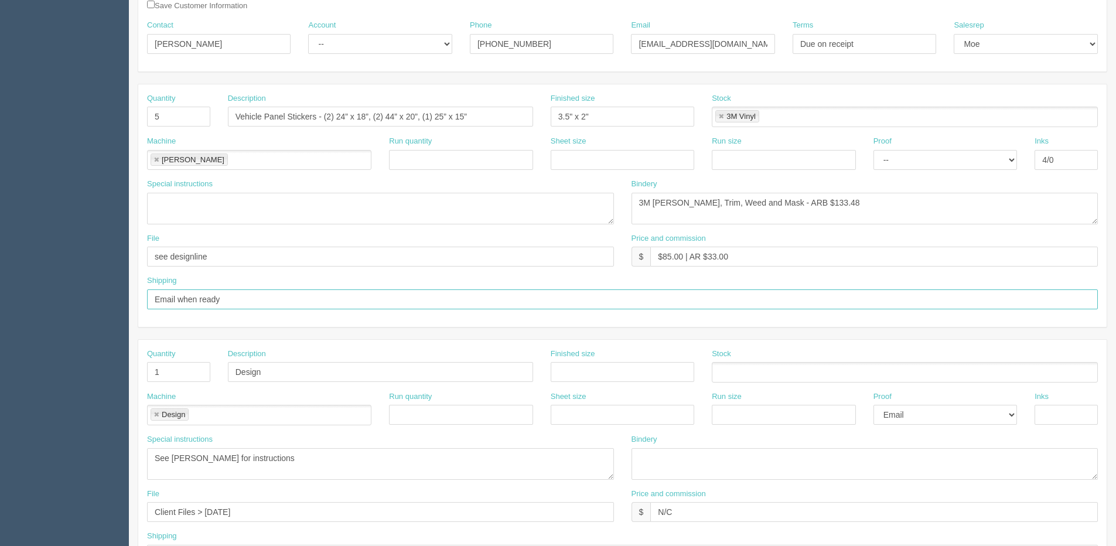
scroll to position [234, 0]
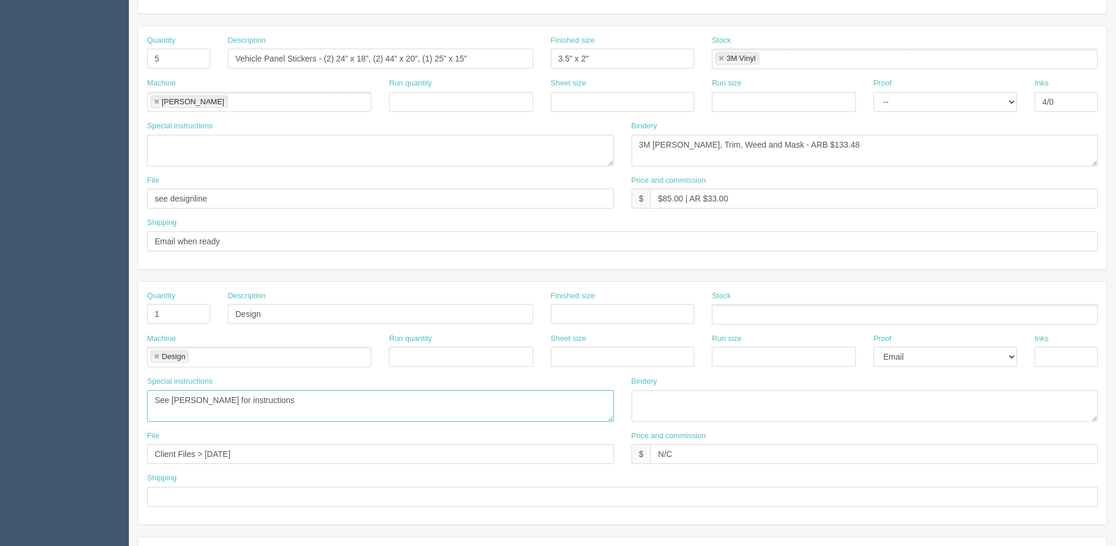
click at [157, 404] on textarea "See Dan for instructions" at bounding box center [380, 406] width 467 height 32
type textarea "2008 GMC Savana 2500 Cargo Van Ext. See Dan for instructions"
drag, startPoint x: 206, startPoint y: 452, endPoint x: 550, endPoint y: 447, distance: 344.1
click at [550, 447] on input "Client Files > May 2025" at bounding box center [380, 454] width 467 height 20
type input "Client Files > [DATE]"
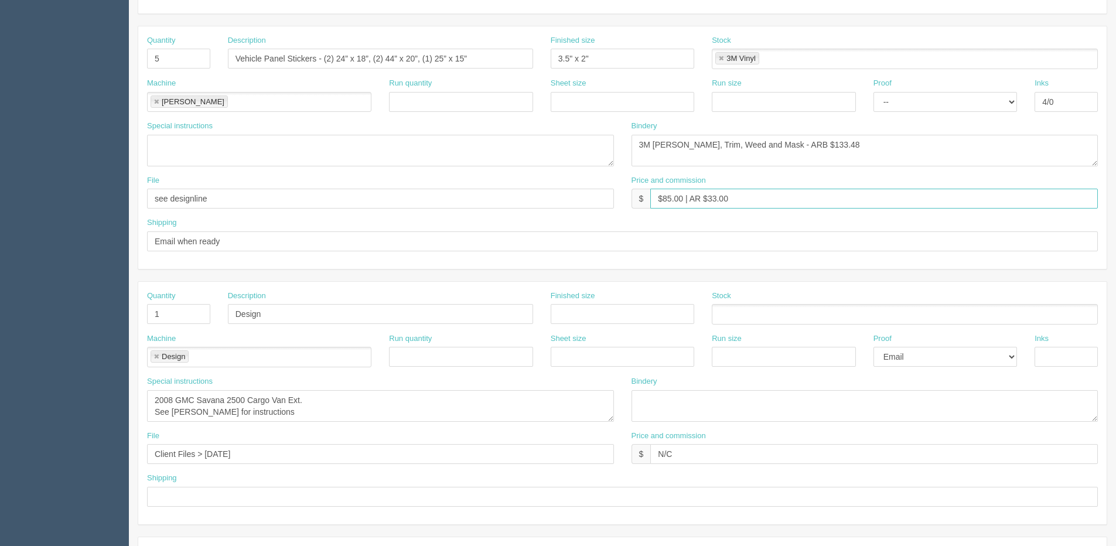
click at [666, 199] on input "$85.00 | AR $33.00" at bounding box center [875, 199] width 448 height 20
drag, startPoint x: 662, startPoint y: 198, endPoint x: 660, endPoint y: 218, distance: 20.0
click at [683, 199] on input "$85.00 | AR $33.00" at bounding box center [875, 199] width 448 height 20
drag, startPoint x: 714, startPoint y: 200, endPoint x: 814, endPoint y: 164, distance: 106.6
click at [799, 168] on div "Quantity 5 Description Vehicle Panel Stickers - (2) 24” x 18”, (2) 44” x 20”, (…" at bounding box center [622, 147] width 969 height 243
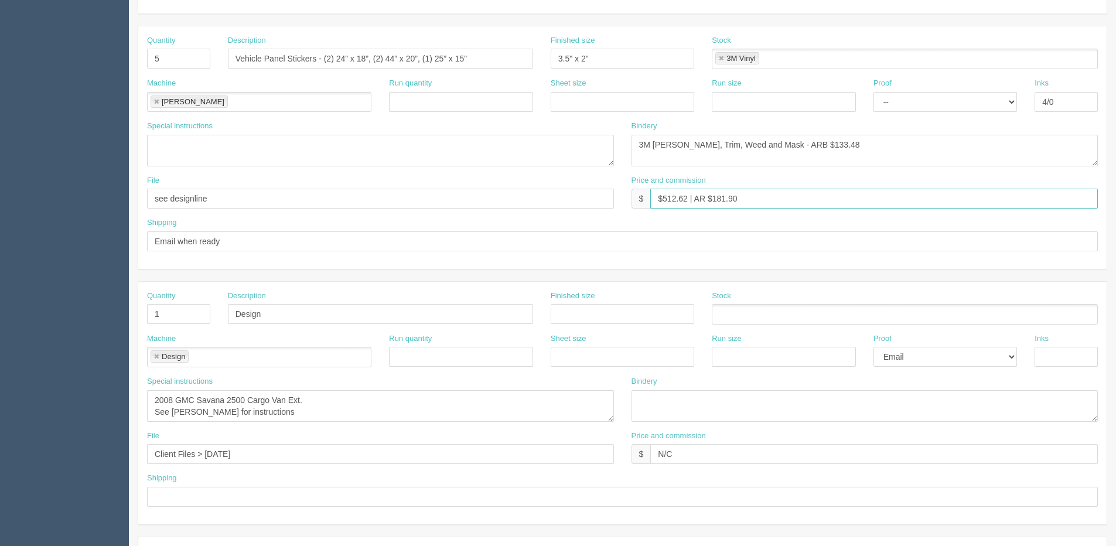
type input "$512.62 | AR $181.90"
drag, startPoint x: 325, startPoint y: 62, endPoint x: 537, endPoint y: 61, distance: 212.7
click at [537, 61] on div "Description Vehicle Panel Stickers - (2) 24” x 18”, (2) 44” x 20”, (1) 25” x 15”" at bounding box center [380, 56] width 323 height 43
click at [267, 413] on textarea "See Dan for instructions" at bounding box center [380, 406] width 467 height 32
paste textarea "(2) 24” x 18”, (2) 44” x 20”, (1) 25” x 15”"
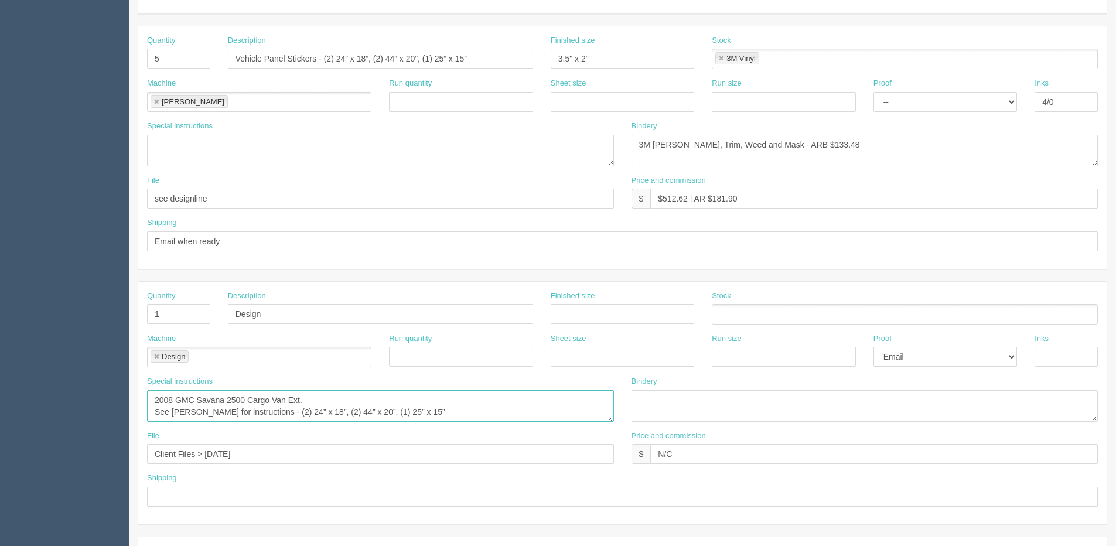
click at [251, 411] on textarea "See Dan for instructions" at bounding box center [380, 406] width 467 height 32
drag, startPoint x: 246, startPoint y: 404, endPoint x: 154, endPoint y: 403, distance: 92.0
click at [154, 403] on textarea "See Dan for instructions" at bounding box center [380, 406] width 467 height 32
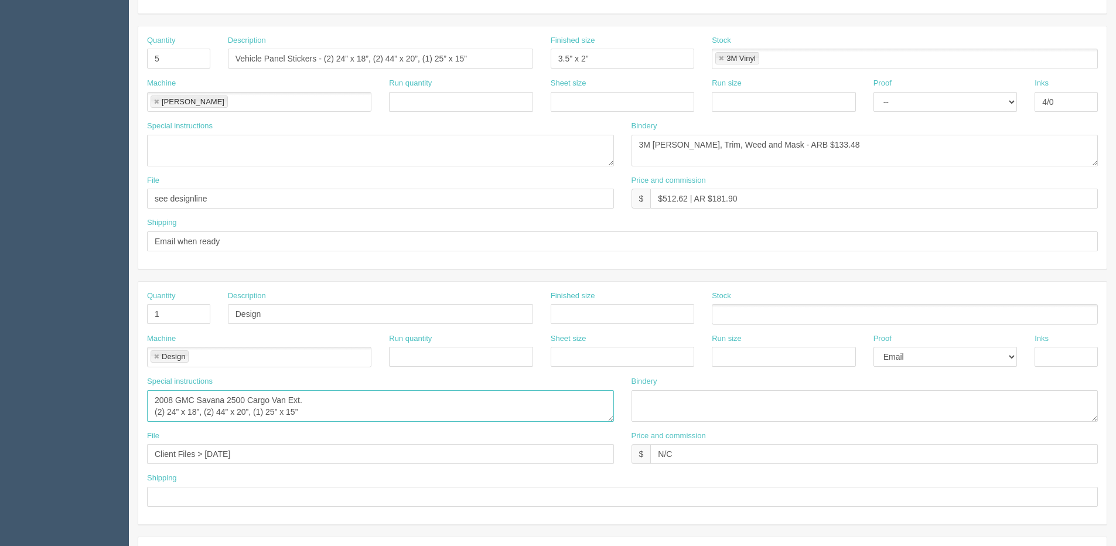
paste textarea "See Dan for instructions"
type textarea "See [PERSON_NAME] for instructions 2008 GMC Savana 2500 Cargo Van Ext. Side Pan…"
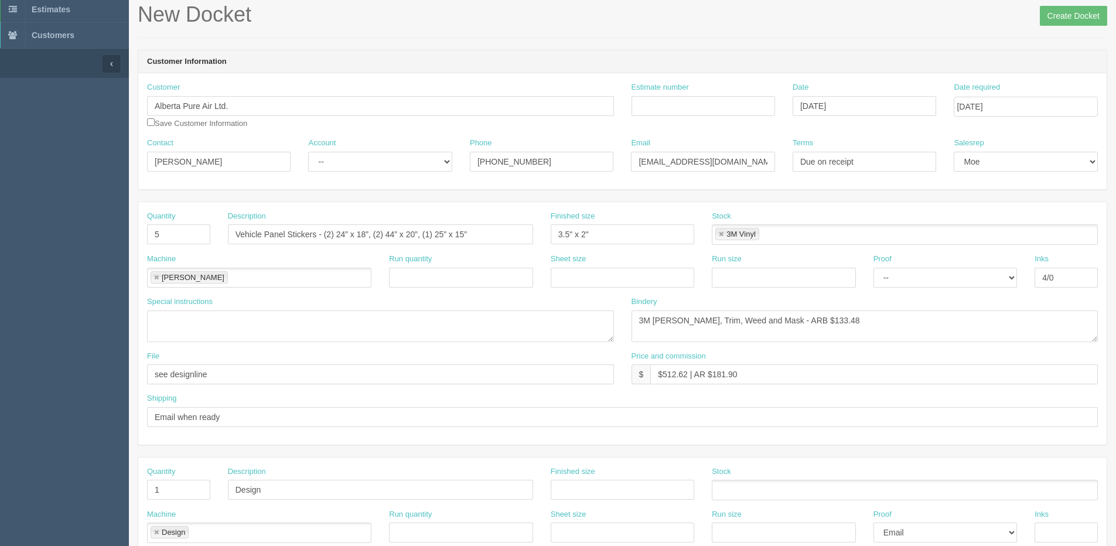
scroll to position [0, 0]
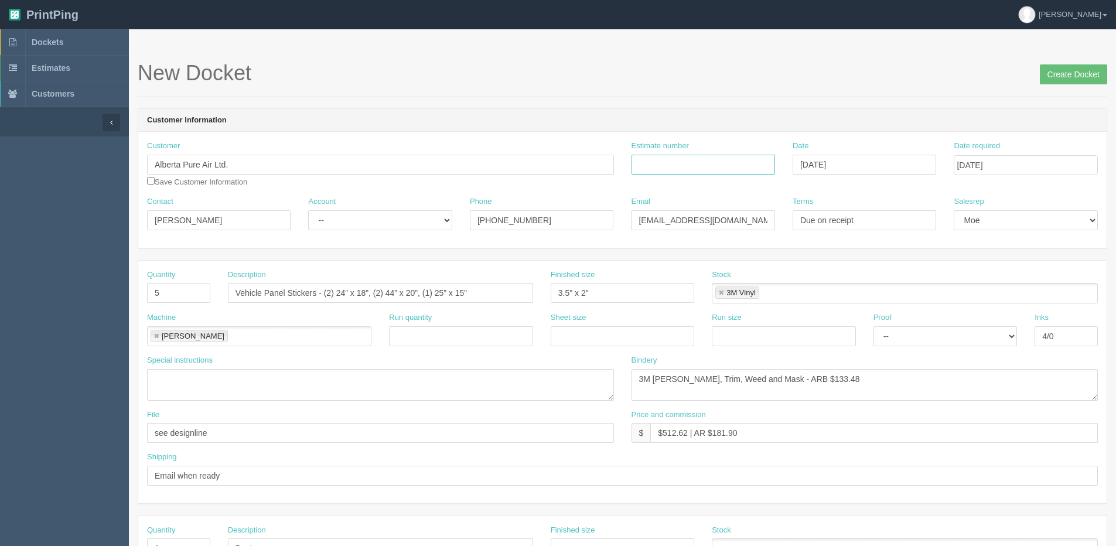
click at [700, 162] on input "Estimate number" at bounding box center [704, 165] width 144 height 20
type input "092295"
click at [887, 183] on div "Customer Alberta Pure Air Ltd. Save Customer Information Estimate number 092295…" at bounding box center [622, 169] width 969 height 56
click at [1089, 73] on input "Create Docket" at bounding box center [1073, 74] width 67 height 20
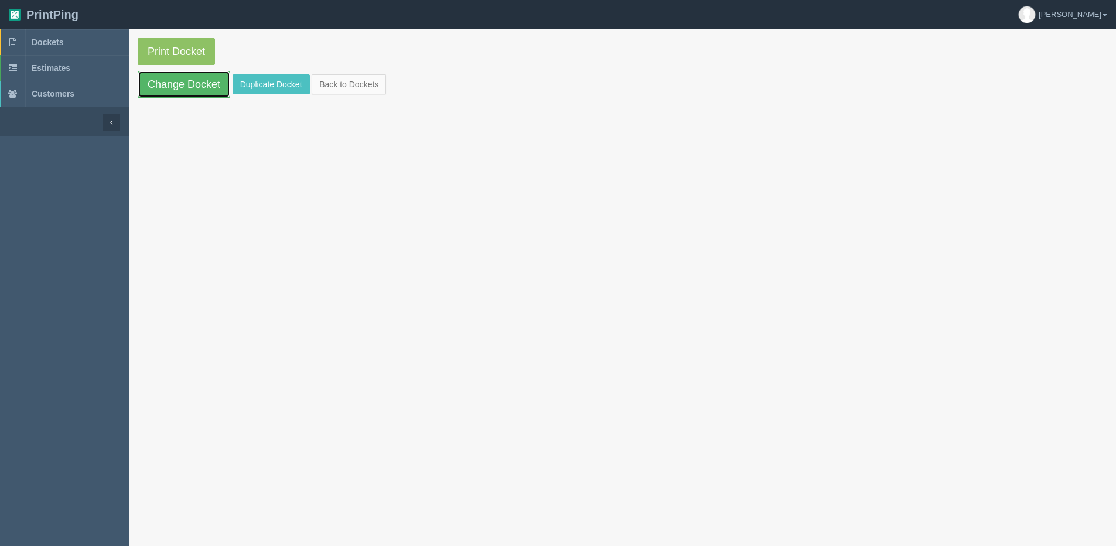
click at [153, 88] on link "Change Docket" at bounding box center [184, 84] width 93 height 27
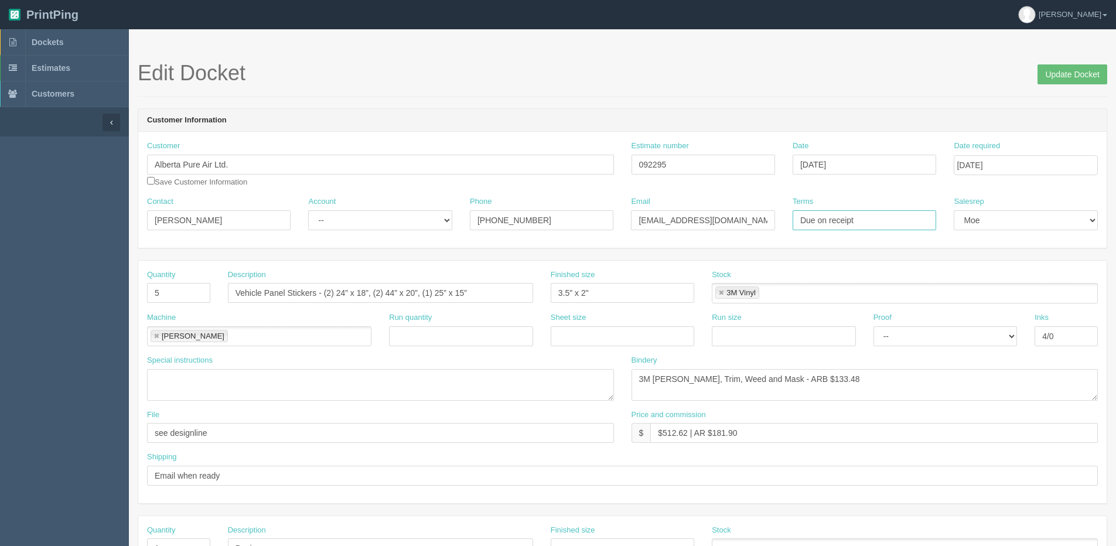
click at [855, 220] on input "Due on receipt" at bounding box center [865, 220] width 144 height 20
drag, startPoint x: 864, startPoint y: 220, endPoint x: 500, endPoint y: 247, distance: 365.5
click at [513, 246] on div "Customer Alberta Pure Air Ltd. Save Customer Information Estimate number 092295…" at bounding box center [622, 190] width 969 height 116
drag, startPoint x: 836, startPoint y: 221, endPoint x: 979, endPoint y: 186, distance: 147.3
click at [979, 186] on div "Customer Alberta Pure Air Ltd. Save Customer Information Estimate number 092295…" at bounding box center [622, 190] width 969 height 116
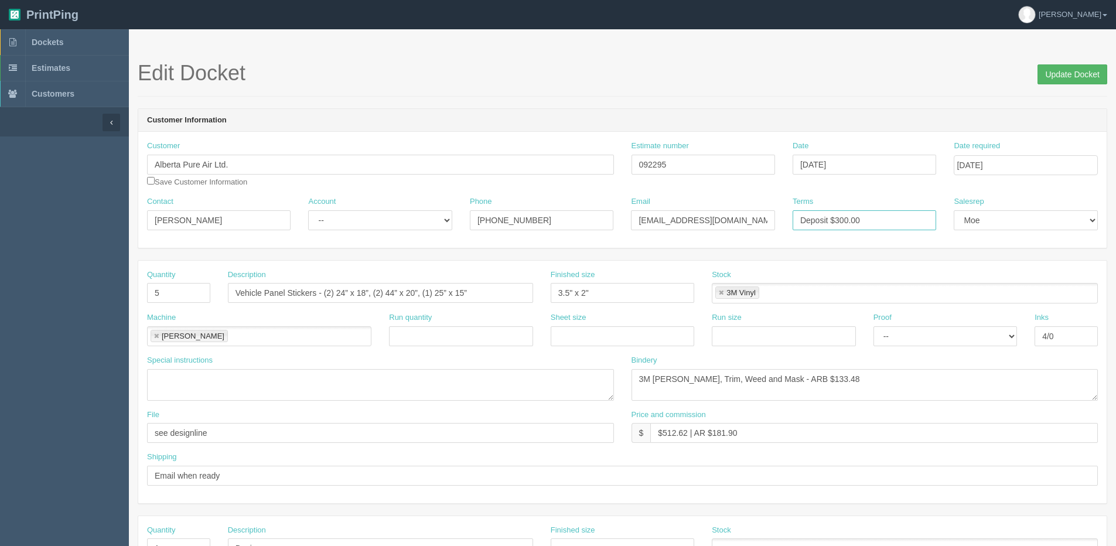
type input "Deposit $300.00"
click at [1078, 73] on input "Update Docket" at bounding box center [1073, 74] width 70 height 20
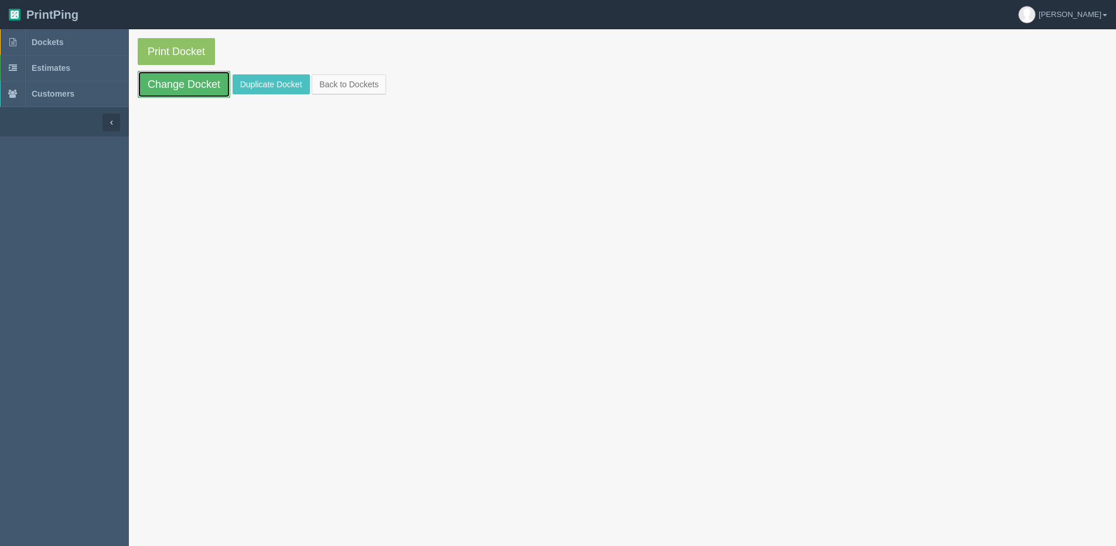
click at [192, 84] on link "Change Docket" at bounding box center [184, 84] width 93 height 27
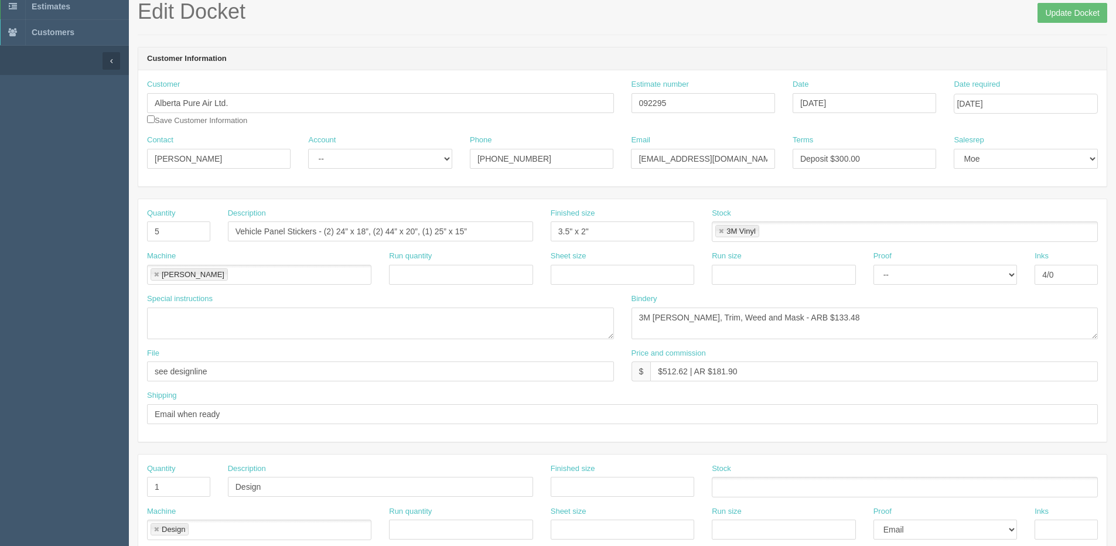
scroll to position [59, 0]
drag, startPoint x: 604, startPoint y: 237, endPoint x: 477, endPoint y: 233, distance: 126.7
click at [491, 241] on div "Quantity 5 Description Vehicle Panel Stickers - (2) 24” x 18”, (2) 44” x 20”, (…" at bounding box center [622, 232] width 969 height 43
type input "See special Instructions"
drag, startPoint x: 317, startPoint y: 233, endPoint x: 522, endPoint y: 234, distance: 205.1
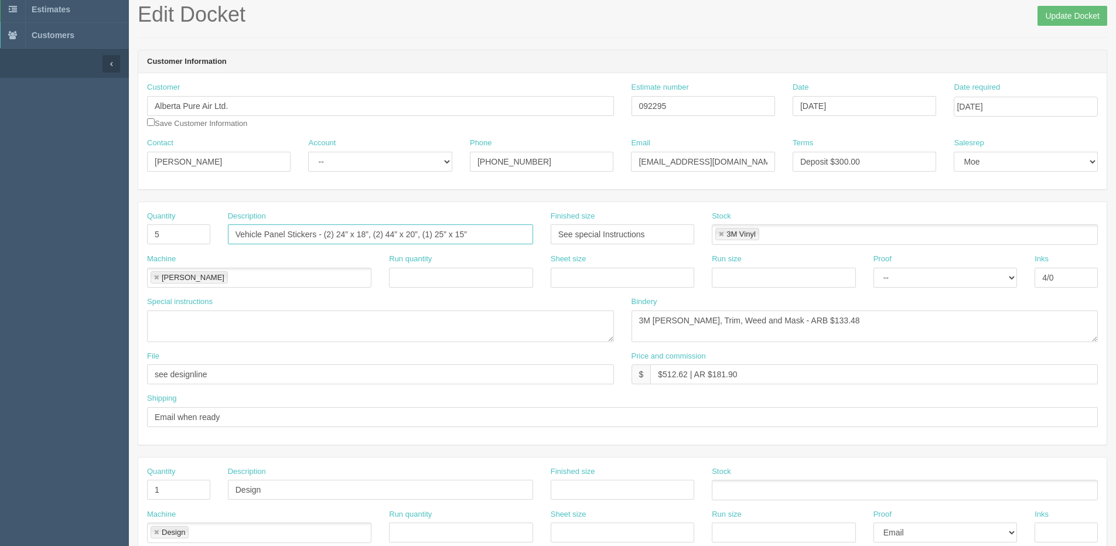
click at [522, 234] on input "Vehicle Panel Stickers - (2) 24” x 18”, (2) 44” x 20”, (1) 25” x 15”" at bounding box center [380, 234] width 305 height 20
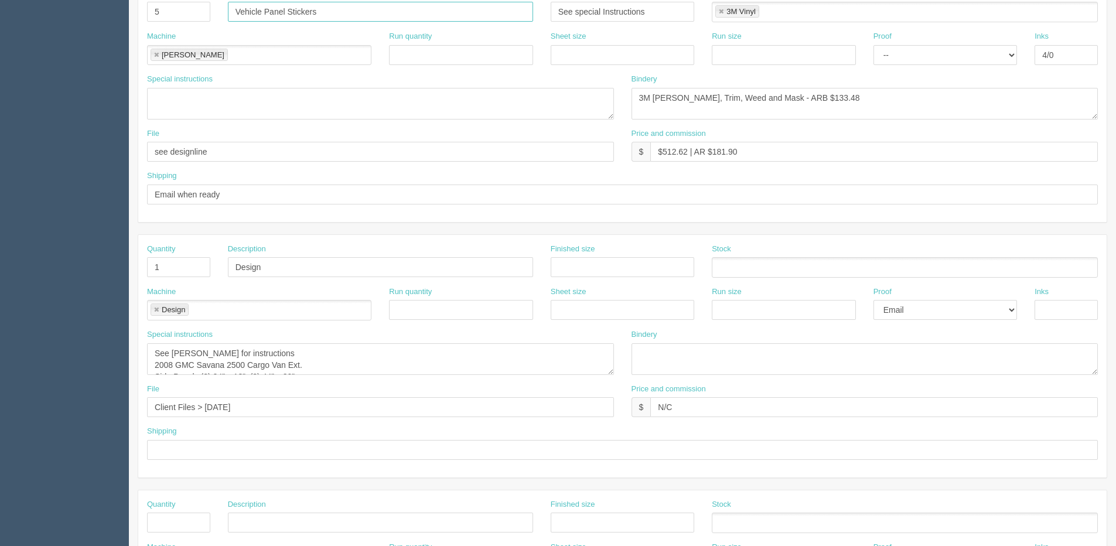
scroll to position [293, 0]
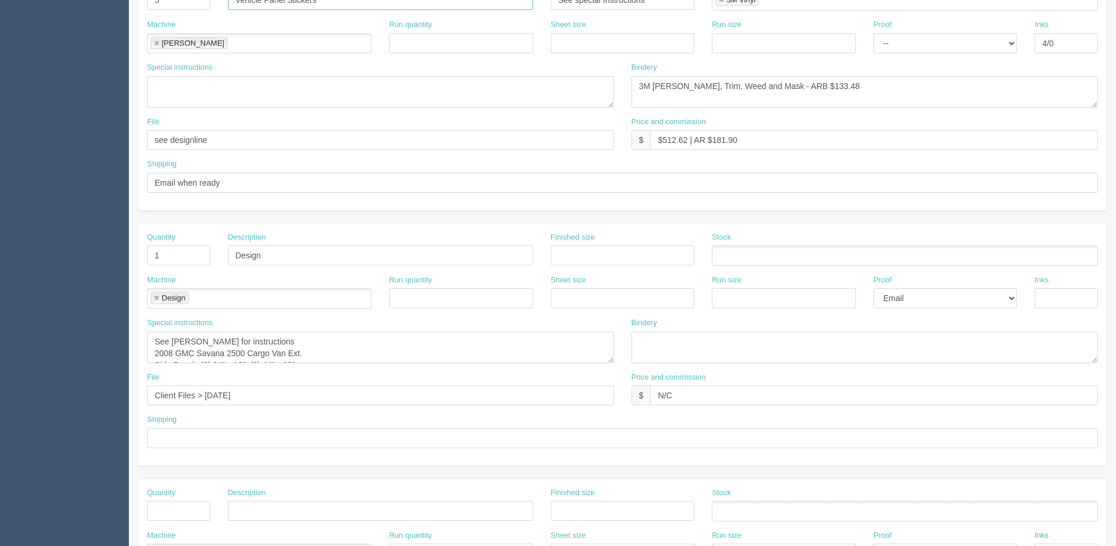
type input "Vehicle Panel Stickers"
click at [372, 376] on div "File Client Files > [DATE]" at bounding box center [380, 389] width 467 height 34
click at [361, 355] on textarea "See [PERSON_NAME] for instructions 2008 GMC Savana 2500 Cargo Van Ext. Side Pan…" at bounding box center [380, 348] width 467 height 32
drag, startPoint x: 156, startPoint y: 348, endPoint x: 293, endPoint y: 368, distance: 138.1
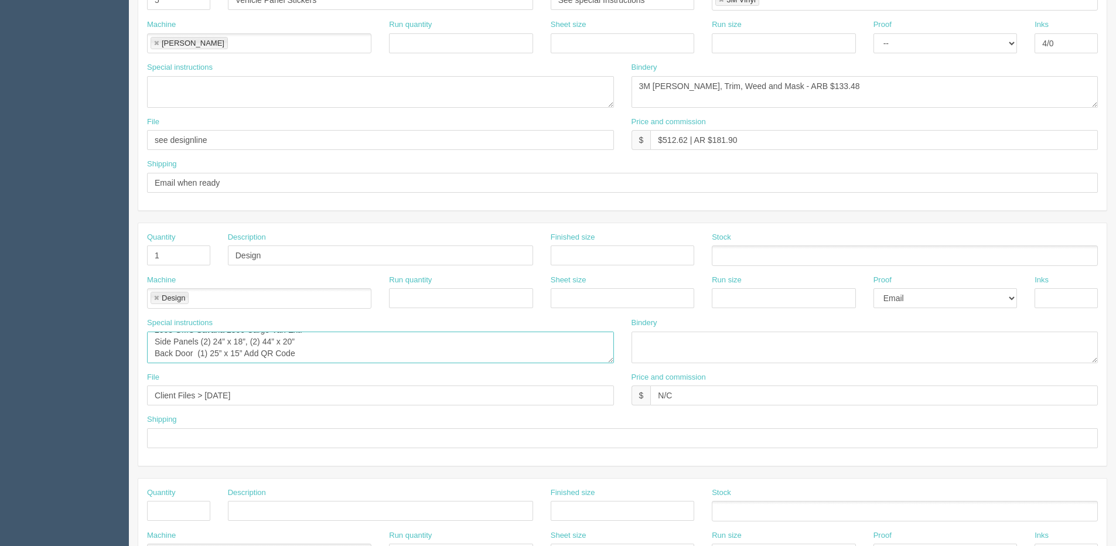
click at [293, 368] on div "Special instructions See [PERSON_NAME] for instructions 2008 GMC Savana 2500 Ca…" at bounding box center [380, 345] width 485 height 55
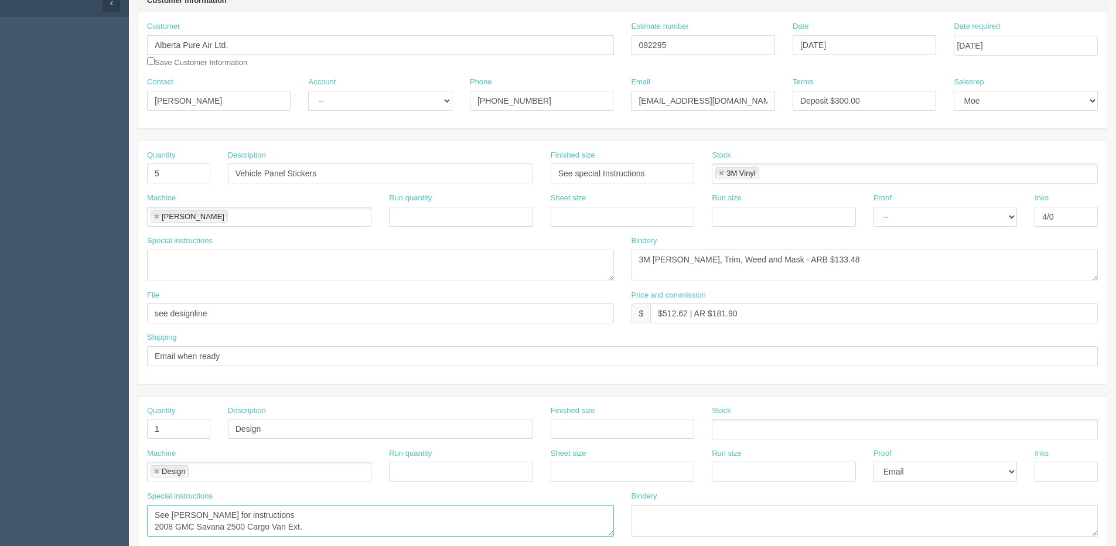
scroll to position [117, 0]
type textarea "See [PERSON_NAME] for instructions 2008 GMC Savana 2500 Cargo Van Ext."
click at [206, 268] on textarea at bounding box center [380, 268] width 467 height 32
paste textarea "Side Panels (2) 24” x 18”, (2) 44” x 20” Back Door (1) 25” x 15” Add QR Code"
drag, startPoint x: 244, startPoint y: 275, endPoint x: 302, endPoint y: 278, distance: 57.5
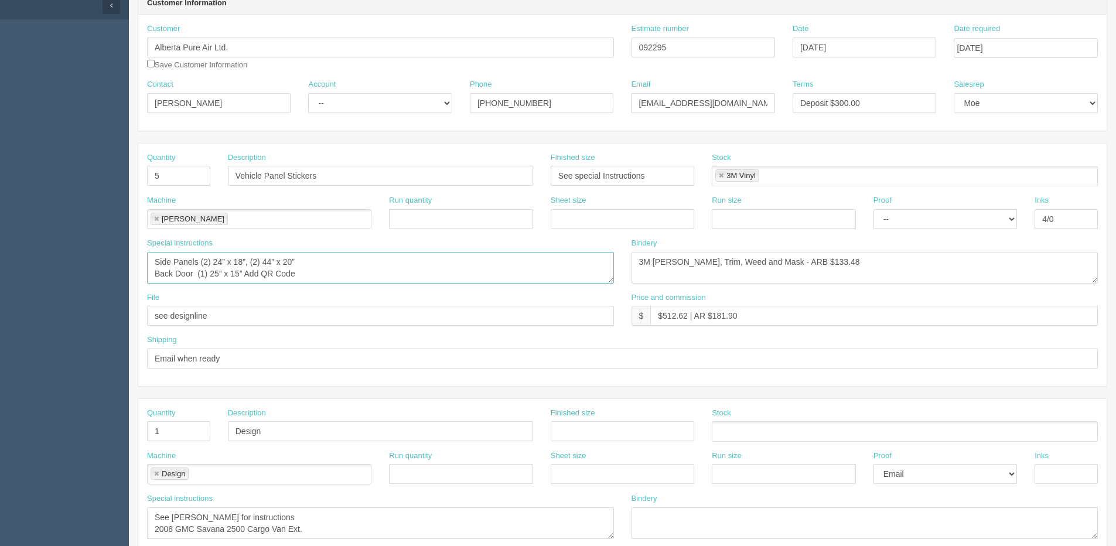
click at [302, 278] on textarea "Side Panels (2) 24” x 18”, (2) 44” x 20” Back Door (1) 25” x 15” Add QR Code" at bounding box center [380, 268] width 467 height 32
type textarea "Side Panels (2) 24” x 18”, (2) 44” x 20” Back Door (1) 25” x 15”"
click at [1065, 218] on input "4/0" at bounding box center [1066, 219] width 63 height 20
type input "4/0 + Cut"
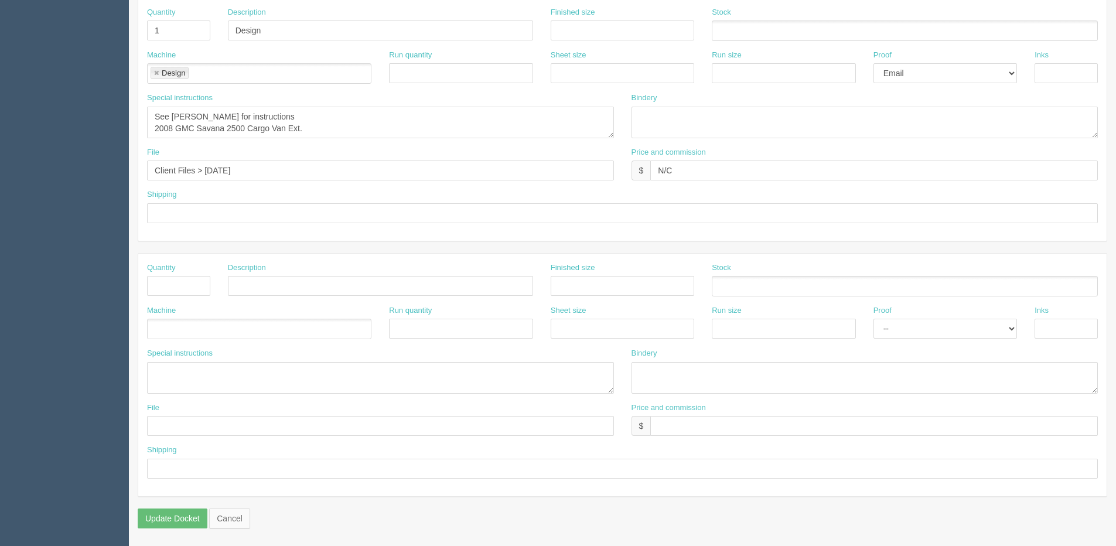
scroll to position [459, 0]
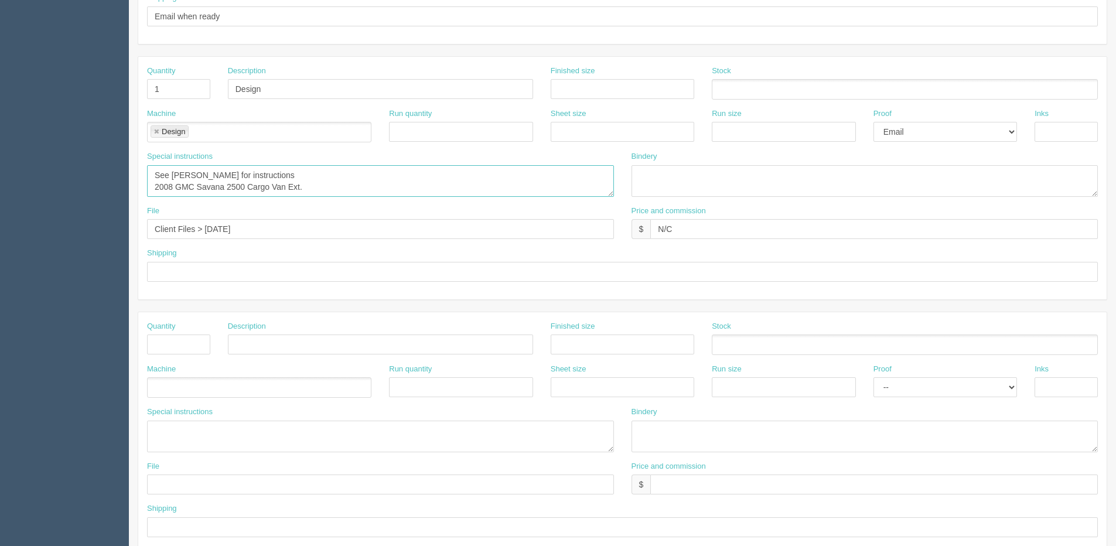
click at [344, 182] on textarea "See [PERSON_NAME] for instructions 2008 GMC Savana 2500 Cargo Van Ext. Side Pan…" at bounding box center [380, 181] width 467 height 32
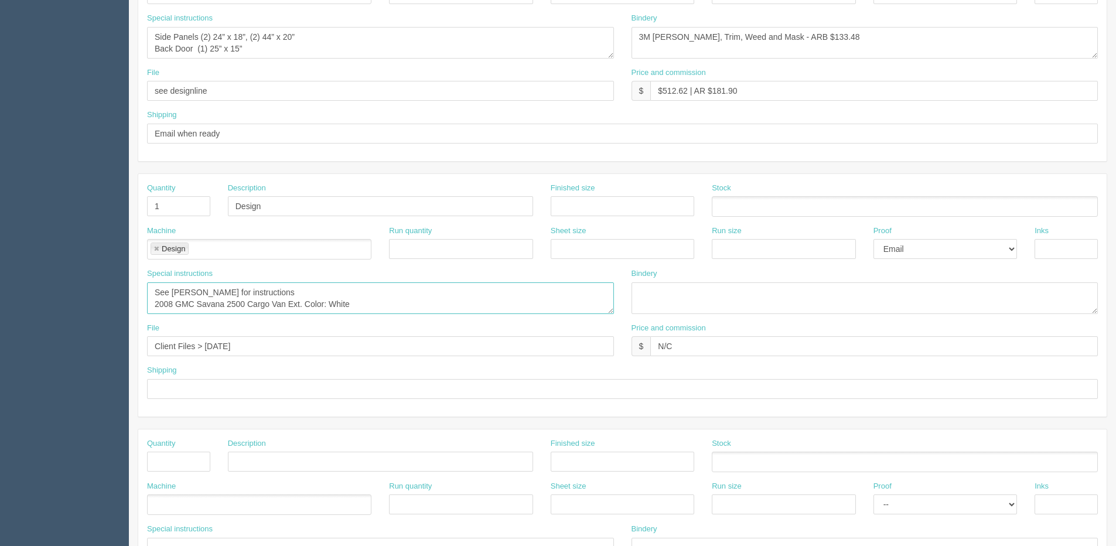
scroll to position [7, 0]
drag, startPoint x: 152, startPoint y: 35, endPoint x: 272, endPoint y: 46, distance: 120.7
click at [272, 46] on textarea "Side Panels (2) 24” x 18”, (2) 44” x 20” Back Door (1) 25” x 15”" at bounding box center [380, 43] width 467 height 32
click at [367, 295] on textarea "See [PERSON_NAME] for instructions 2008 GMC Savana 2500 Cargo Van Ext. Side Pan…" at bounding box center [380, 298] width 467 height 32
paste textarea "Side Panels (2) 24” x 18”, (2) 44” x 20” Back Door (1) 25” x 15”"
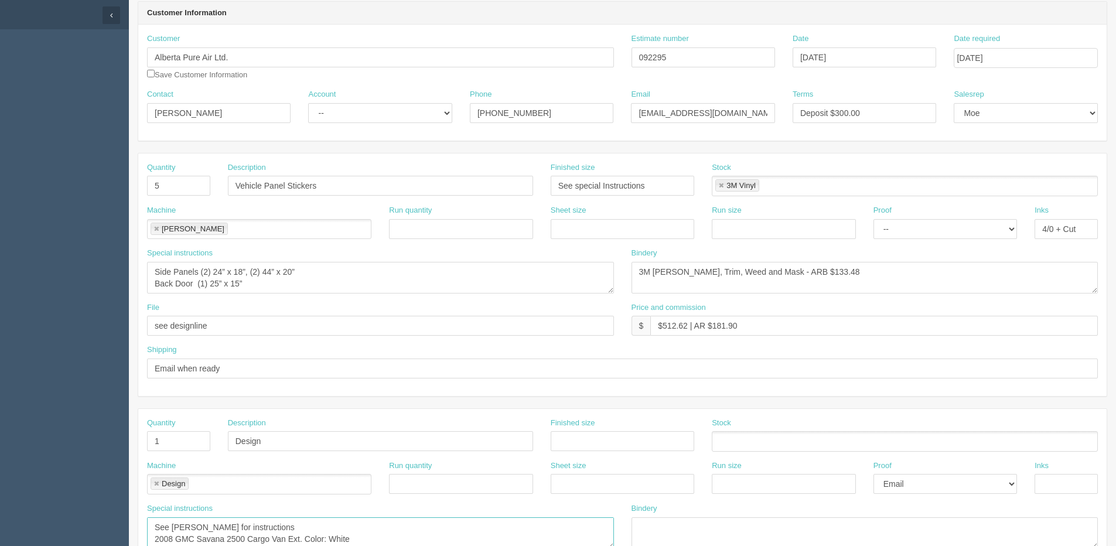
scroll to position [49, 0]
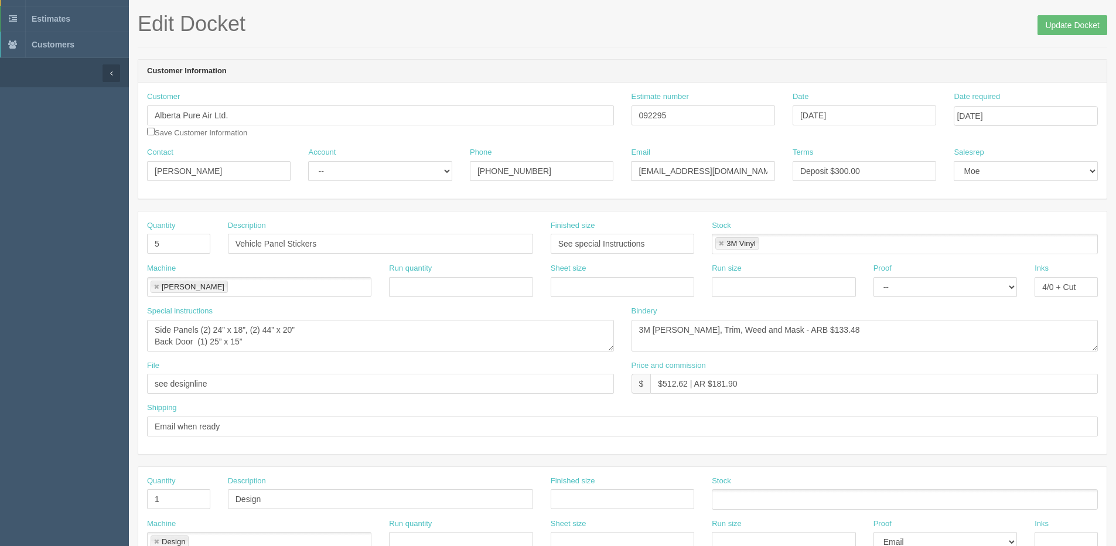
type textarea "See [PERSON_NAME] for instructions 2008 GMC Savana 2500 Cargo Van Ext. Color: W…"
click at [1044, 122] on input "[DATE]" at bounding box center [1026, 116] width 144 height 20
drag, startPoint x: 1054, startPoint y: 21, endPoint x: 647, endPoint y: 58, distance: 408.5
click at [1031, 22] on h1 "Edit Docket Update Docket" at bounding box center [623, 23] width 970 height 23
